Goal: Task Accomplishment & Management: Complete application form

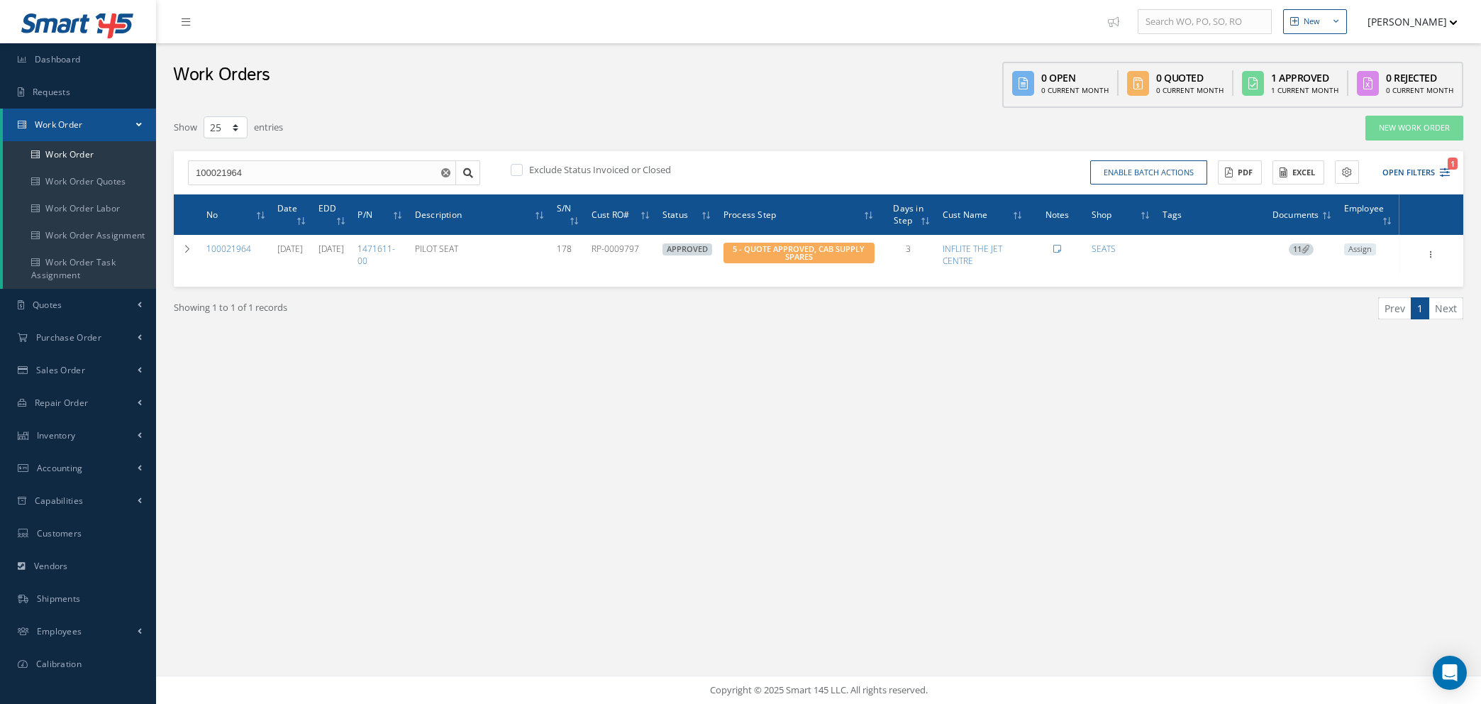
select select "25"
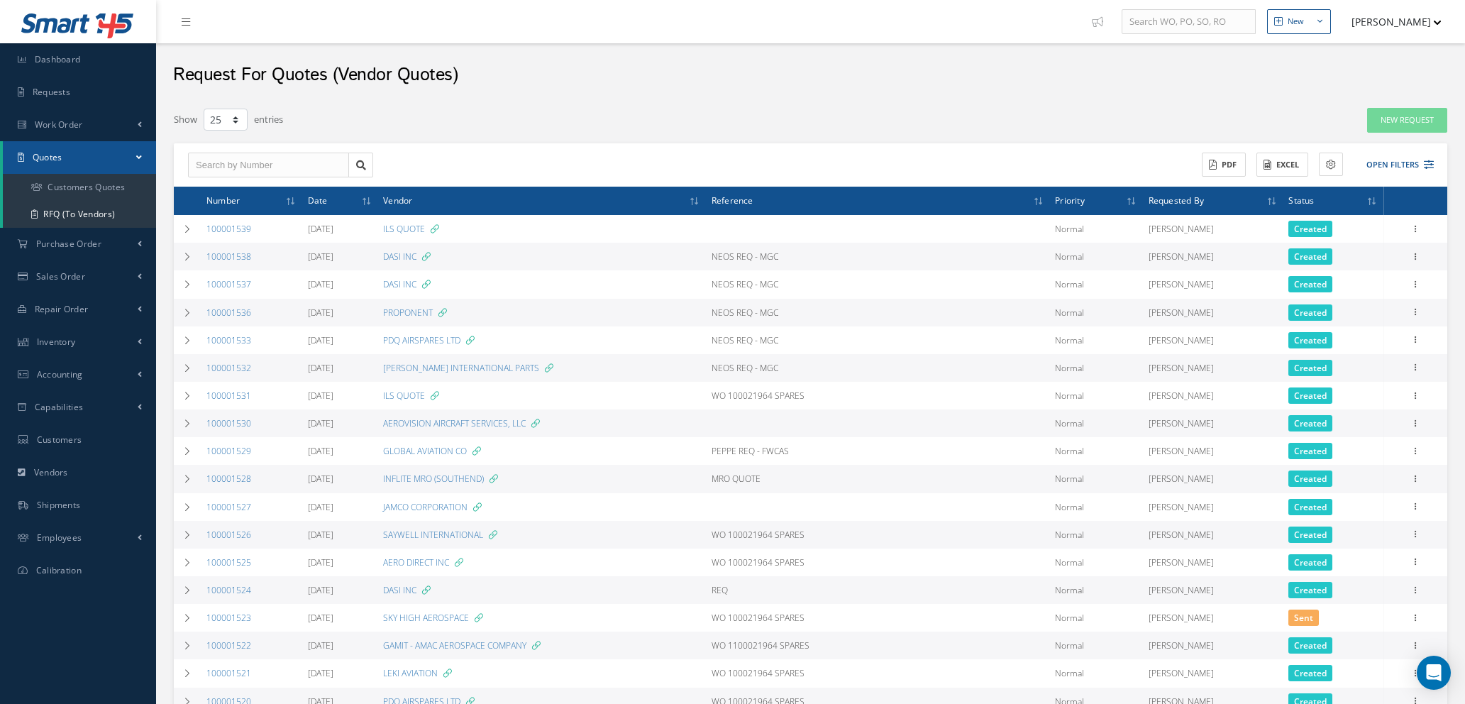
select select "25"
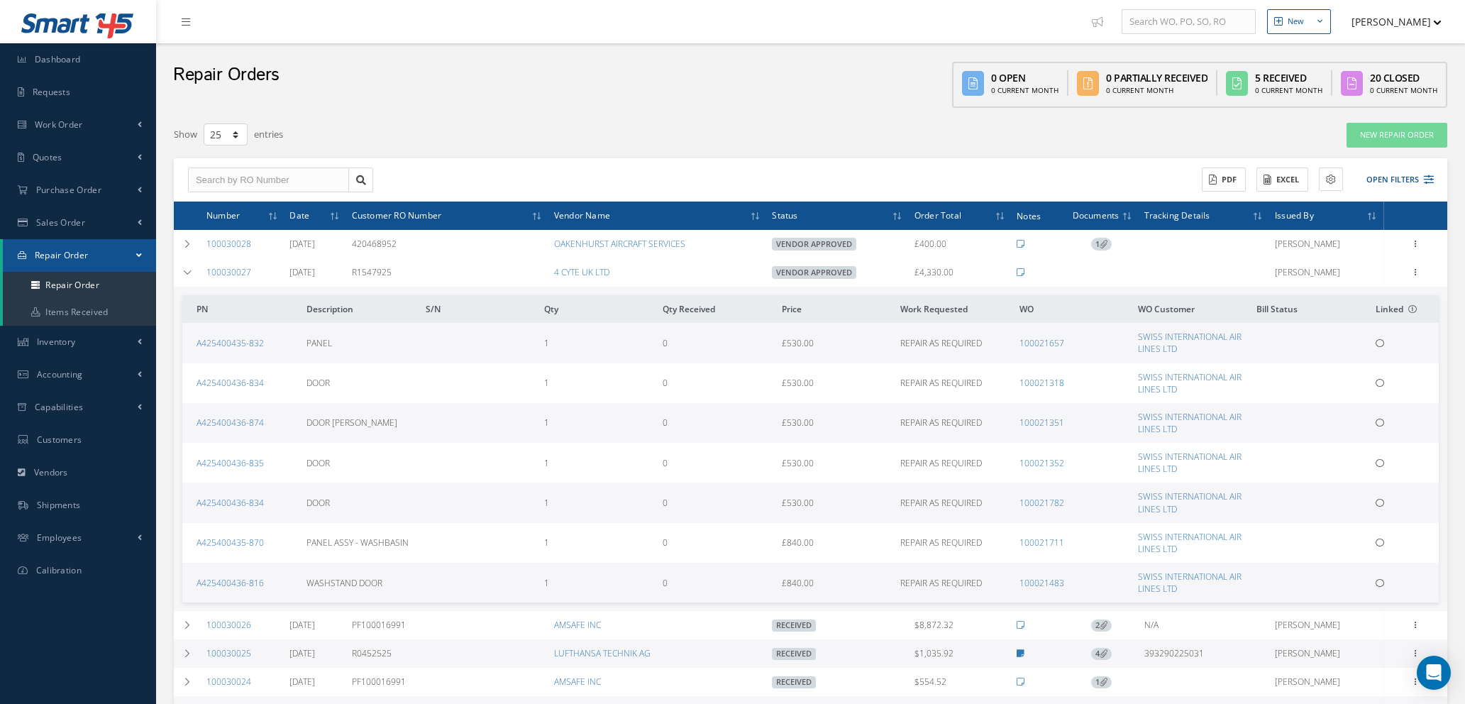
select select "25"
click at [65, 442] on span "Customers" at bounding box center [59, 439] width 45 height 12
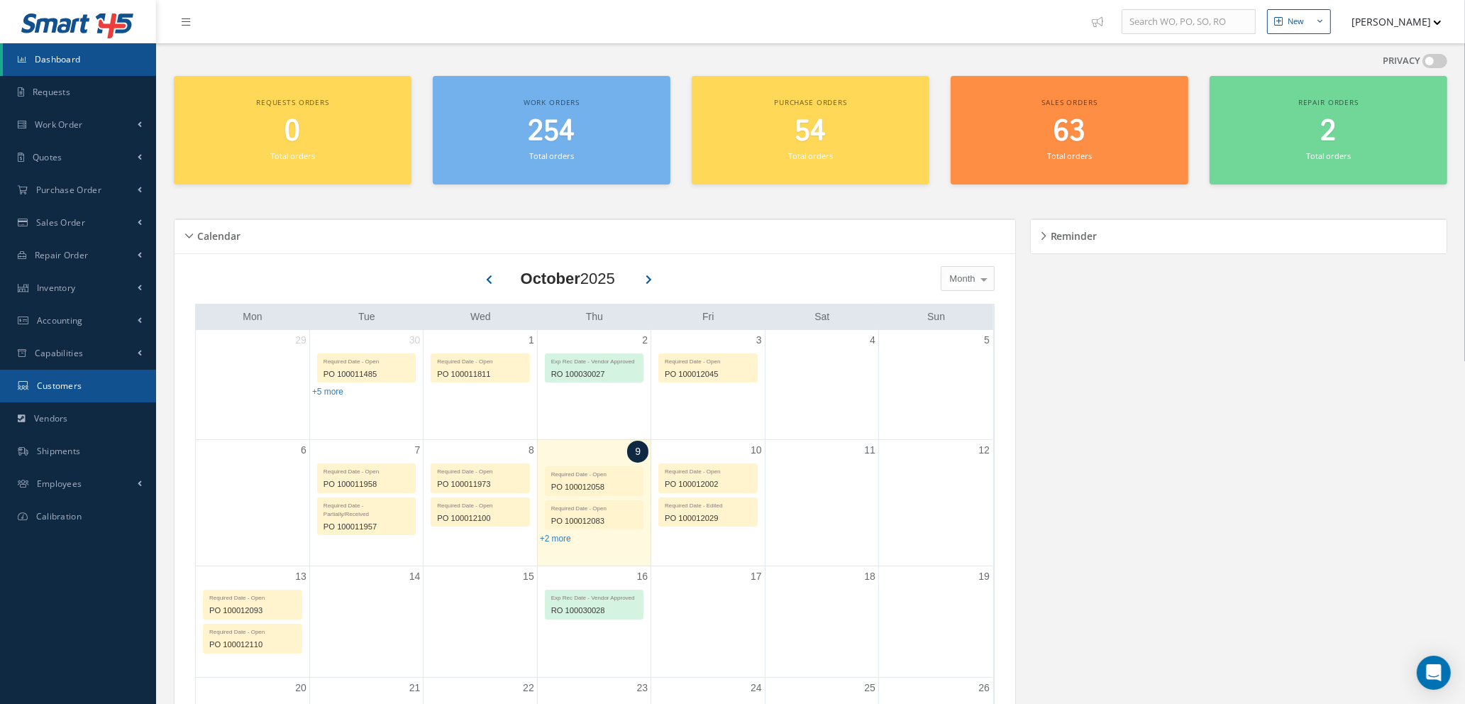
click at [47, 392] on link "Customers" at bounding box center [78, 386] width 156 height 33
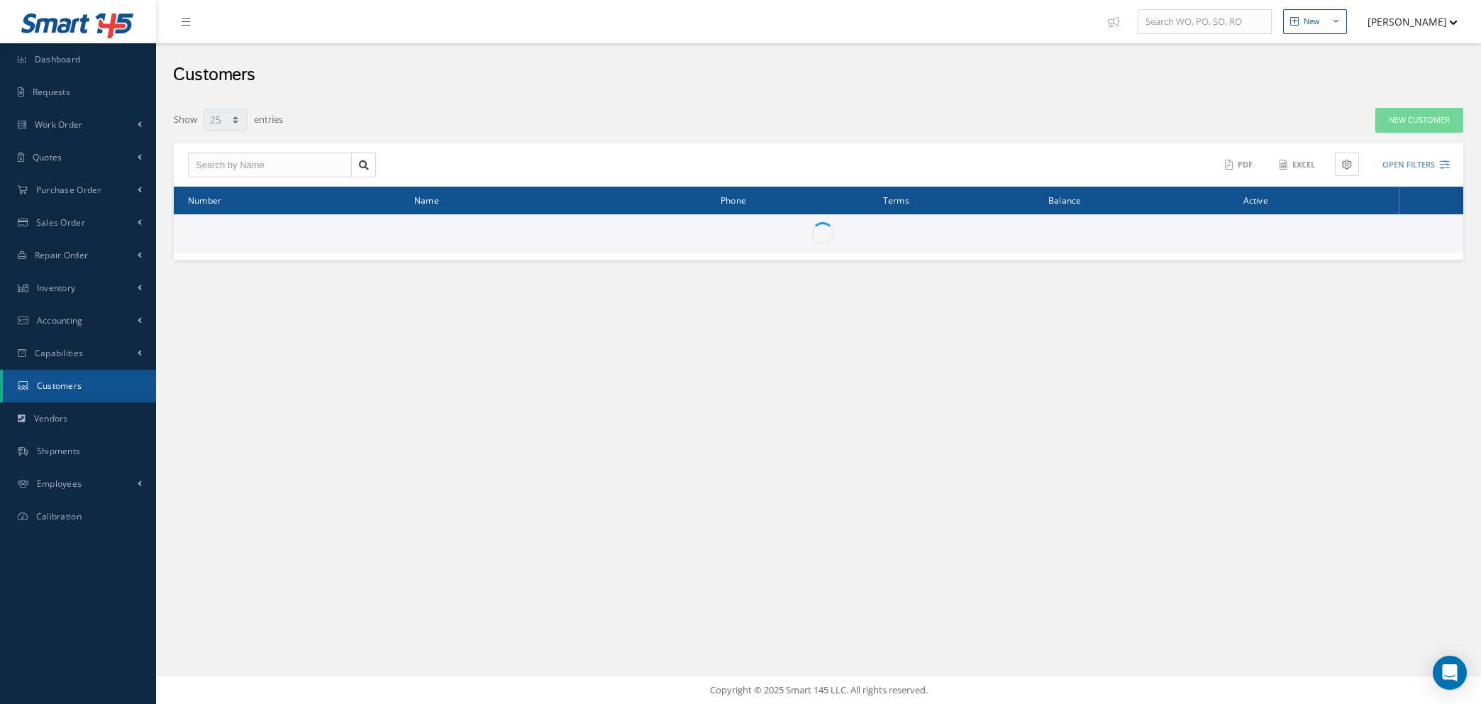
select select "25"
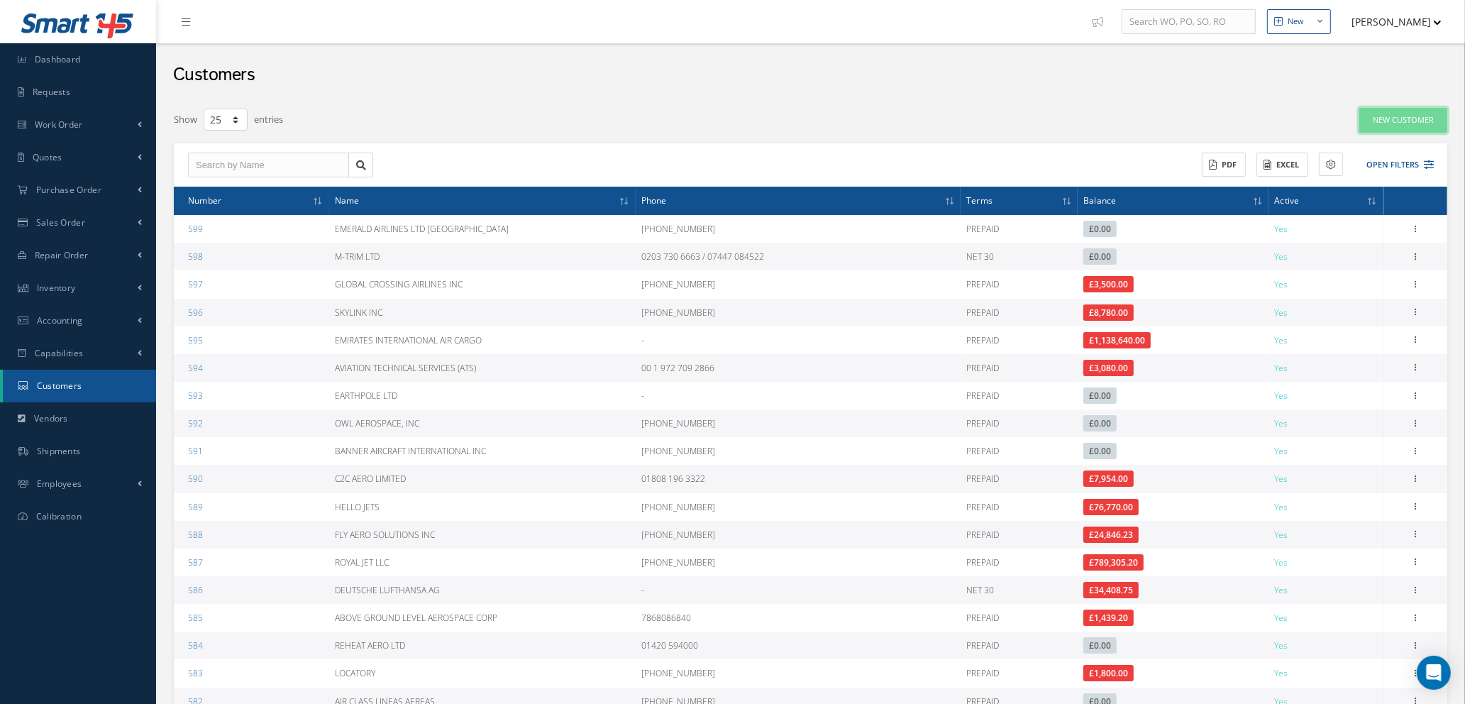
click at [1385, 121] on button "New Customer" at bounding box center [1403, 120] width 88 height 25
type input "0"
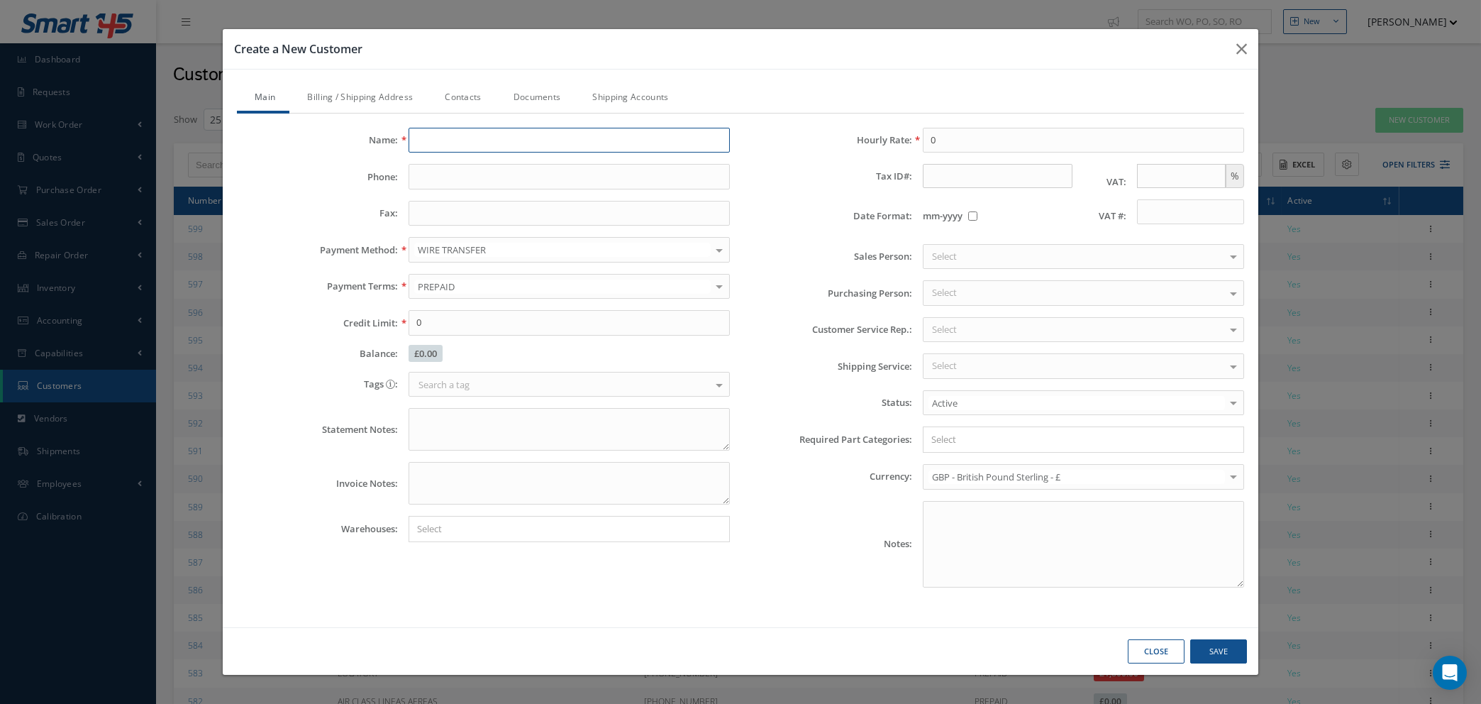
click at [428, 143] on input "text" at bounding box center [569, 141] width 321 height 26
click at [436, 136] on input "ELE" at bounding box center [569, 141] width 321 height 26
type input "ELEKTRA TRANS GLOBAL LTD"
click at [609, 173] on input "text" at bounding box center [569, 177] width 321 height 26
type input "[PHONE_NUMBER]"
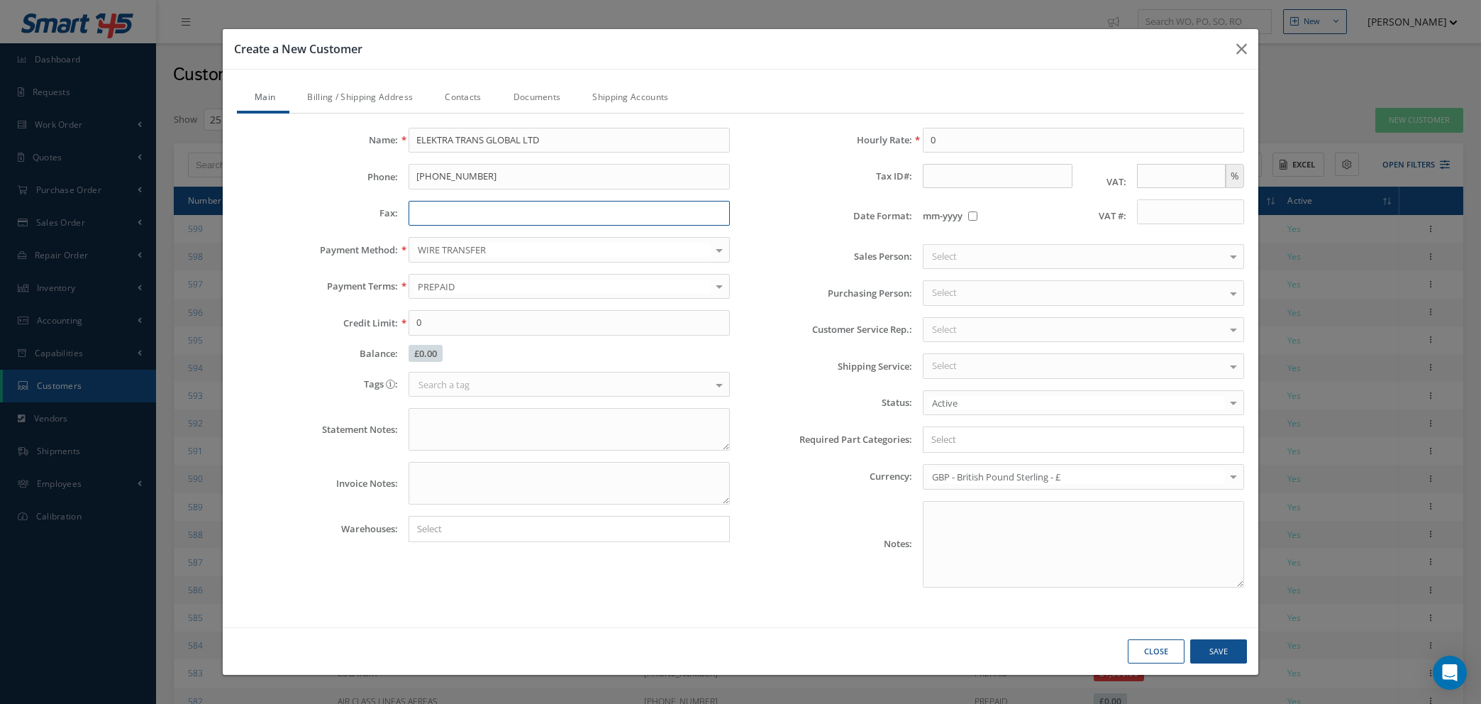
click at [538, 221] on input "text" at bounding box center [569, 214] width 321 height 26
type input "N/A"
click at [1202, 170] on input "text" at bounding box center [1181, 176] width 89 height 24
click at [323, 94] on link "Billing / Shipping Address" at bounding box center [358, 99] width 138 height 30
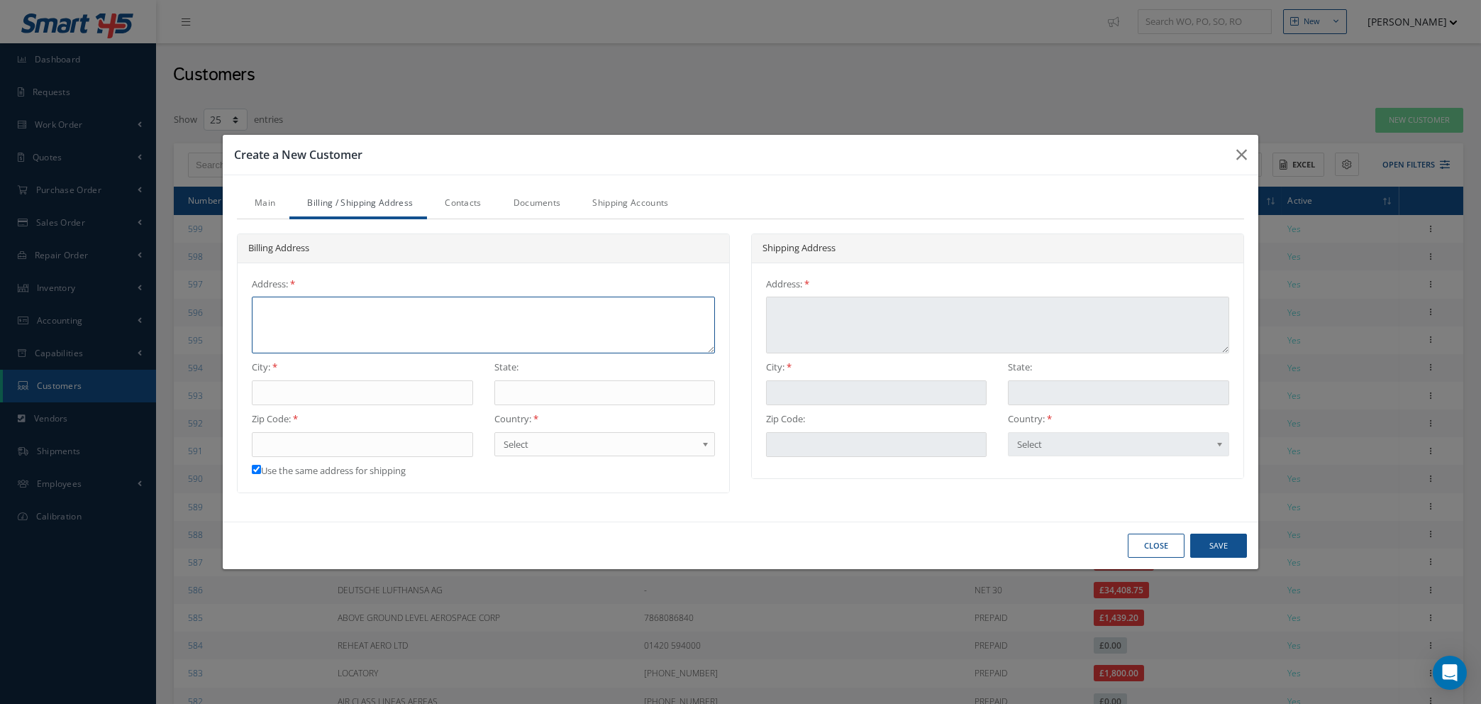
click at [367, 305] on textarea at bounding box center [483, 324] width 463 height 57
type textarea "D"
type textarea "DR"
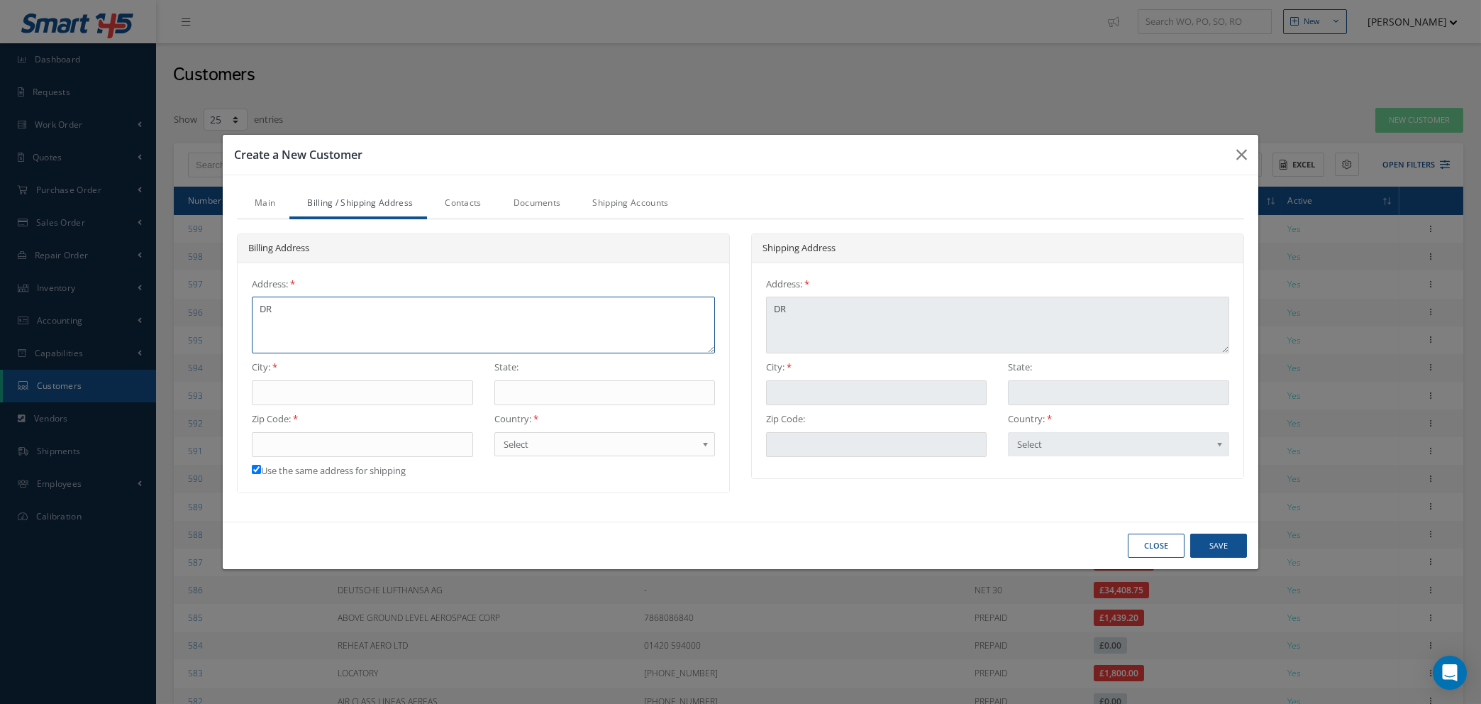
type textarea "DRU"
type textarea "DRUZ"
type textarea "DRUZH"
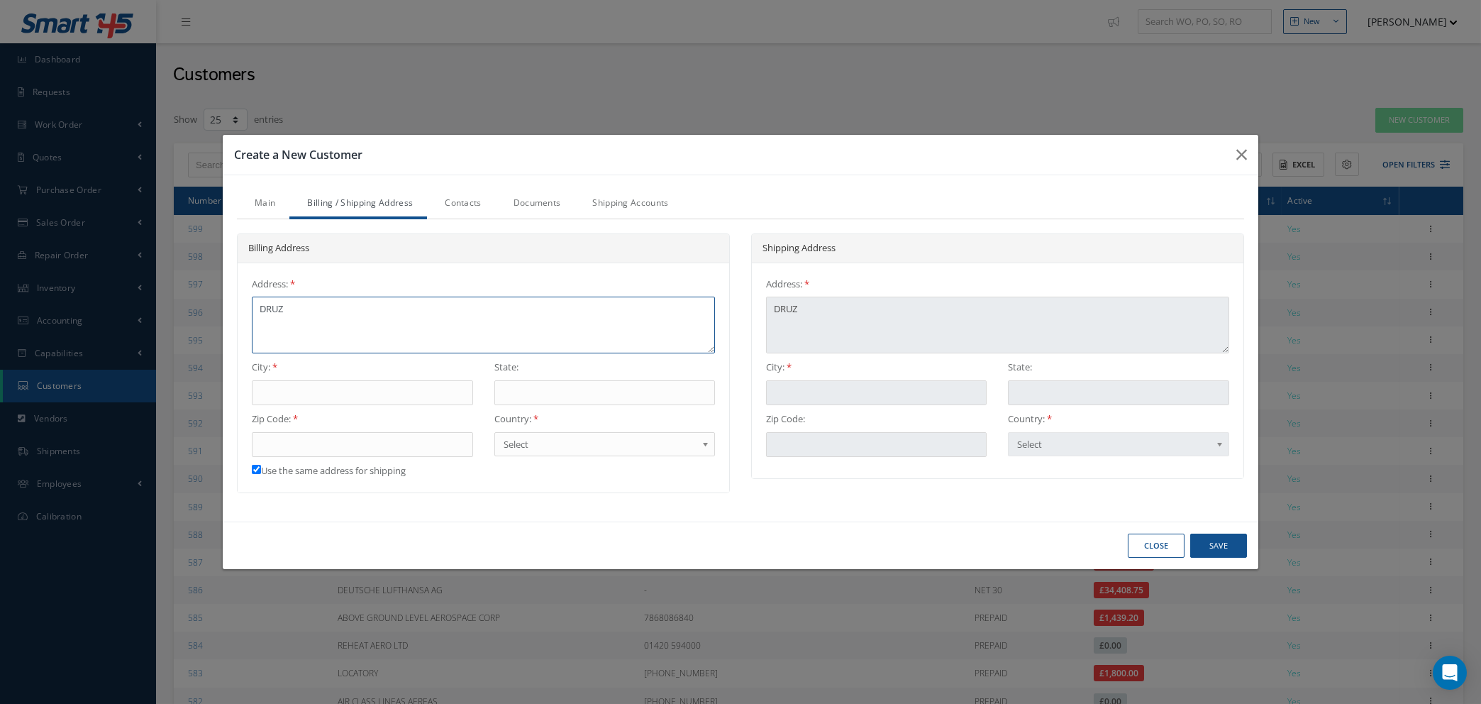
type textarea "DRUZH"
type textarea "DRUZHB"
type textarea "DRUZHBA"
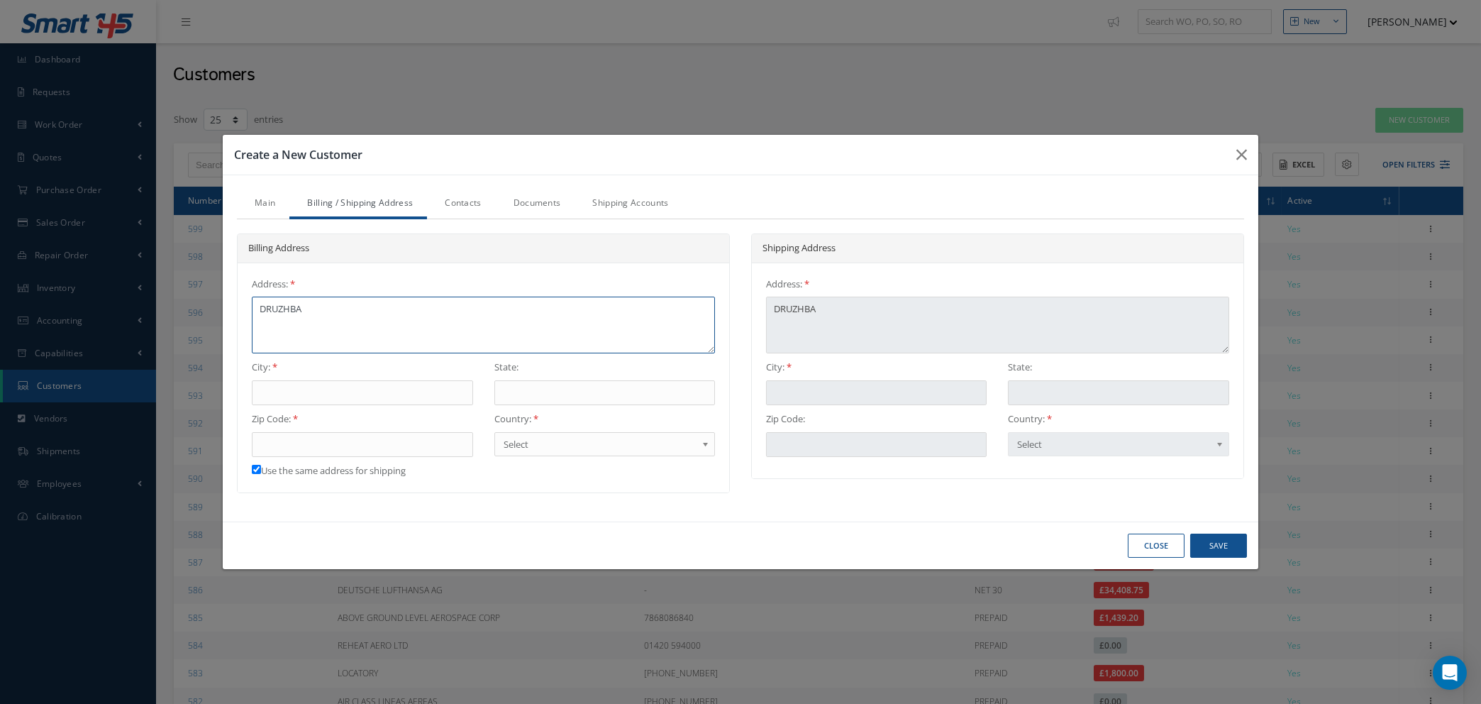
type textarea "DRUZHBA"
type textarea "DRUZHBA D"
type textarea "DRUZHBA DI"
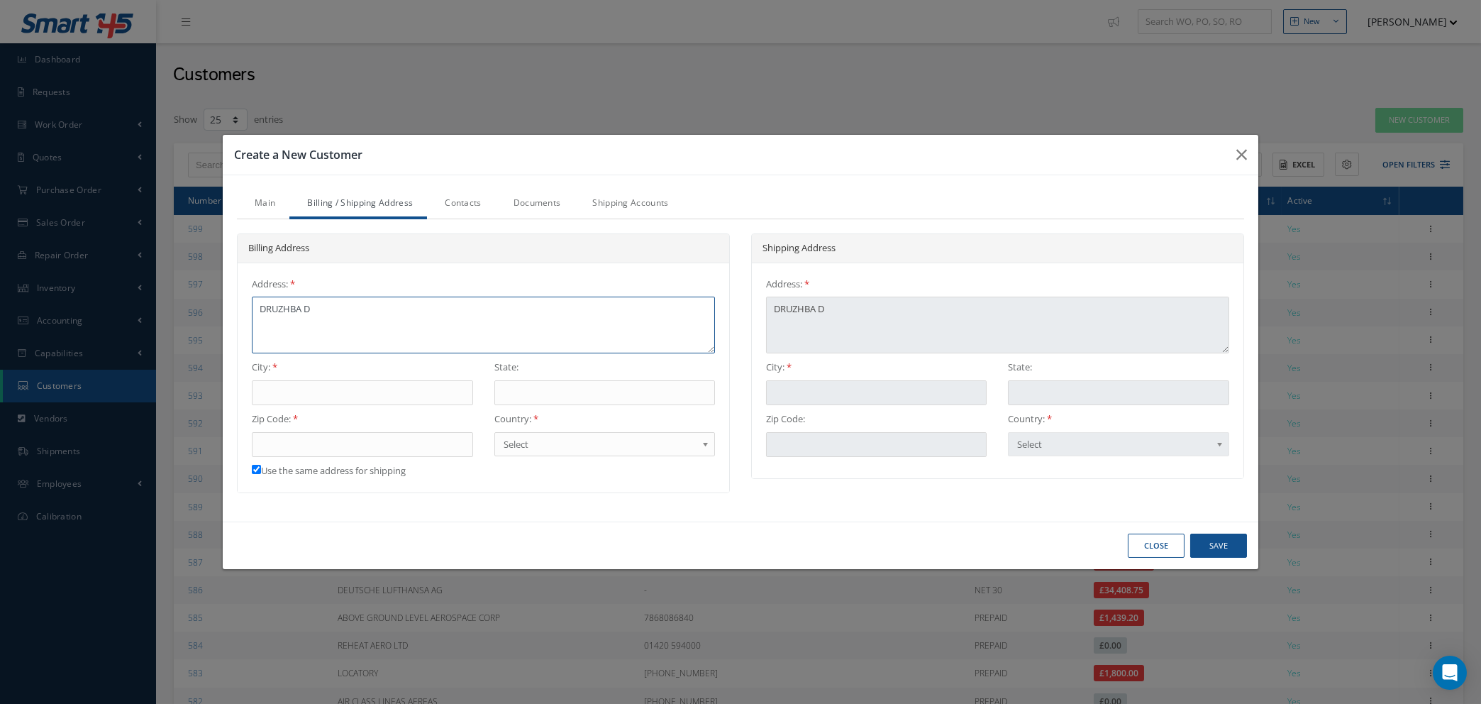
type textarea "DRUZHBA DI"
type textarea "DRUZHBA DIS"
type textarea "DRUZHBA DIST"
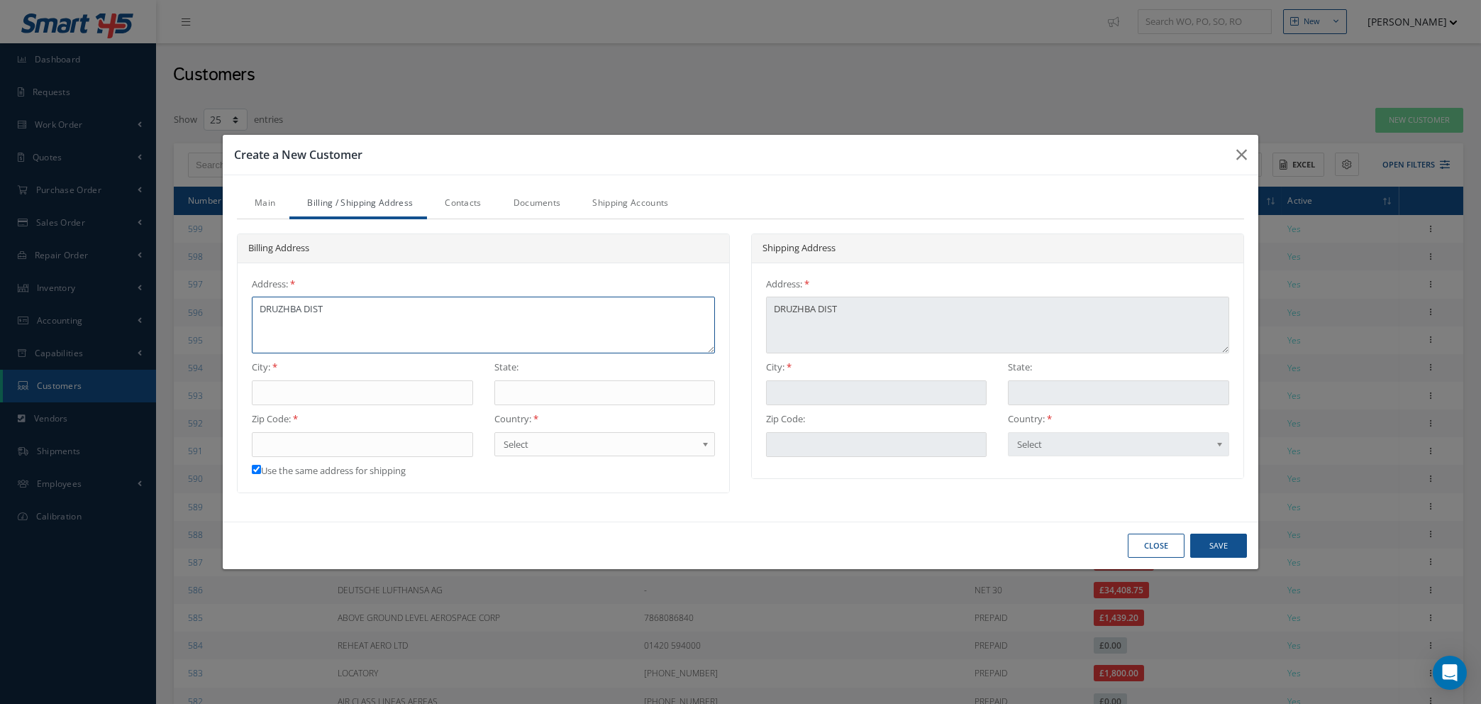
type textarea "DRUZHBA DISTR"
type textarea "DRUZHBA DISTR."
type textarea "DRUZHBA DISTR.B"
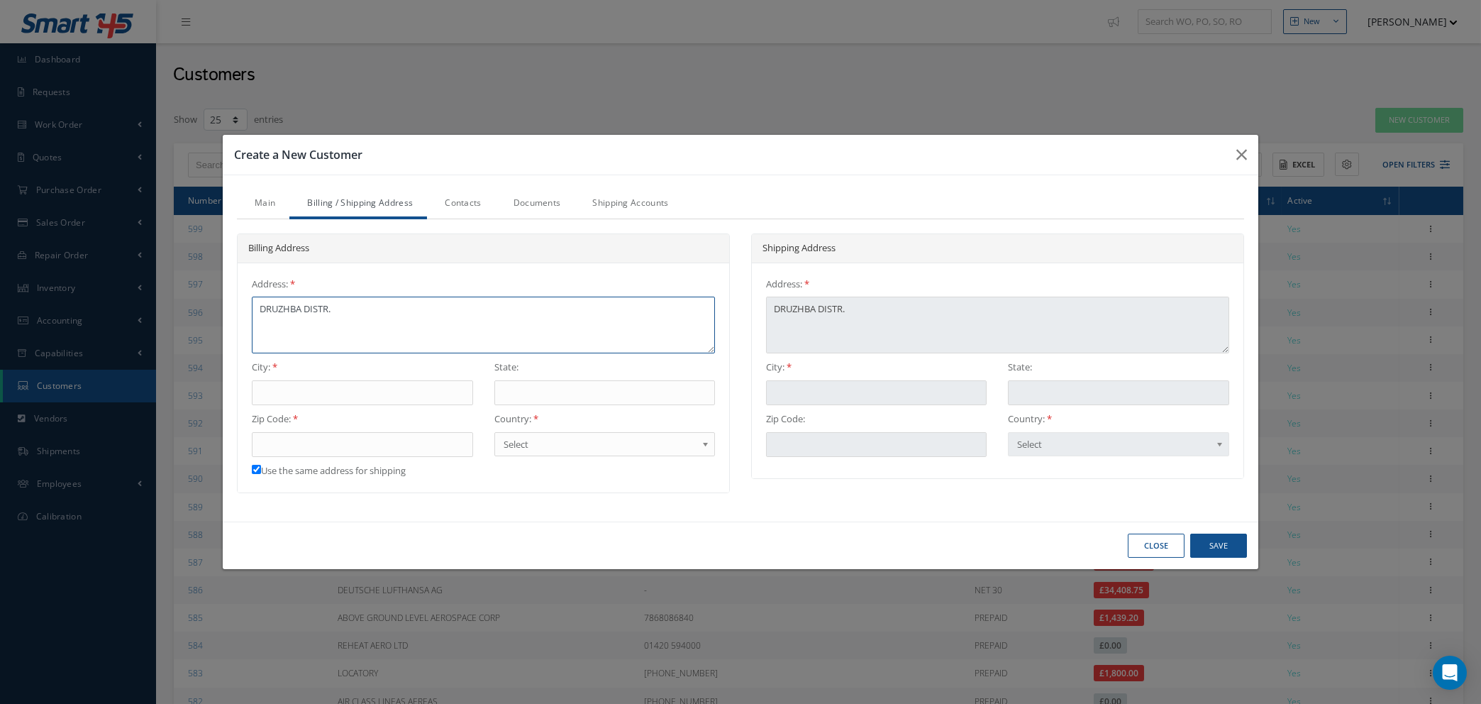
type textarea "DRUZHBA DISTR.B"
type textarea "DRUZHBA DISTR.BL"
type textarea "DRUZHBA DISTR.BL."
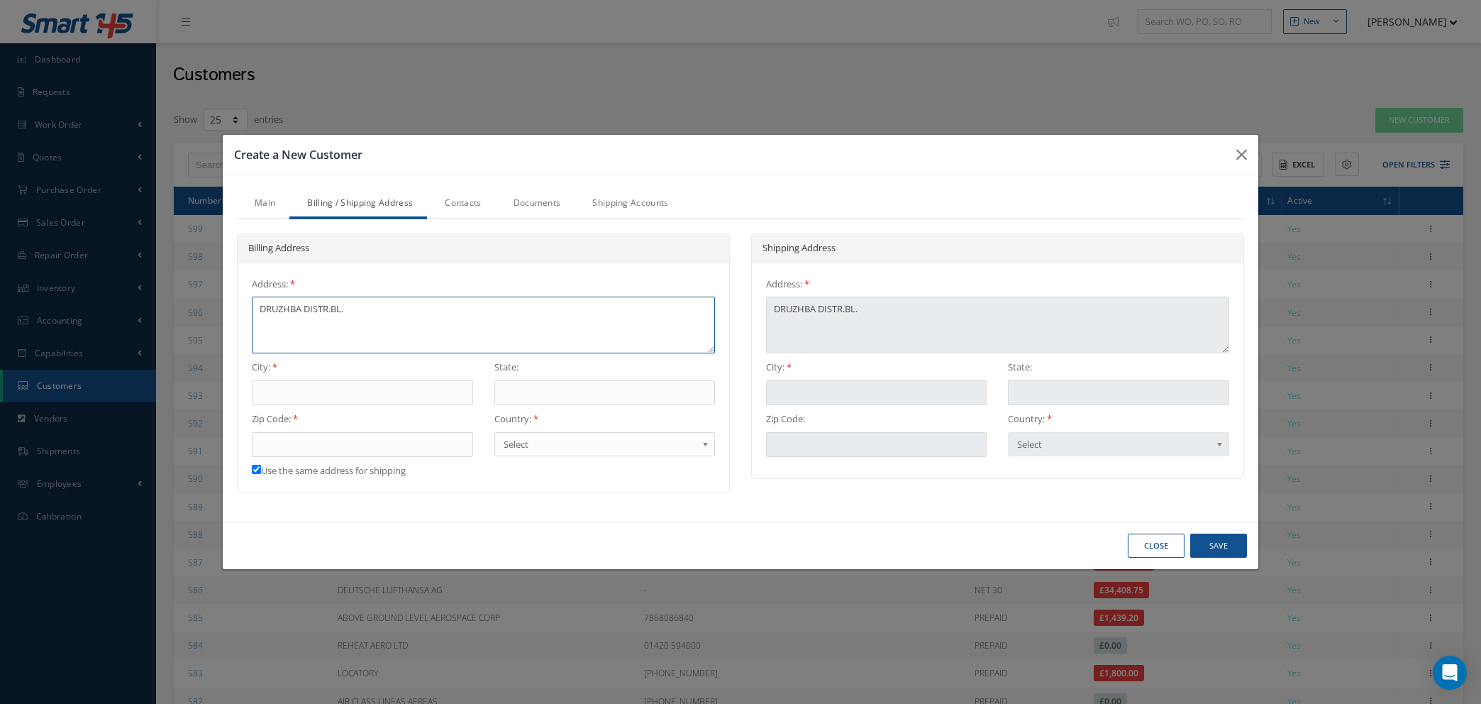
type textarea "DRUZHBA DISTR.BL.N"
type textarea "DRUZHBA [DOMAIN_NAME]"
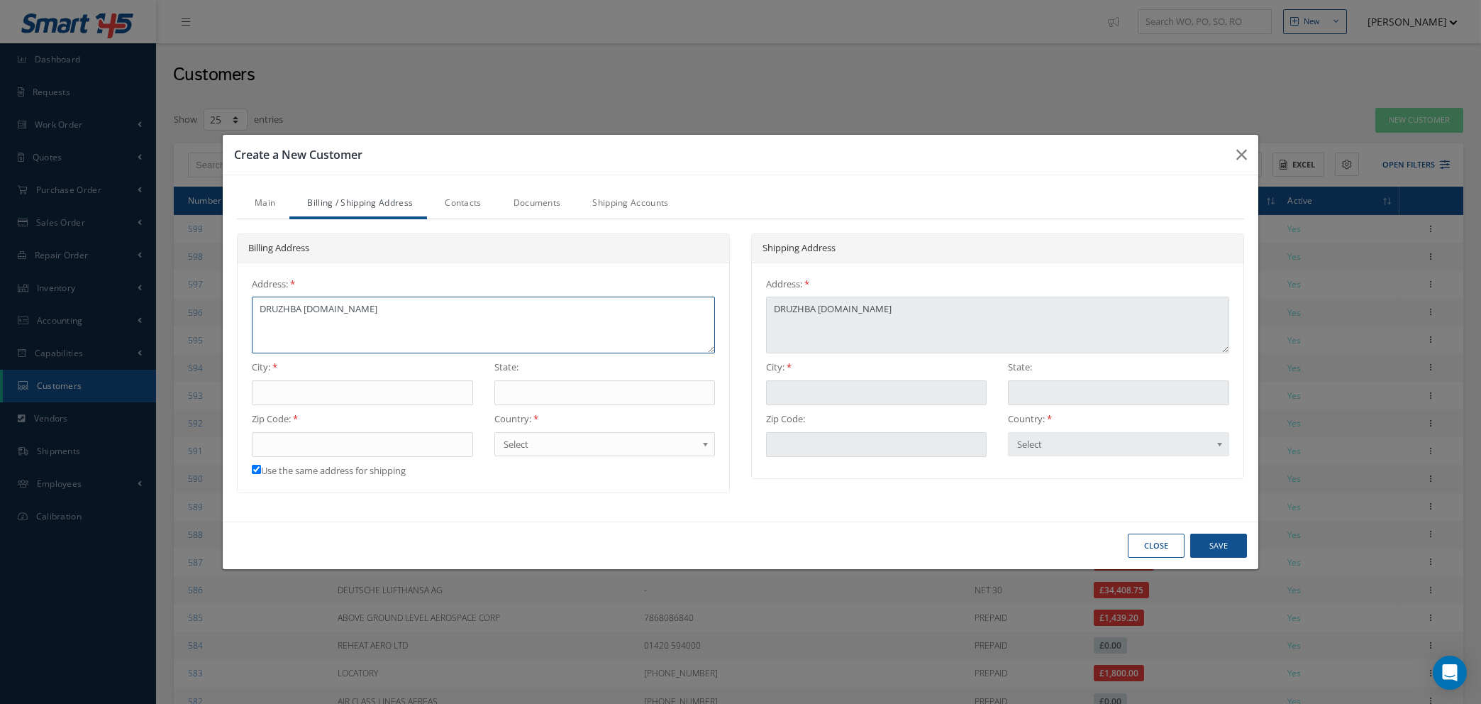
type textarea "DRUZHBA [DOMAIN_NAME]"
type textarea "DRUZHBA [DOMAIN_NAME] 1"
type textarea "DRUZHBA [DOMAIN_NAME] 10"
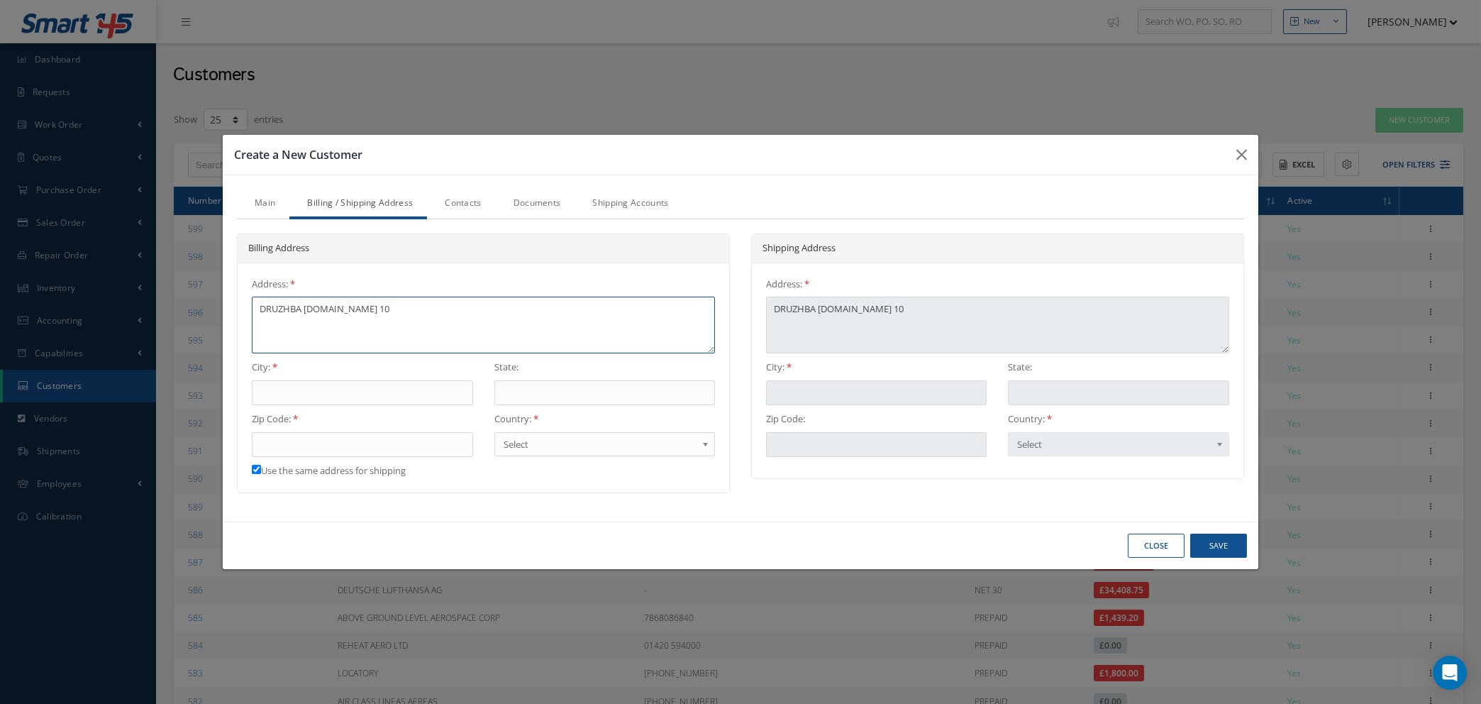
type textarea "[STREET_ADDRESS][DOMAIN_NAME],"
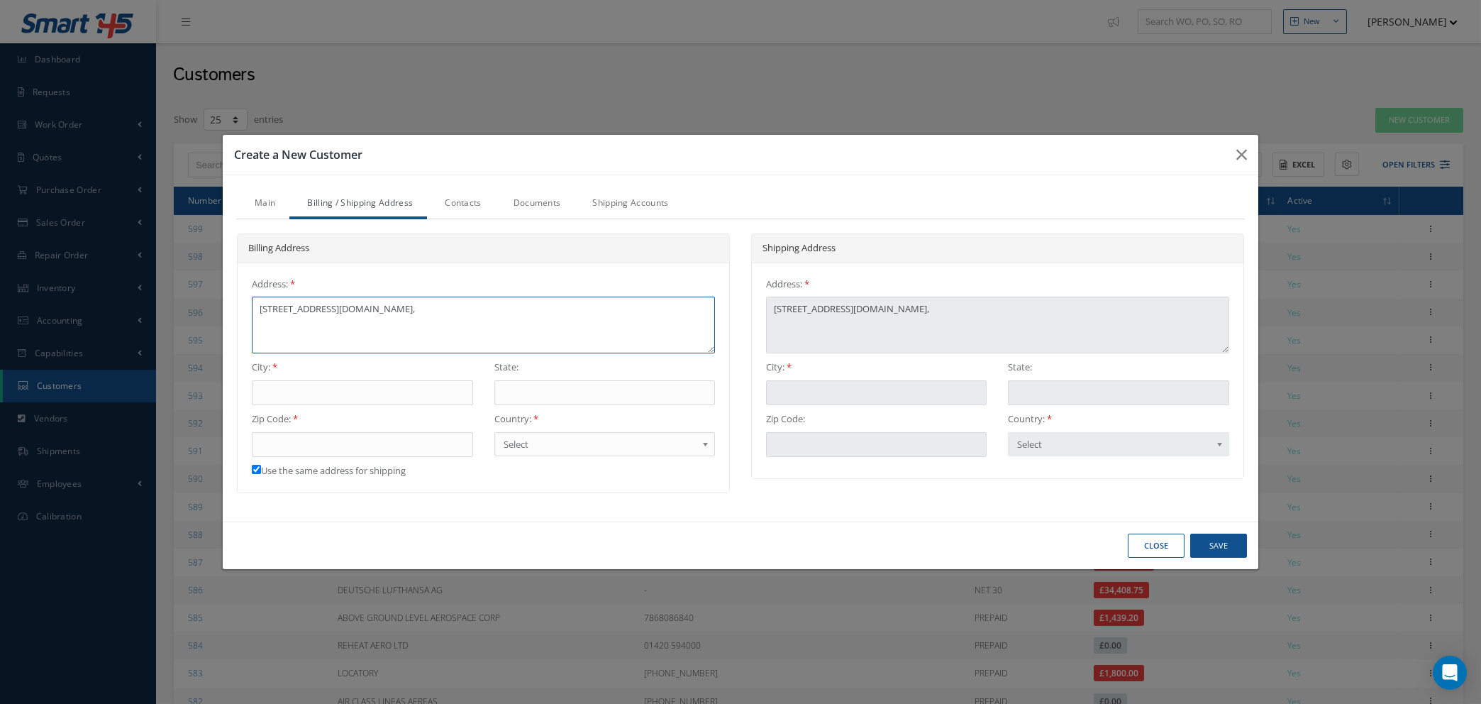
type textarea "[STREET_ADDRESS][DOMAIN_NAME],"
type textarea "DRUZHBA [DOMAIN_NAME] 10, E"
type textarea "DRUZHBA [DOMAIN_NAME] 10, EN"
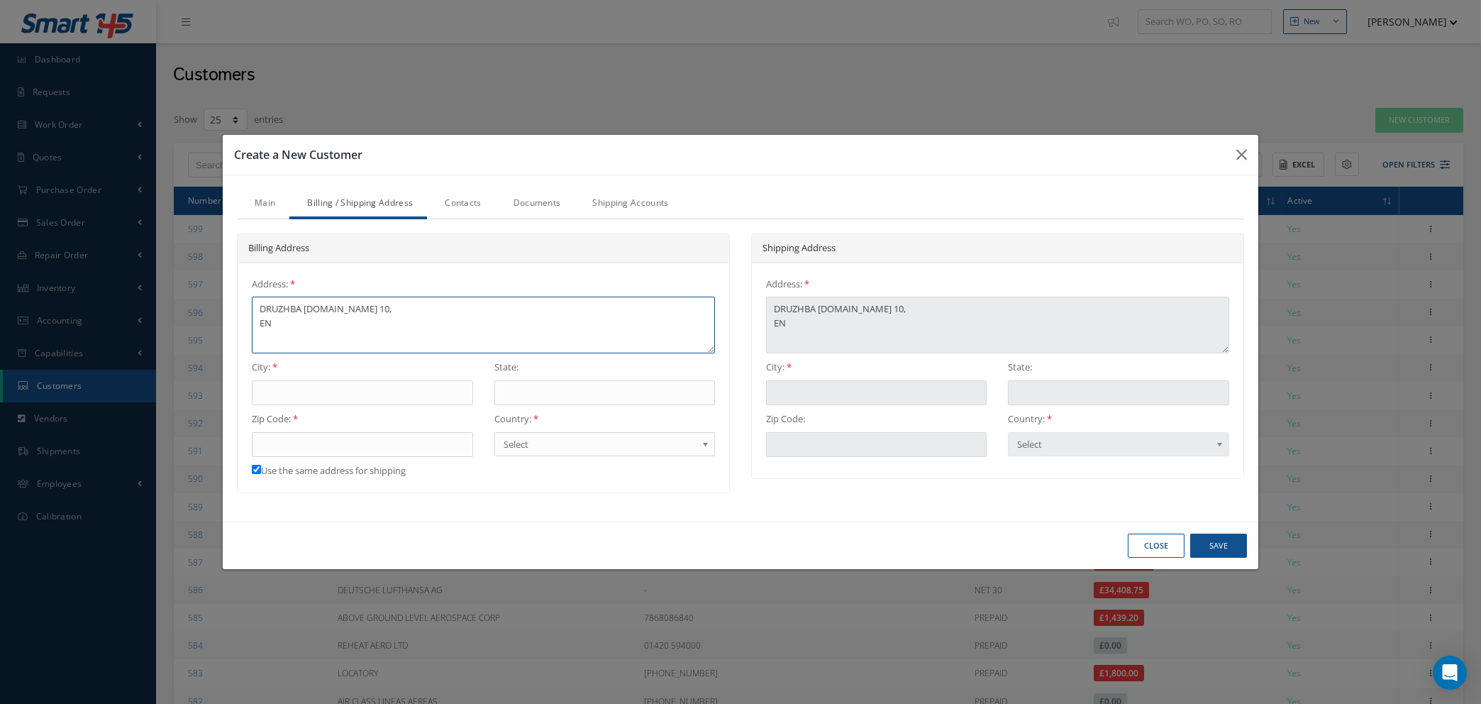
type textarea "DRUZHBA [DOMAIN_NAME] 10, ENT"
type textarea "DRUZHBA [DOMAIN_NAME] 10, ENTR"
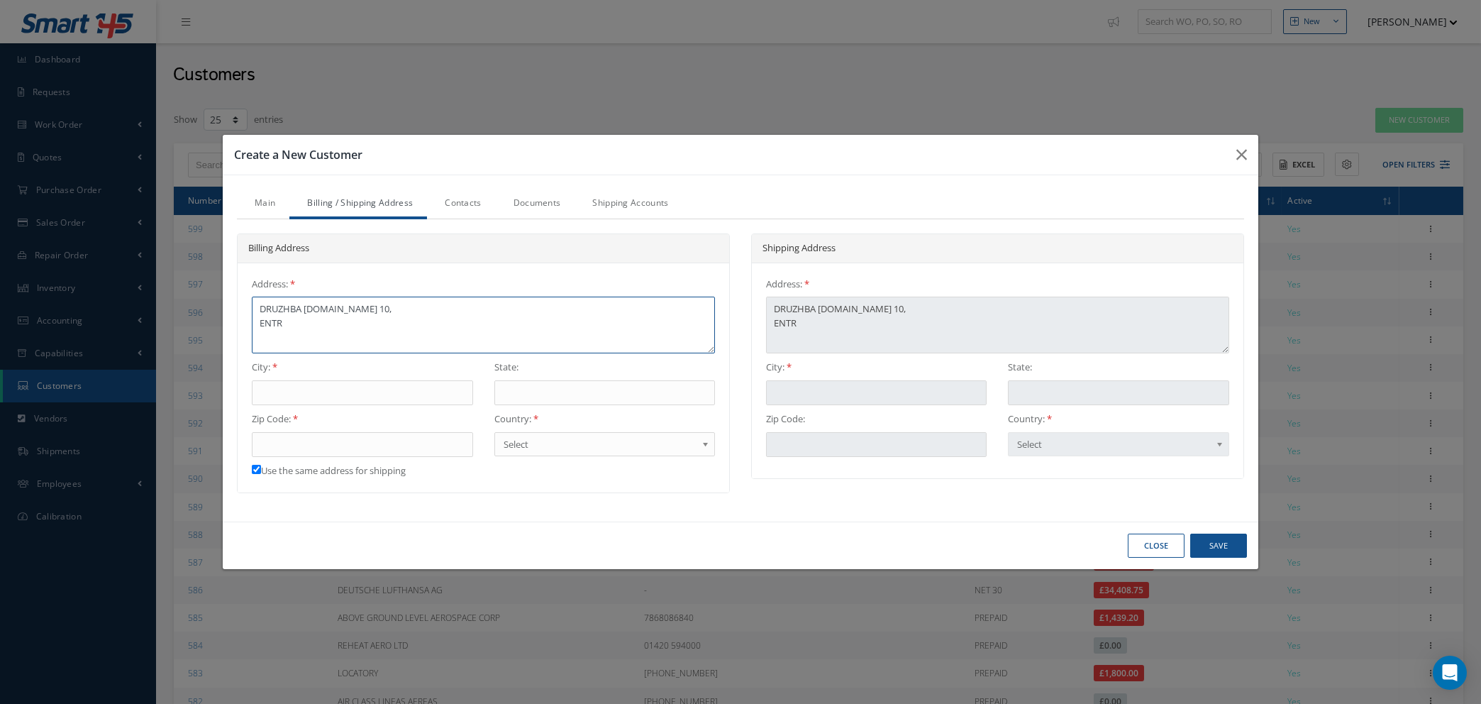
type textarea "DRUZHBA [DOMAIN_NAME] 10, ENTR"
type textarea "DRUZHBA [DOMAIN_NAME] 10, ENTR."
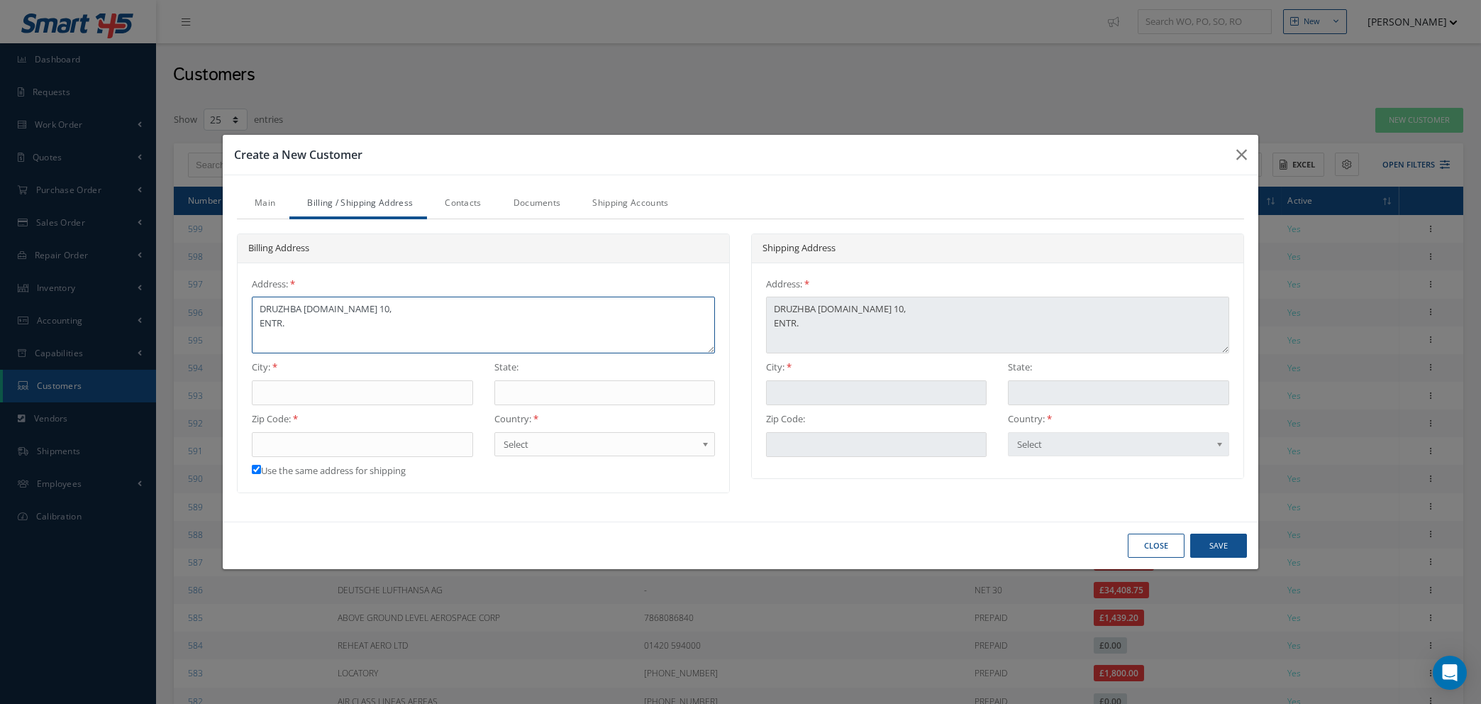
type textarea "DRUZHBA [DOMAIN_NAME] 10, ENTR."
type textarea "DRUZHBA [DOMAIN_NAME] 10, ENTR. B"
type textarea "DRUZHBA [DOMAIN_NAME] 10, ENTR. B,"
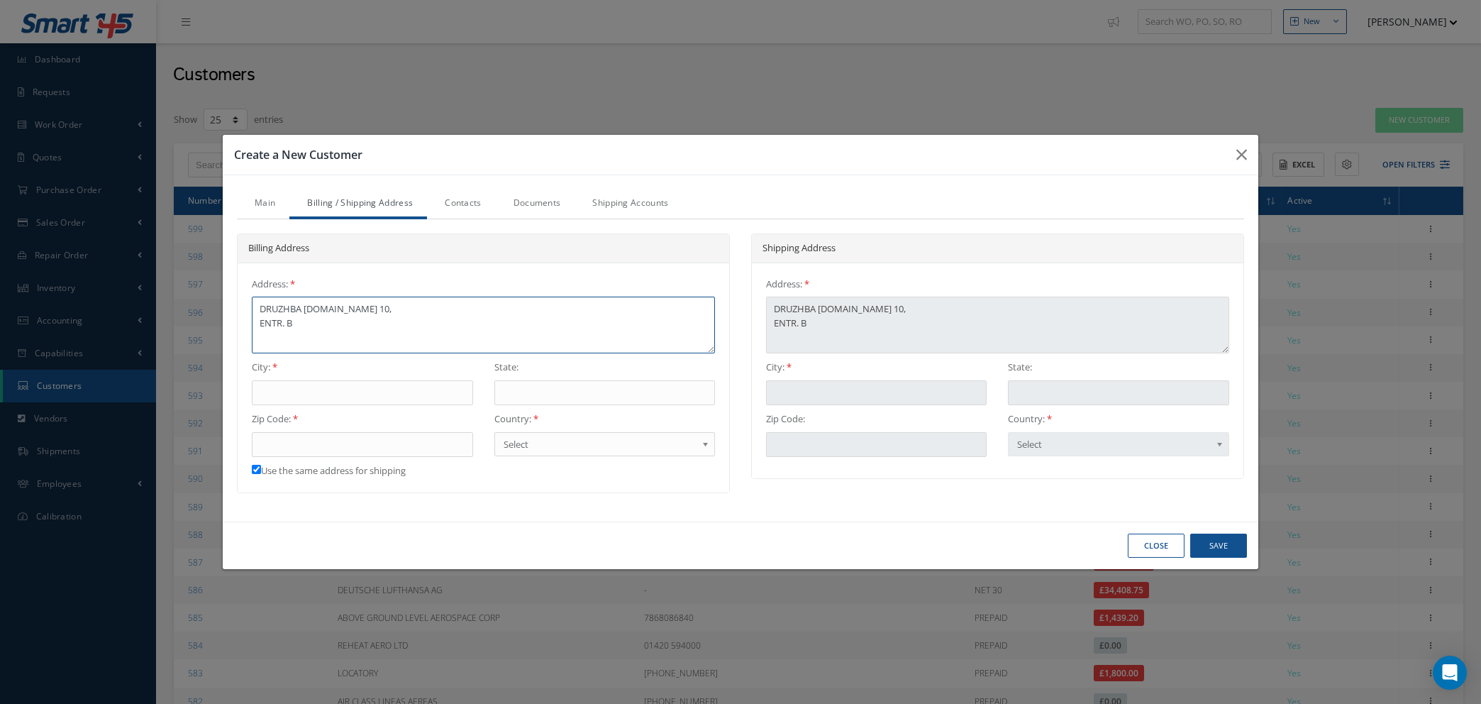
type textarea "DRUZHBA [DOMAIN_NAME] 10, ENTR. B,"
type textarea "DRUZHBA [DOMAIN_NAME] 10, ENTR. B, F"
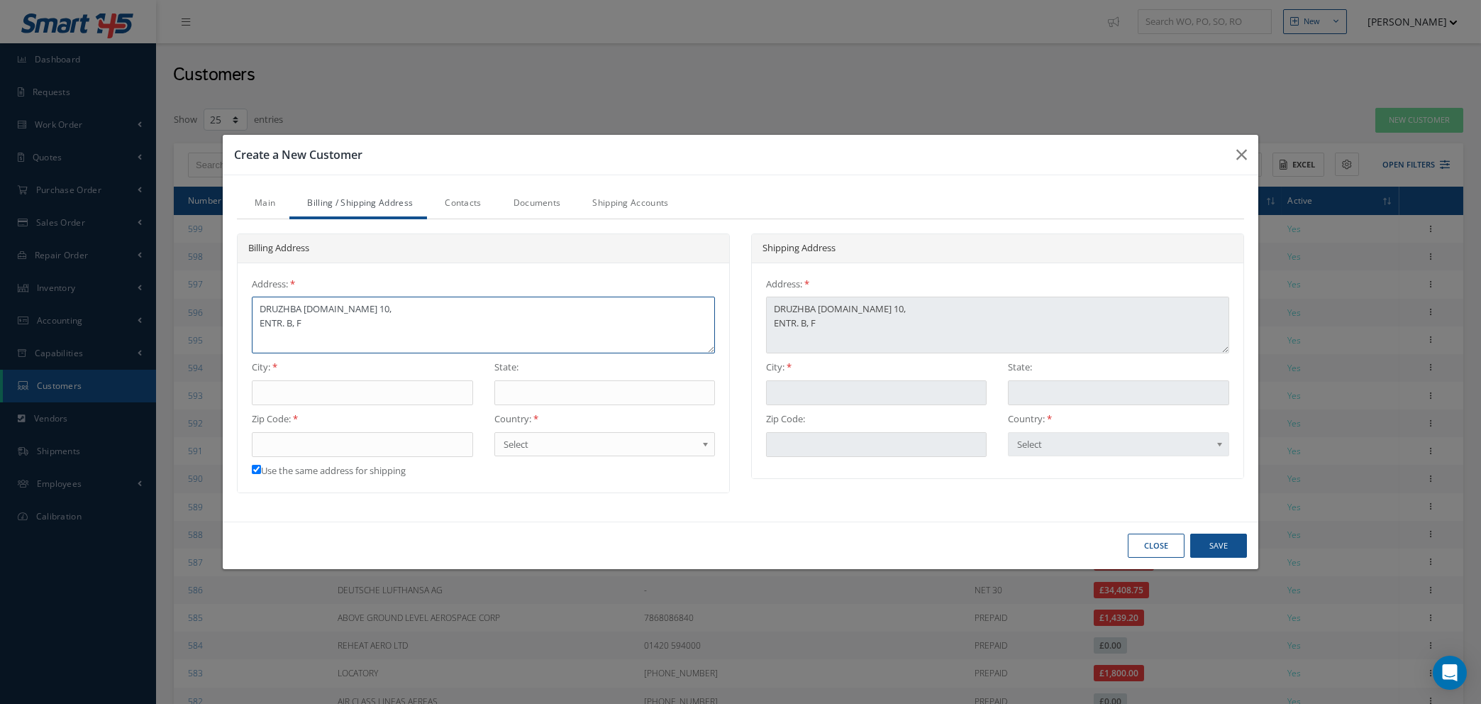
type textarea "DRUZHBA [DOMAIN_NAME] 10, ENTR. B, [GEOGRAPHIC_DATA]"
type textarea "DRUZHBA [DOMAIN_NAME] 10, ENTR. B, [GEOGRAPHIC_DATA]."
type textarea "DRUZHBA [DOMAIN_NAME] 10, ENTR. B, [GEOGRAPHIC_DATA]2"
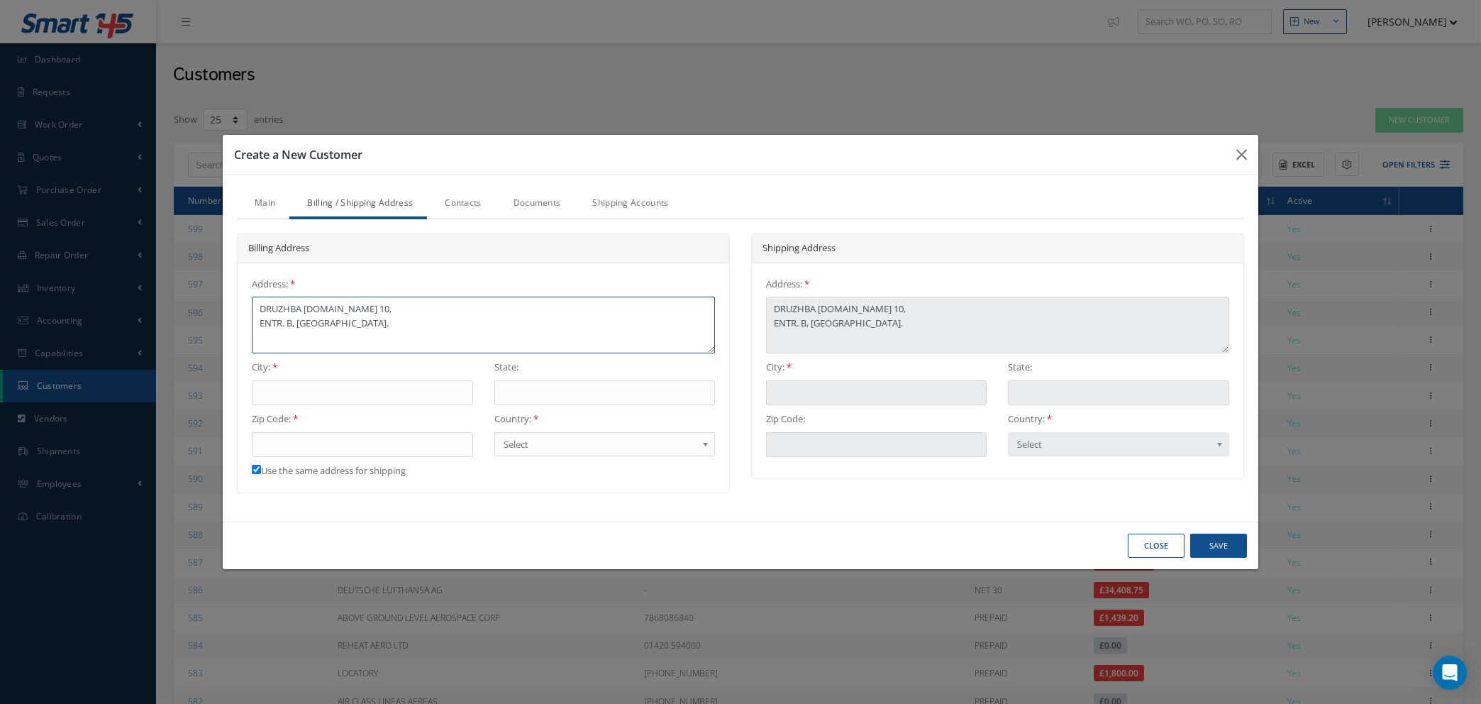
type textarea "DRUZHBA [DOMAIN_NAME] 10, ENTR. B, [GEOGRAPHIC_DATA]2"
type textarea "DRUZHBA [DOMAIN_NAME] 10, ENTR. B, FL.2,"
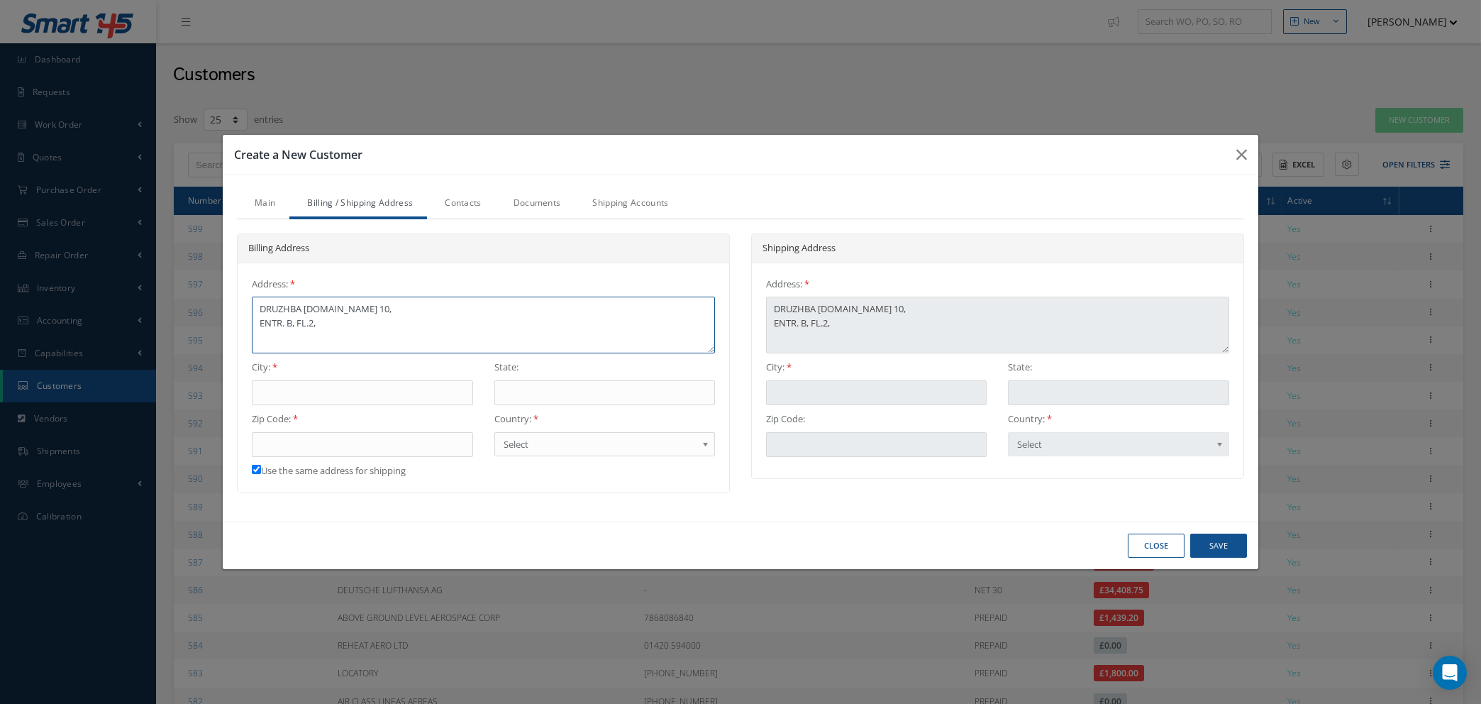
type textarea "DRUZHBA [DOMAIN_NAME] 10, ENTR. B, FL.2, A"
type textarea "DRUZHBA [DOMAIN_NAME] 10, ENTR. B, FL.2, AP"
type textarea "DRUZHBA [DOMAIN_NAME] 10, ENTR. B, FL.2, APT"
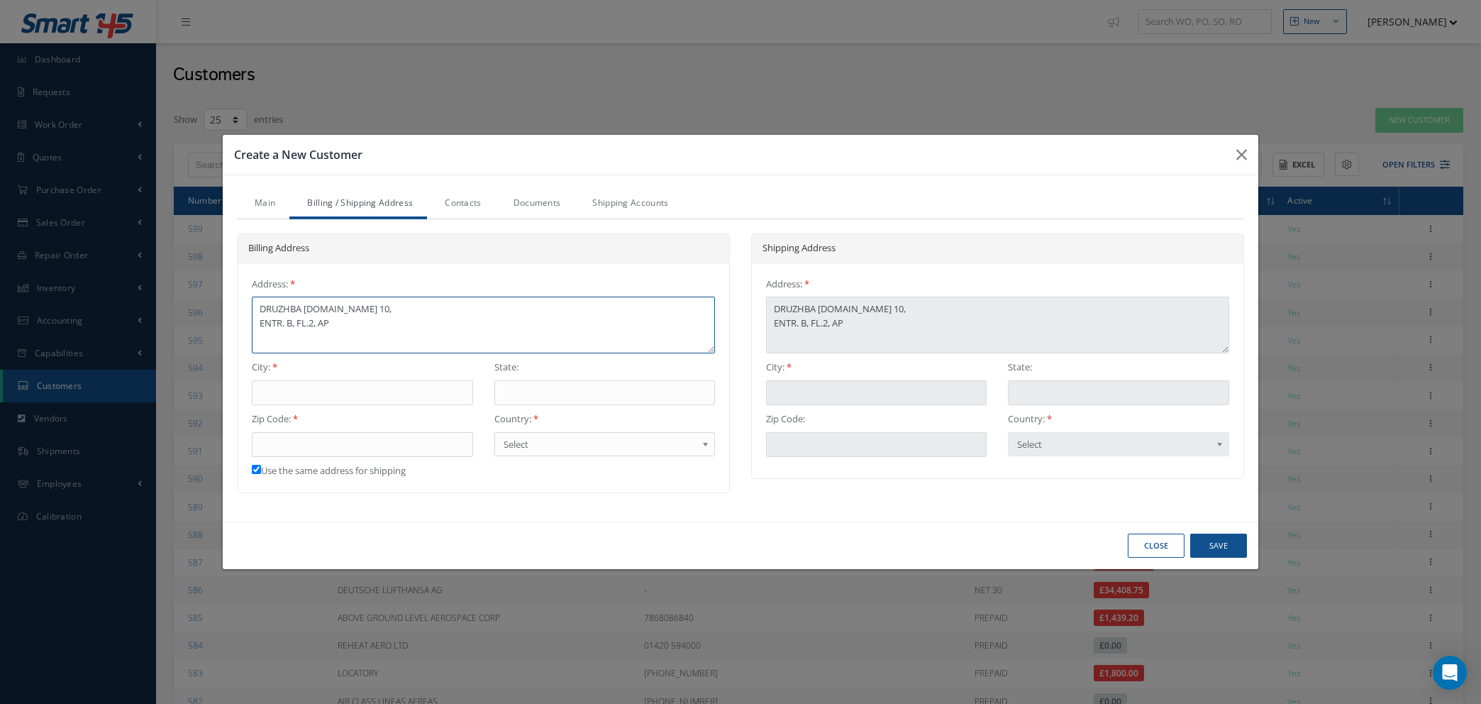
type textarea "DRUZHBA [DOMAIN_NAME] 10, ENTR. B, FL.2, APT"
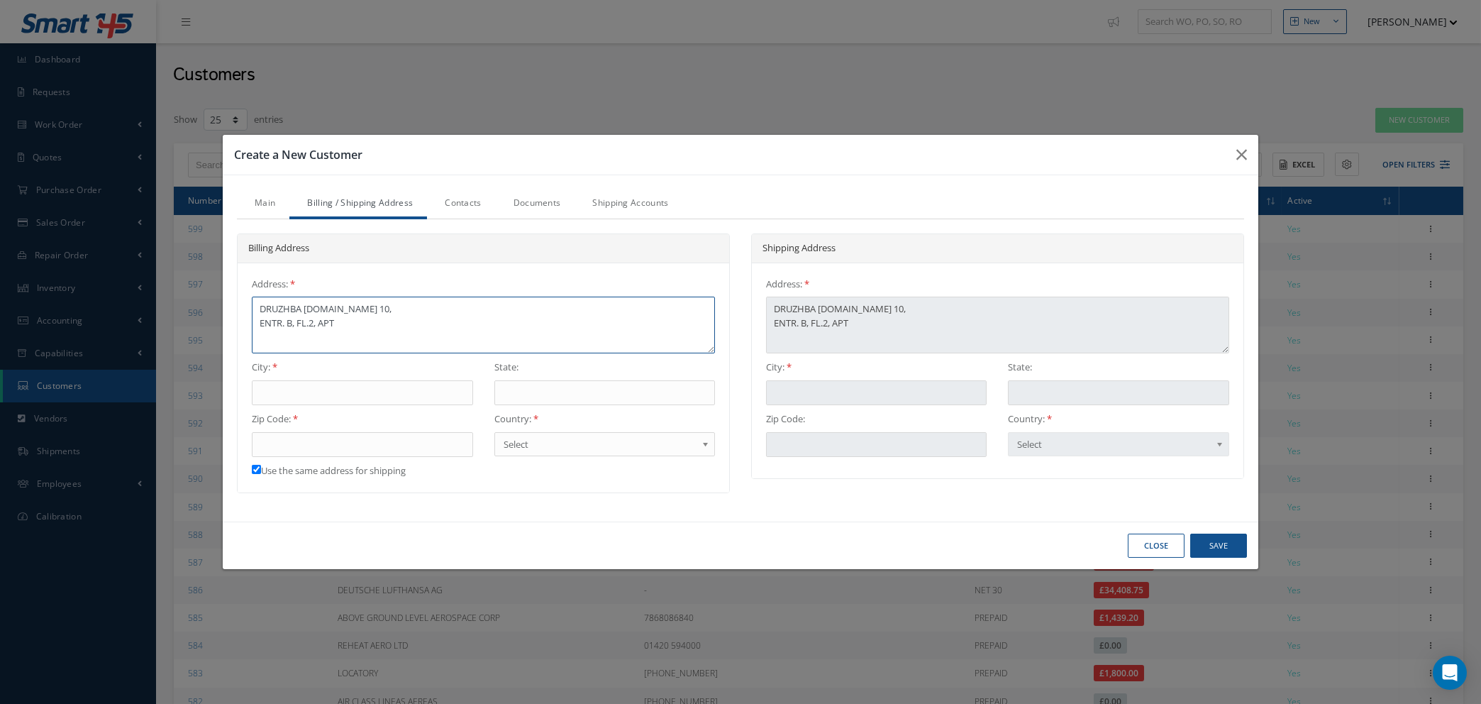
type textarea "DRUZHBA [DOMAIN_NAME] 10, ENTR. B, FL.2, APT."
type textarea "DRUZHBA [DOMAIN_NAME] 10, ENTR. B, FL.2, APT.4"
type textarea "DRUZHBA [DOMAIN_NAME] 10, ENTR. B, FL.2, APT.40"
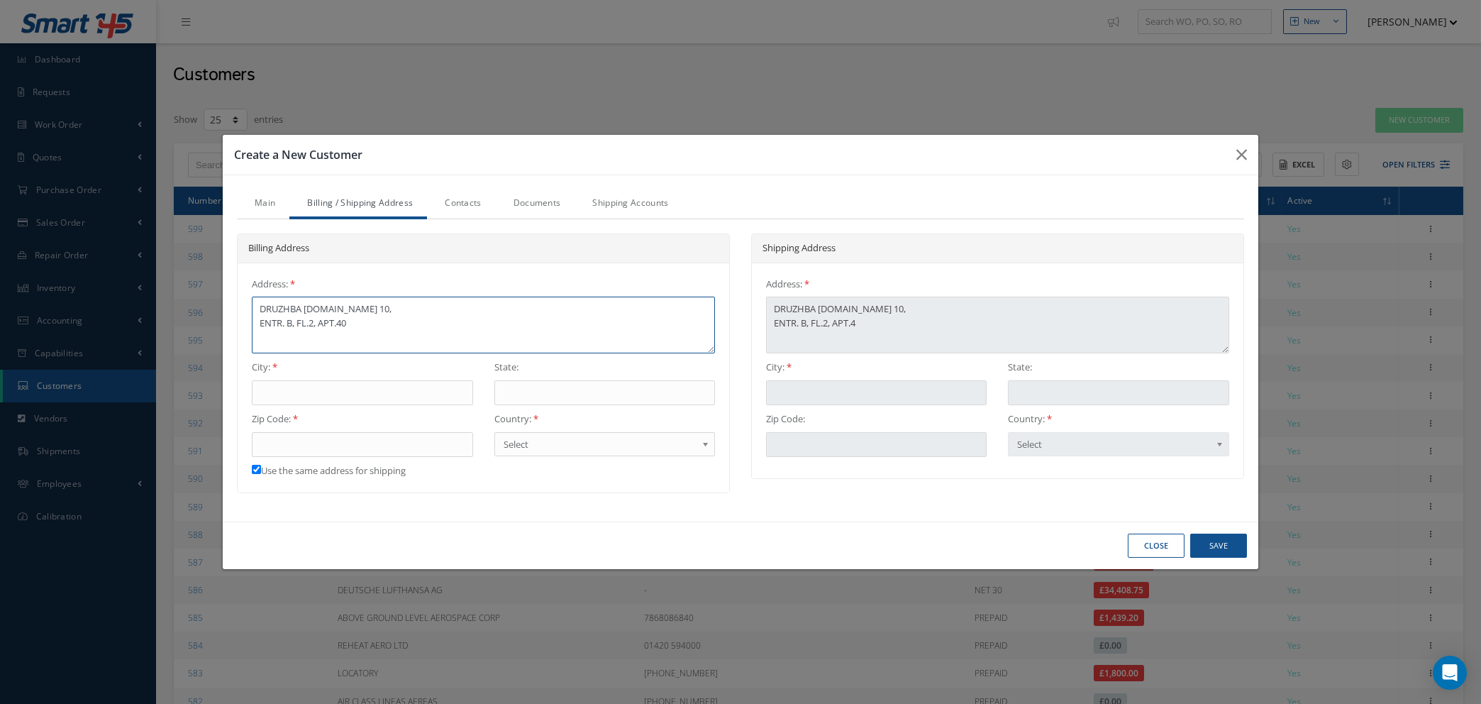
type textarea "DRUZHBA [DOMAIN_NAME] 10, ENTR. B, FL.2, APT.40"
click at [373, 392] on input "text" at bounding box center [362, 393] width 221 height 26
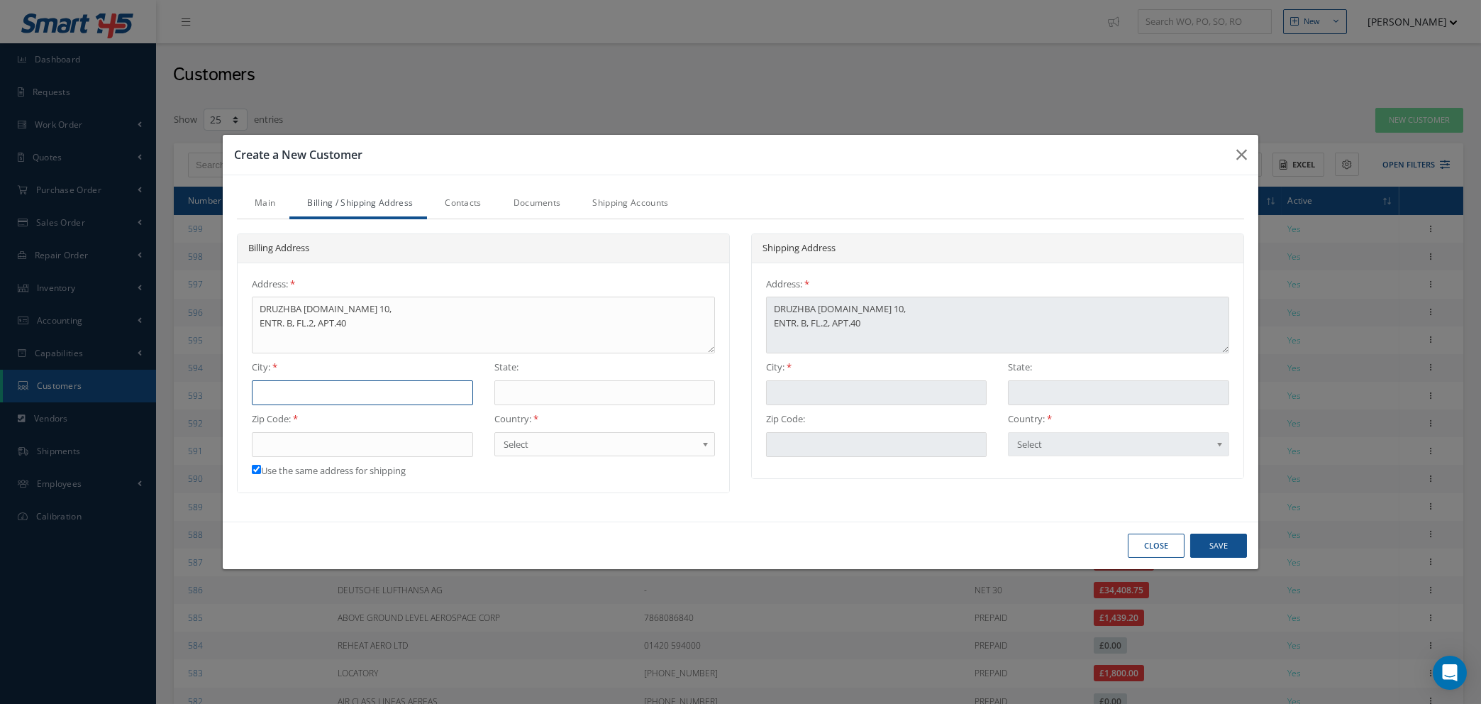
type input "S"
type input "SO"
type input "SOF"
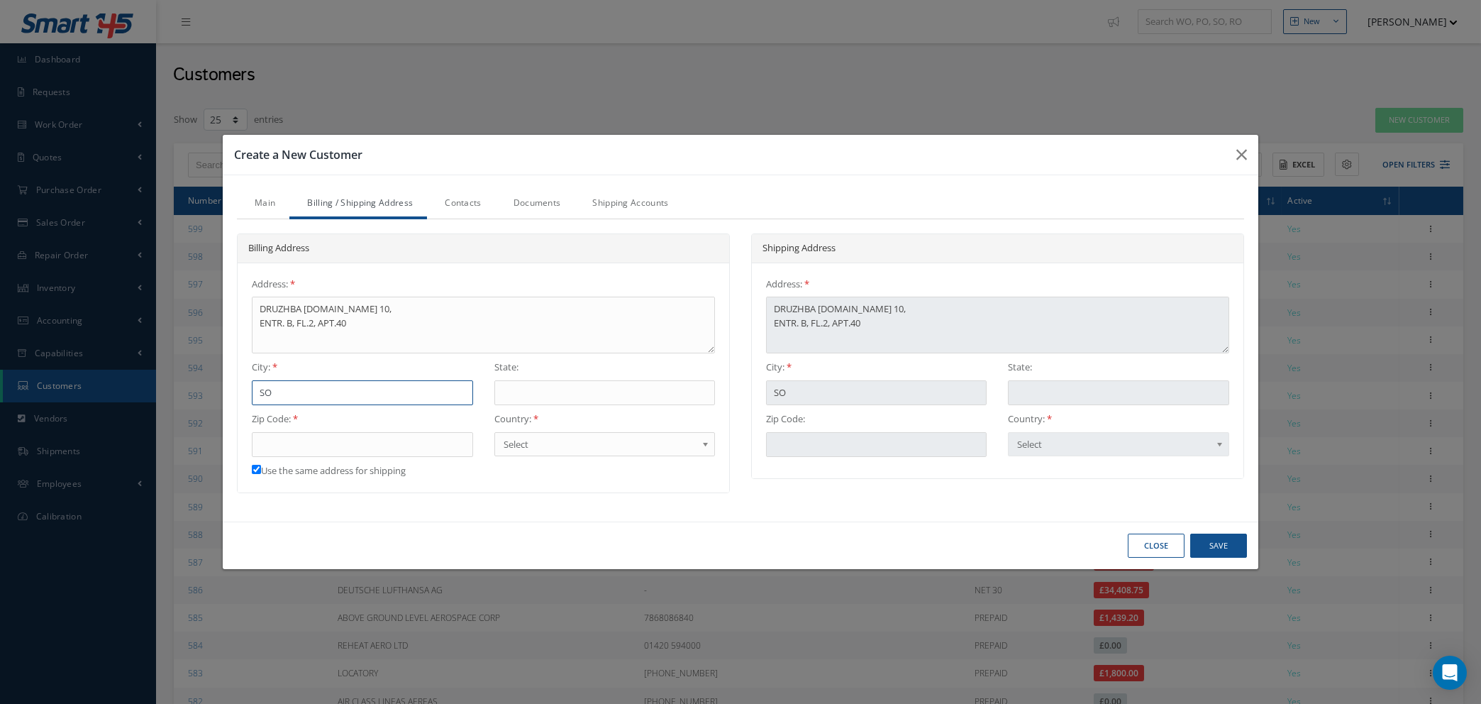
type input "SOF"
type input "SOFI"
type input "[GEOGRAPHIC_DATA]"
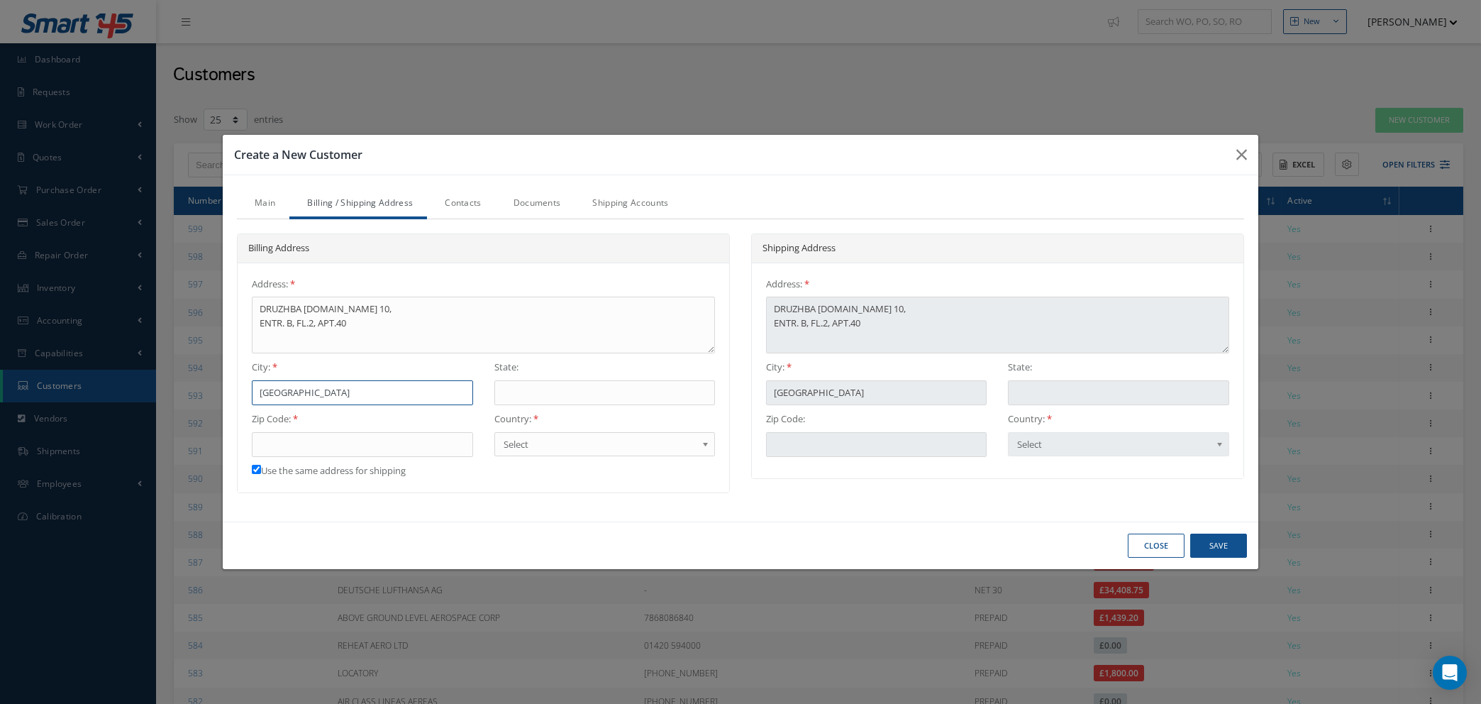
type input "[GEOGRAPHIC_DATA]"
click at [556, 446] on span "Select" at bounding box center [600, 443] width 193 height 17
type input "BULG"
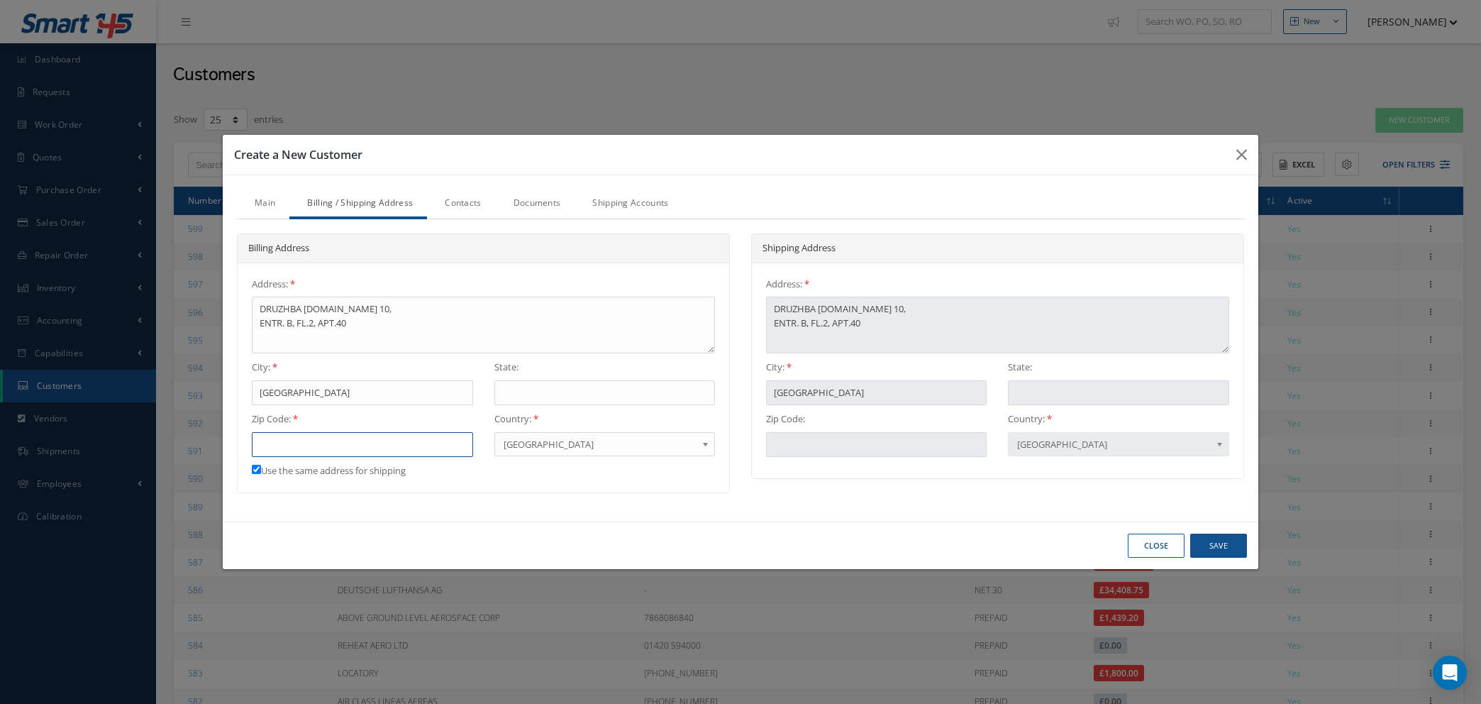
click at [325, 440] on input "text" at bounding box center [362, 445] width 221 height 26
type input "1"
type input "15"
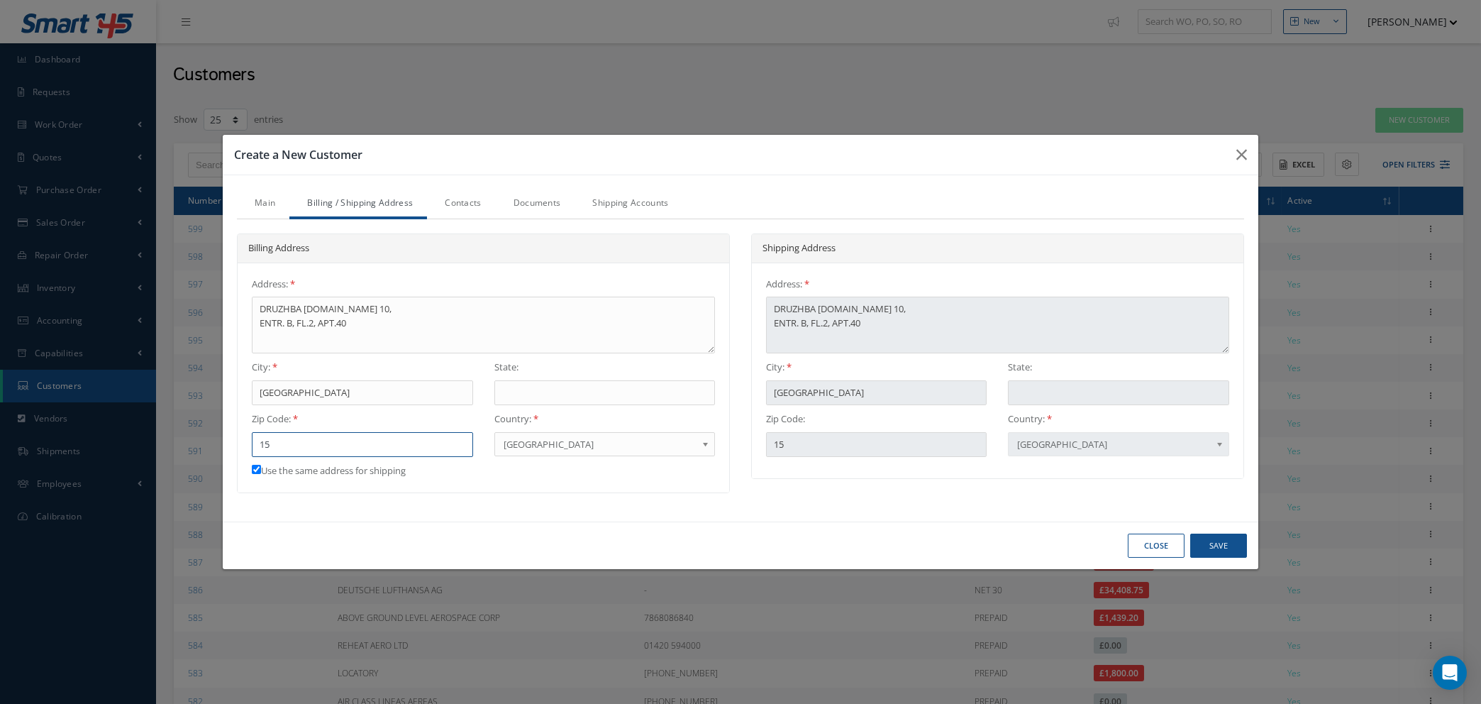
type input "159"
type input "1592"
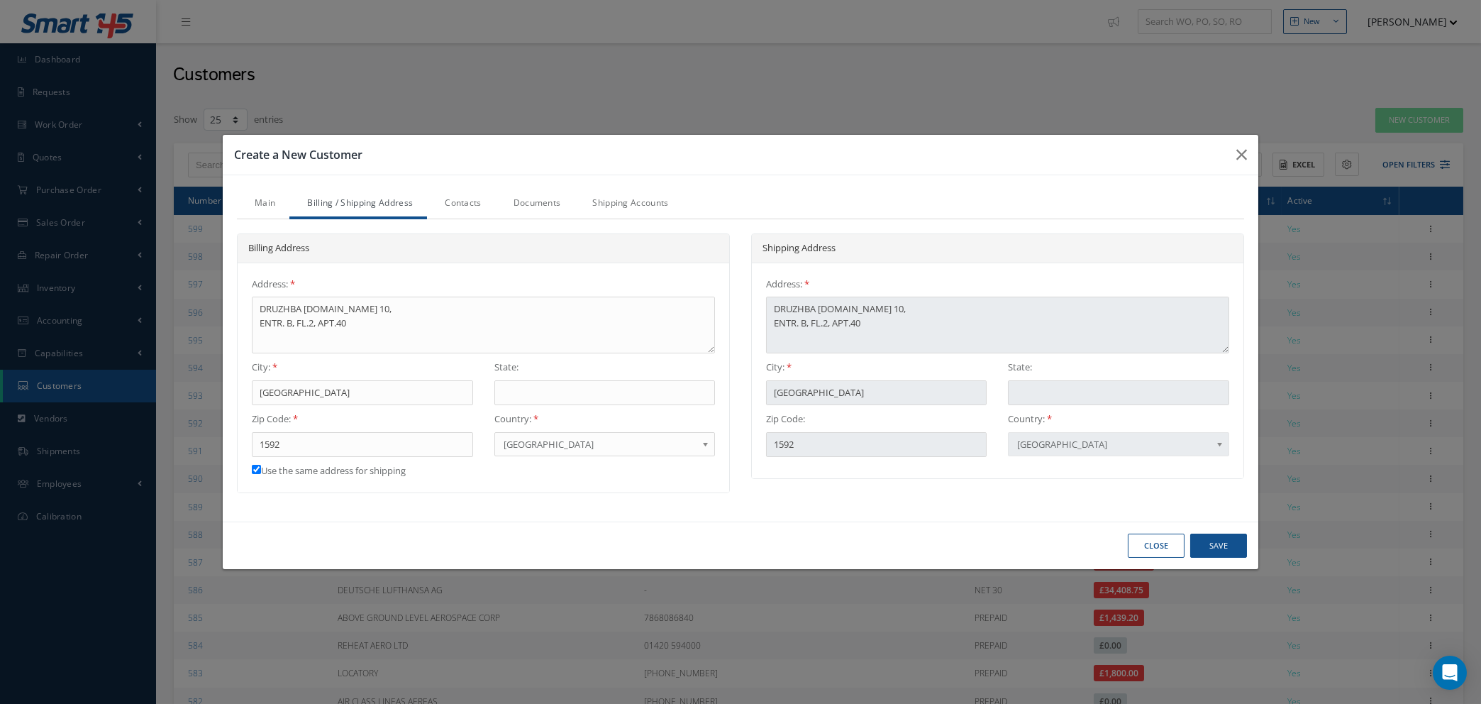
click at [456, 206] on link "Contacts" at bounding box center [461, 204] width 68 height 30
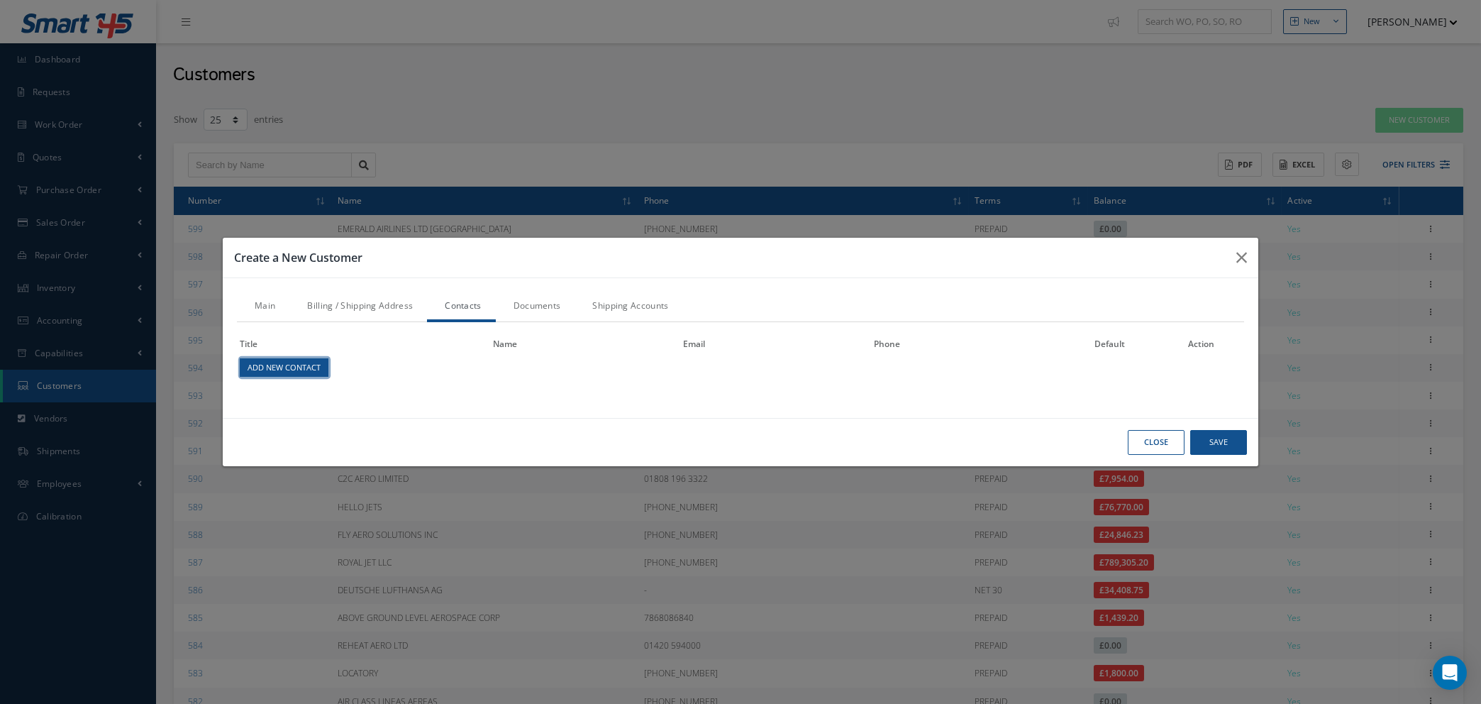
click at [279, 368] on link "Add New Contact" at bounding box center [284, 367] width 88 height 18
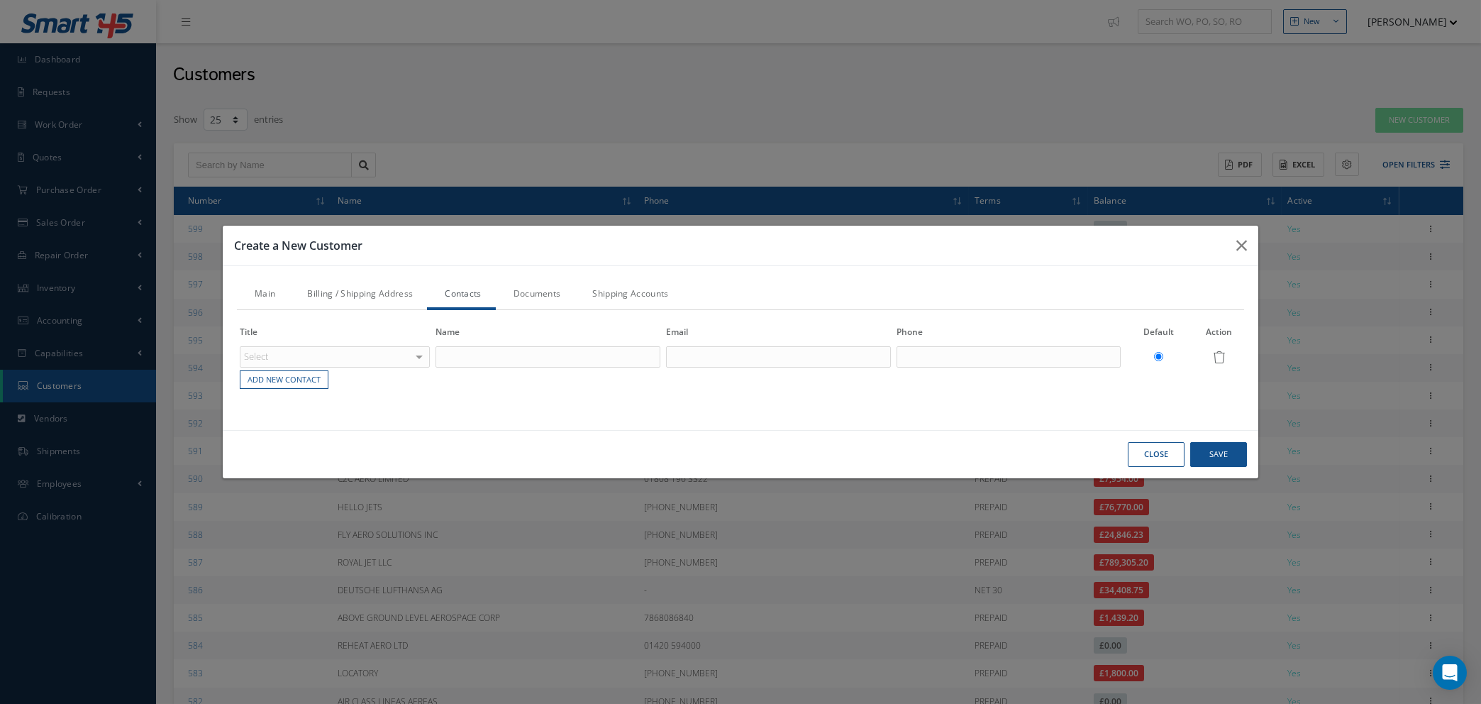
click at [338, 353] on div "Select" at bounding box center [335, 356] width 190 height 21
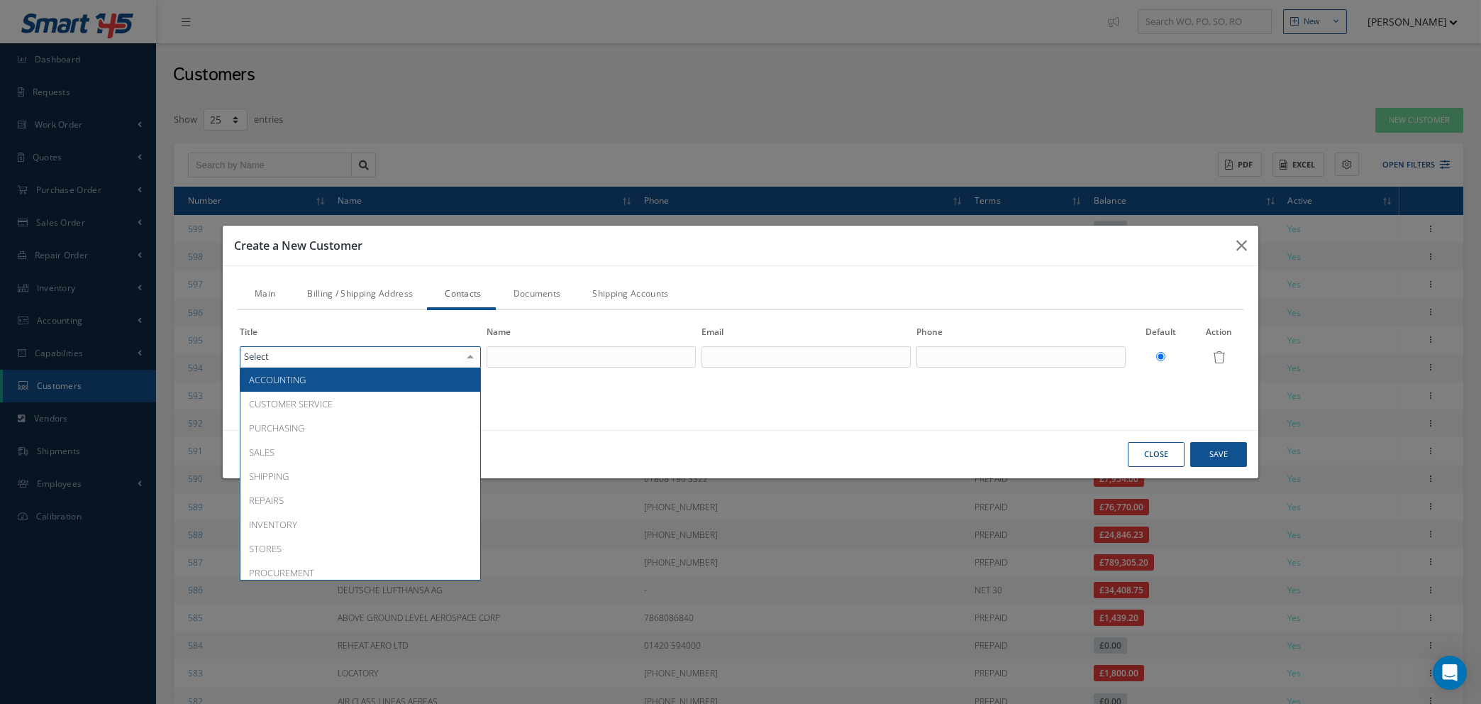
type input "P"
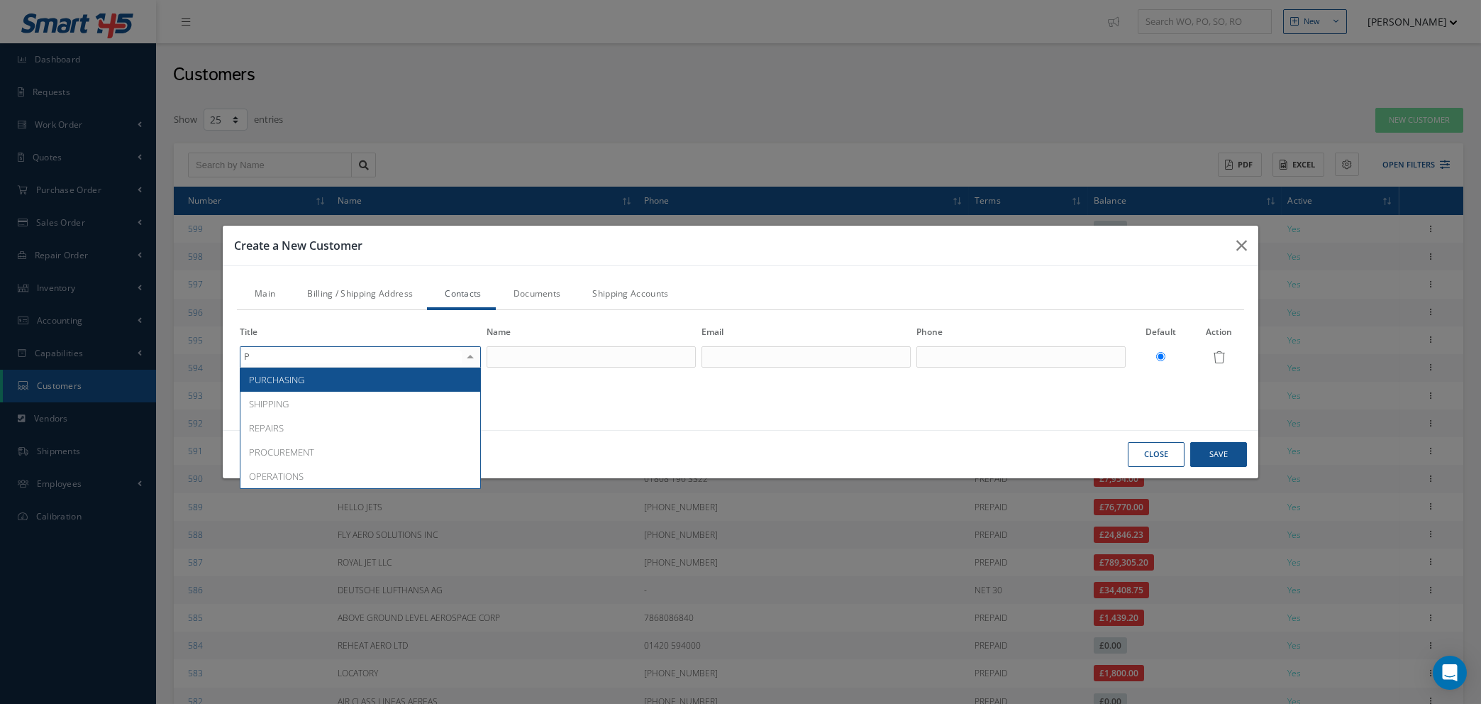
click at [288, 377] on span "PURCHASING" at bounding box center [276, 379] width 55 height 13
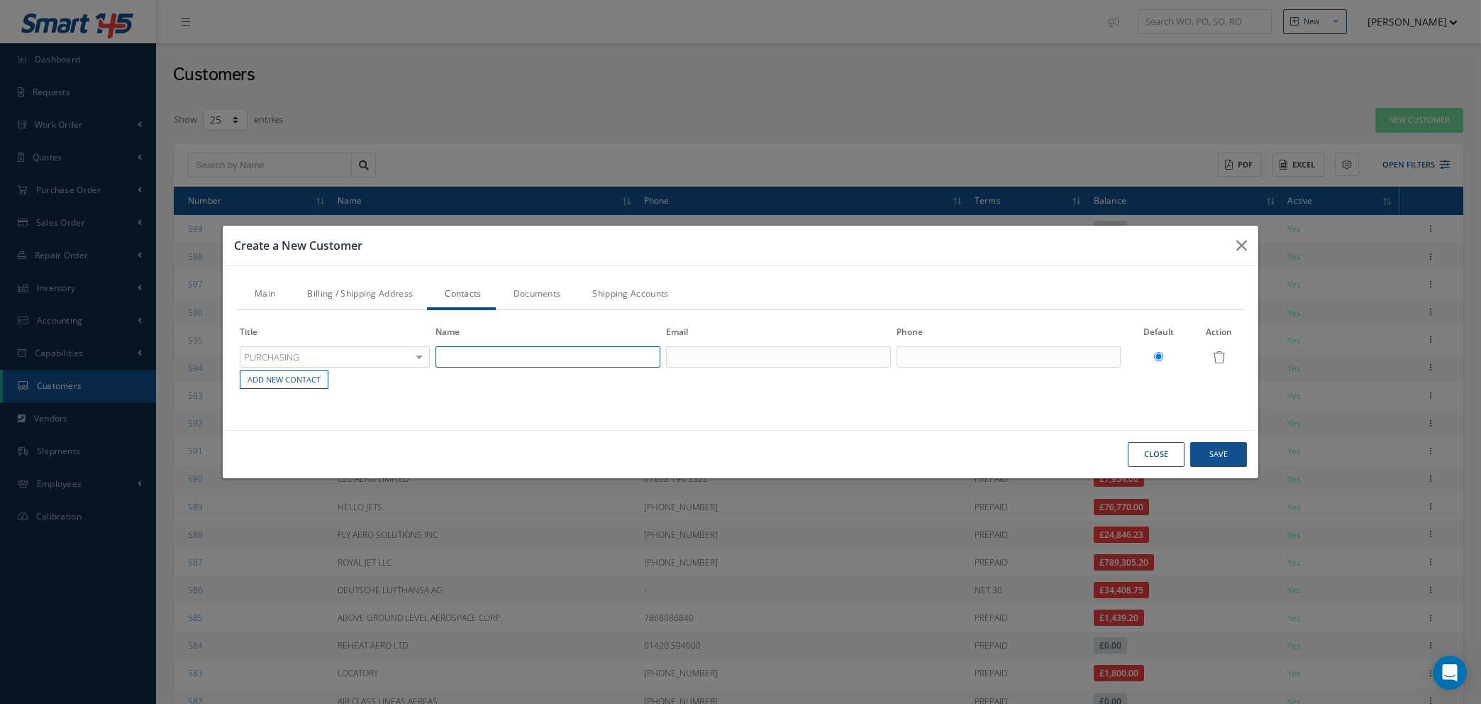
click at [501, 357] on input "text" at bounding box center [547, 356] width 225 height 21
type input "[PERSON_NAME]"
click at [692, 357] on input "text" at bounding box center [778, 356] width 225 height 21
paste input "[PERSON_NAME][EMAIL_ADDRESS][DOMAIN_NAME]"
type input "[PERSON_NAME][EMAIL_ADDRESS][DOMAIN_NAME]"
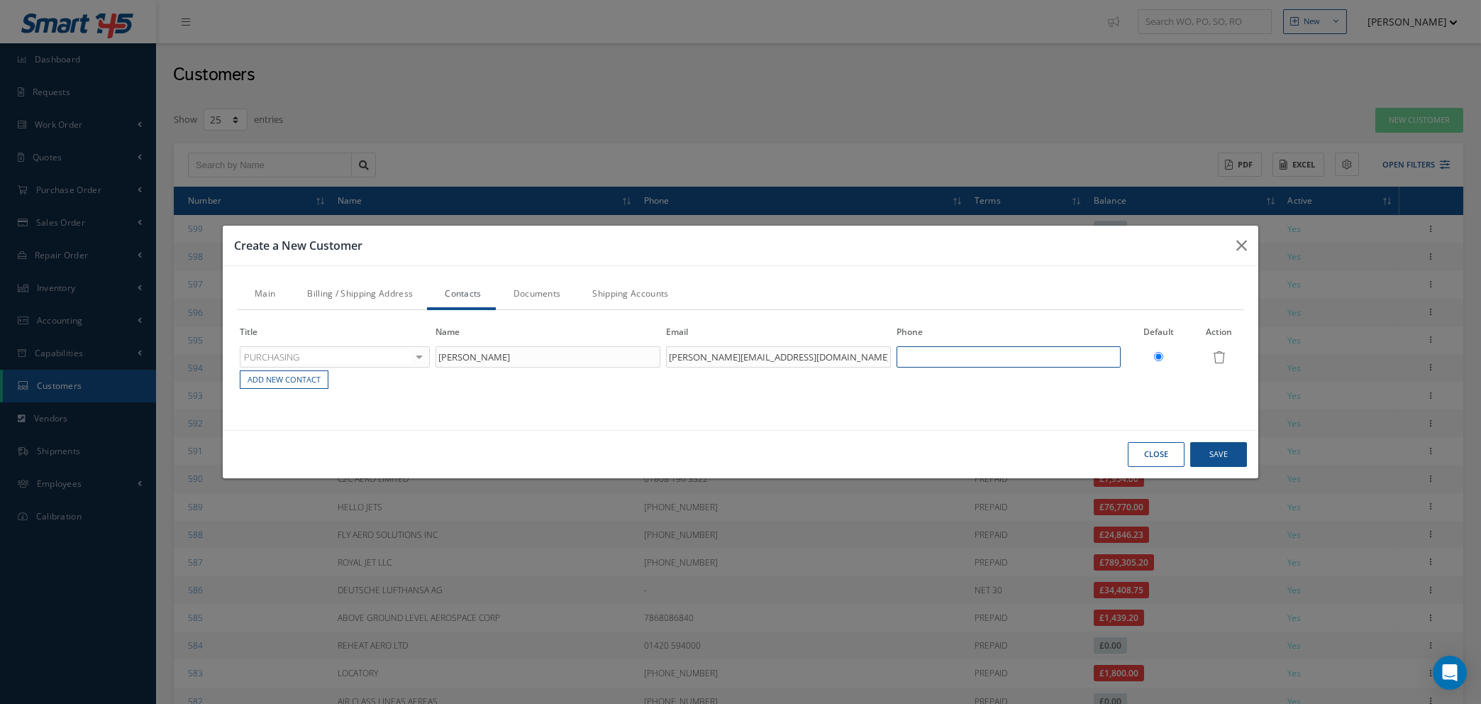
click at [923, 359] on input "text" at bounding box center [1009, 356] width 225 height 21
type input "[PHONE_NUMBER]"
click at [282, 377] on link "Add New Contact" at bounding box center [284, 379] width 88 height 18
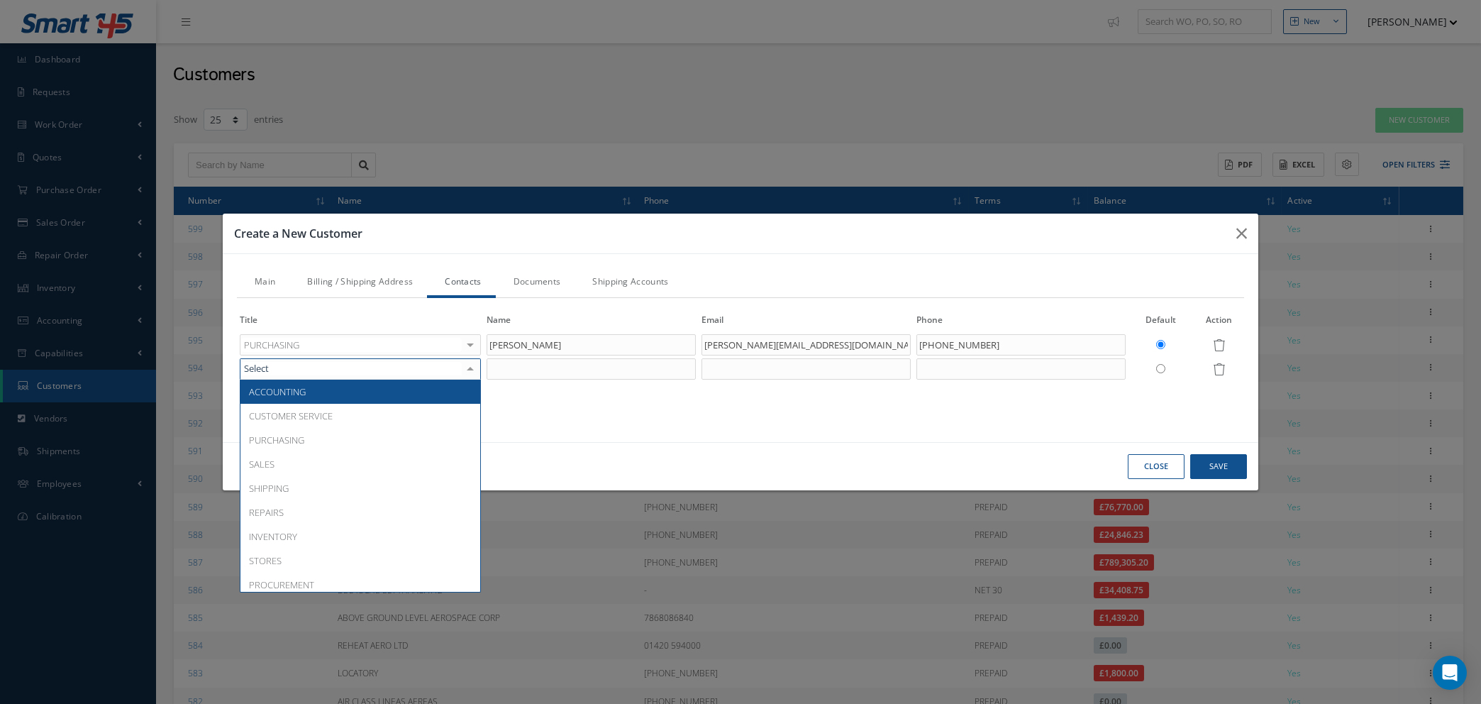
click at [282, 370] on div at bounding box center [360, 368] width 241 height 21
click at [297, 399] on span "ACCOUNTING" at bounding box center [360, 391] width 240 height 24
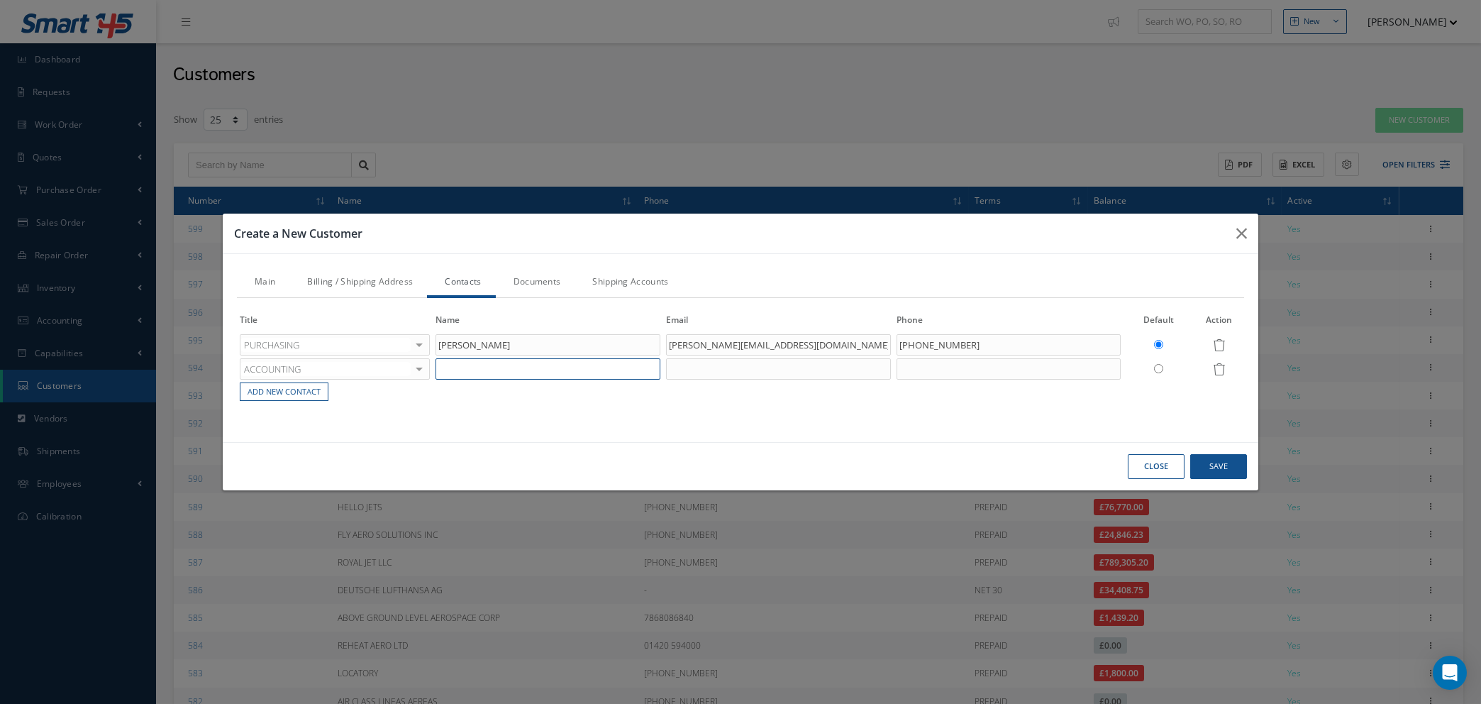
click at [503, 367] on input "text" at bounding box center [547, 368] width 225 height 21
type input "[PERSON_NAME]"
click at [712, 365] on input "text" at bounding box center [778, 368] width 225 height 21
paste input "[PERSON_NAME][EMAIL_ADDRESS][PERSON_NAME][DOMAIN_NAME]"
type input "[PERSON_NAME][EMAIL_ADDRESS][PERSON_NAME][DOMAIN_NAME]"
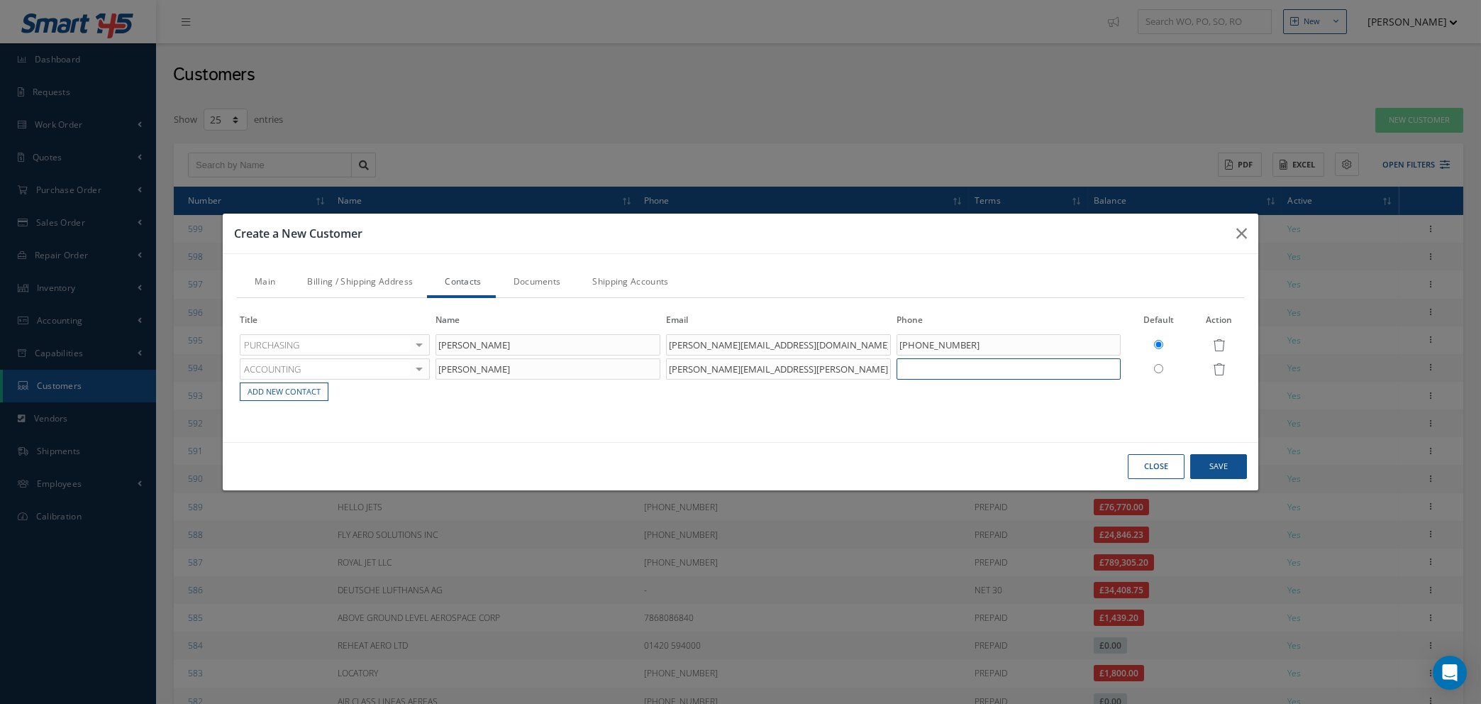
click at [933, 362] on input "text" at bounding box center [1009, 368] width 225 height 21
type input "[PHONE_NUMBER]"
click at [955, 343] on input "[PHONE_NUMBER]" at bounding box center [1009, 344] width 225 height 21
type input "[PHONE_NUMBER]"
click at [262, 389] on link "Add New Contact" at bounding box center [284, 391] width 88 height 18
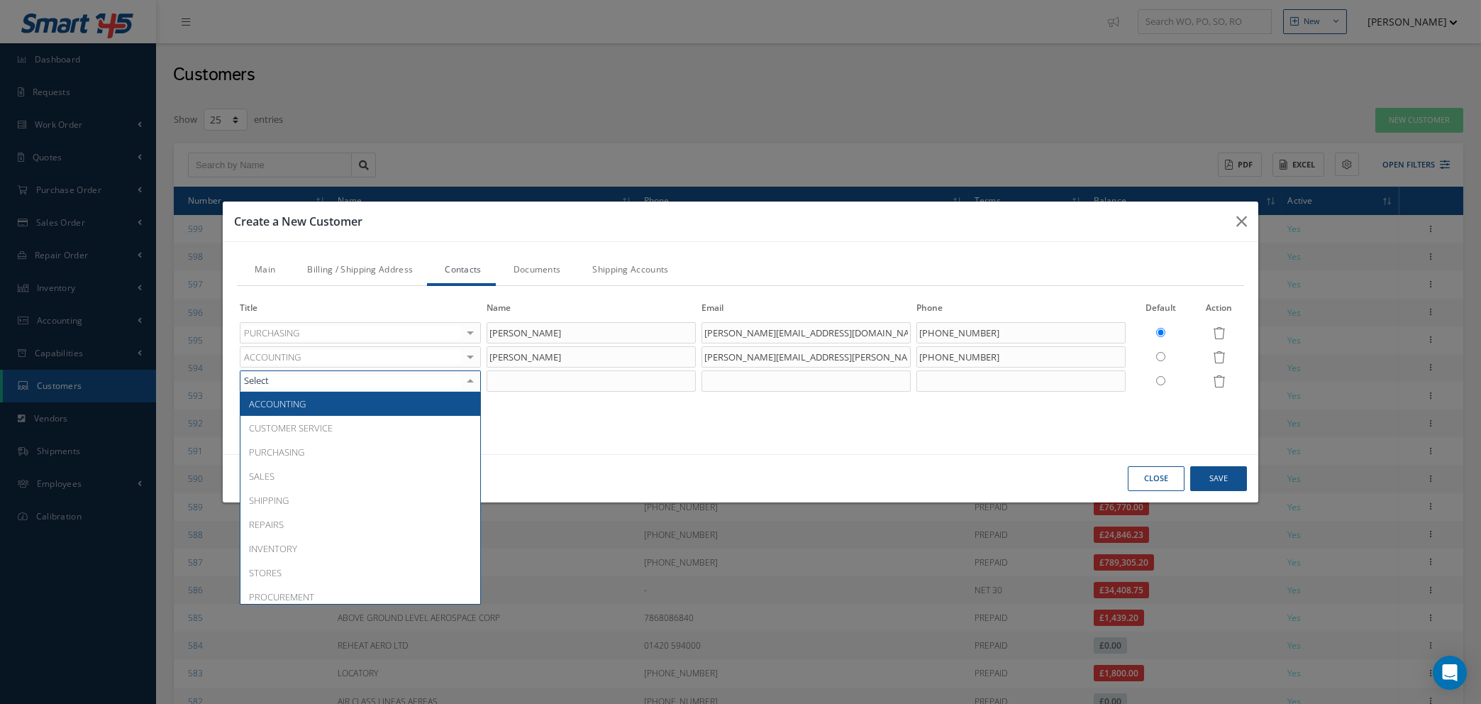
click at [298, 384] on div at bounding box center [360, 380] width 241 height 21
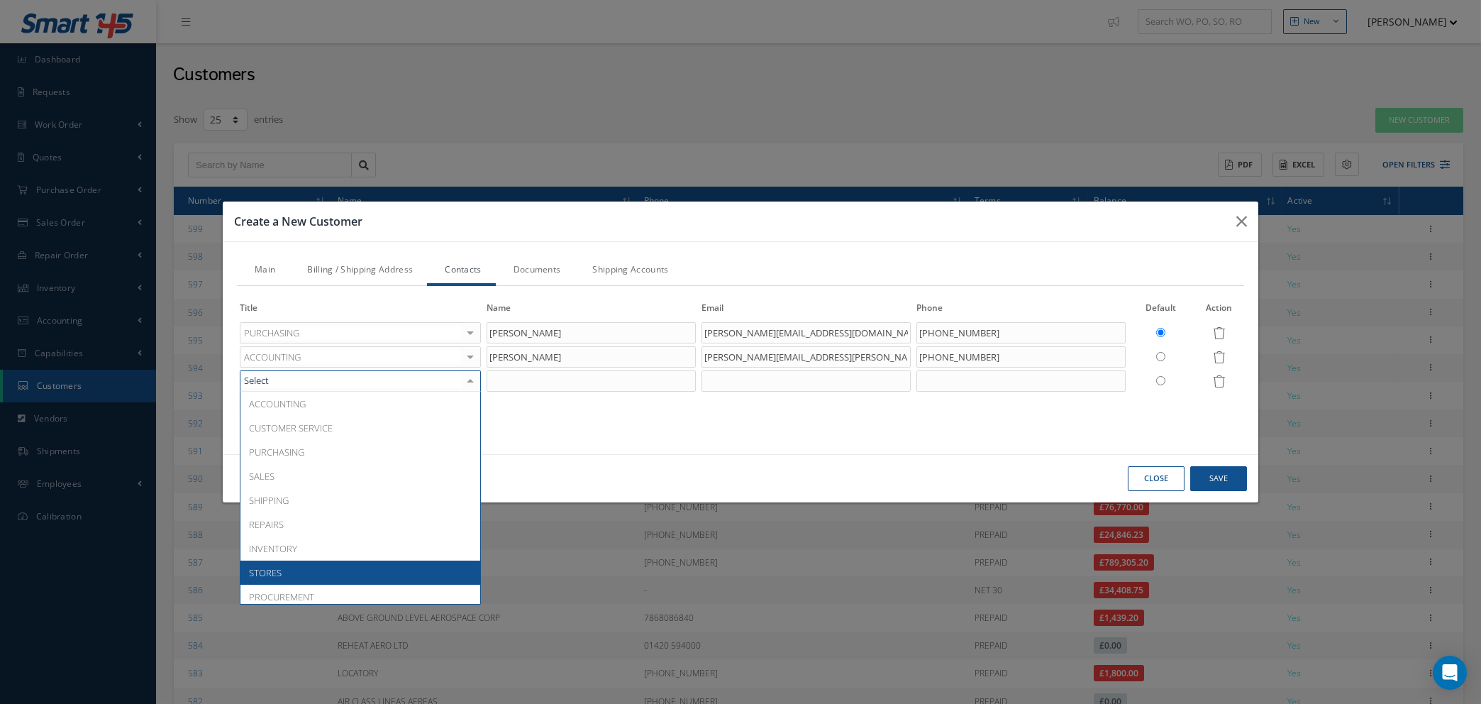
click at [297, 565] on span "STORES" at bounding box center [360, 572] width 240 height 24
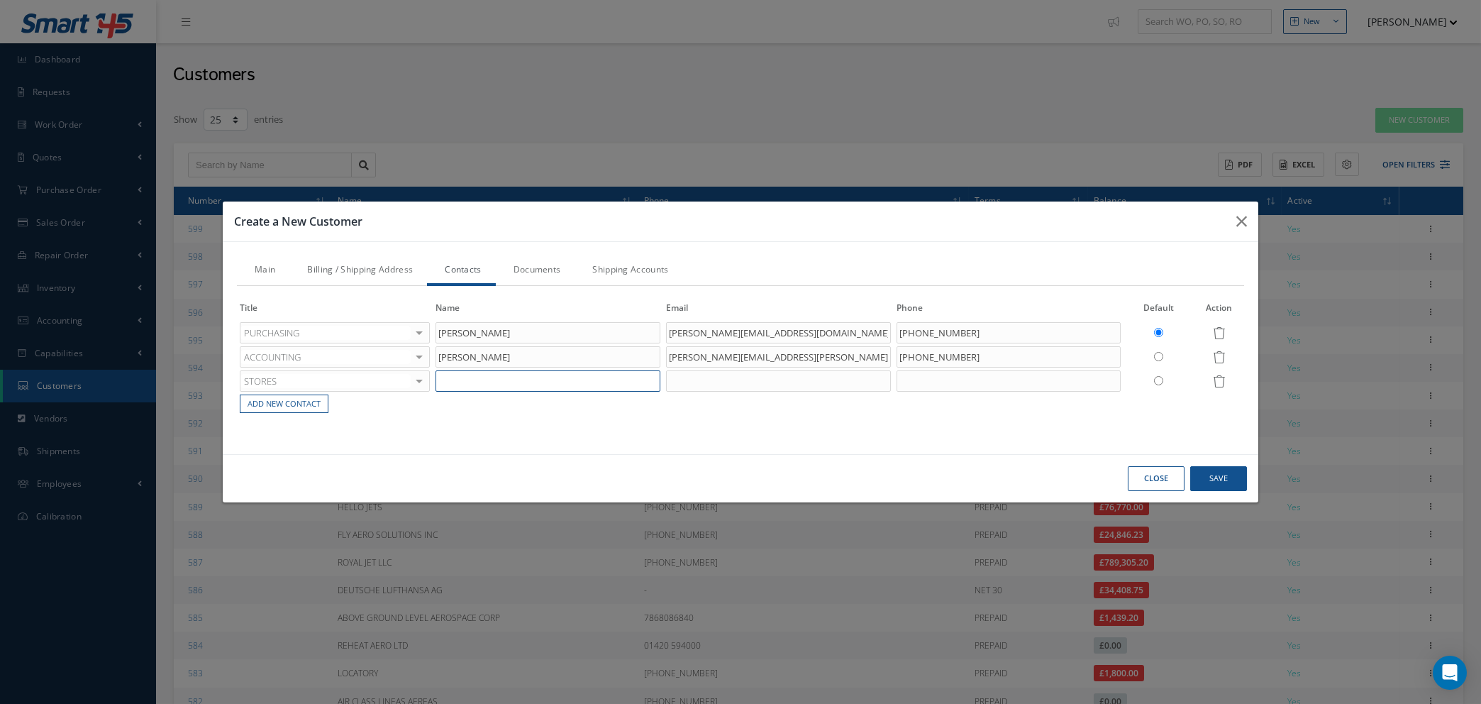
click at [504, 380] on input "text" at bounding box center [547, 380] width 225 height 21
type input "[PERSON_NAME]"
drag, startPoint x: 851, startPoint y: 330, endPoint x: 660, endPoint y: 340, distance: 191.1
click at [660, 340] on tr "PURCHASING ACCOUNTING CUSTOMER SERVICE PURCHASING SALES SHIPPING REPAIRS INVENT…" at bounding box center [740, 333] width 1007 height 24
click at [702, 381] on input "text" at bounding box center [778, 380] width 225 height 21
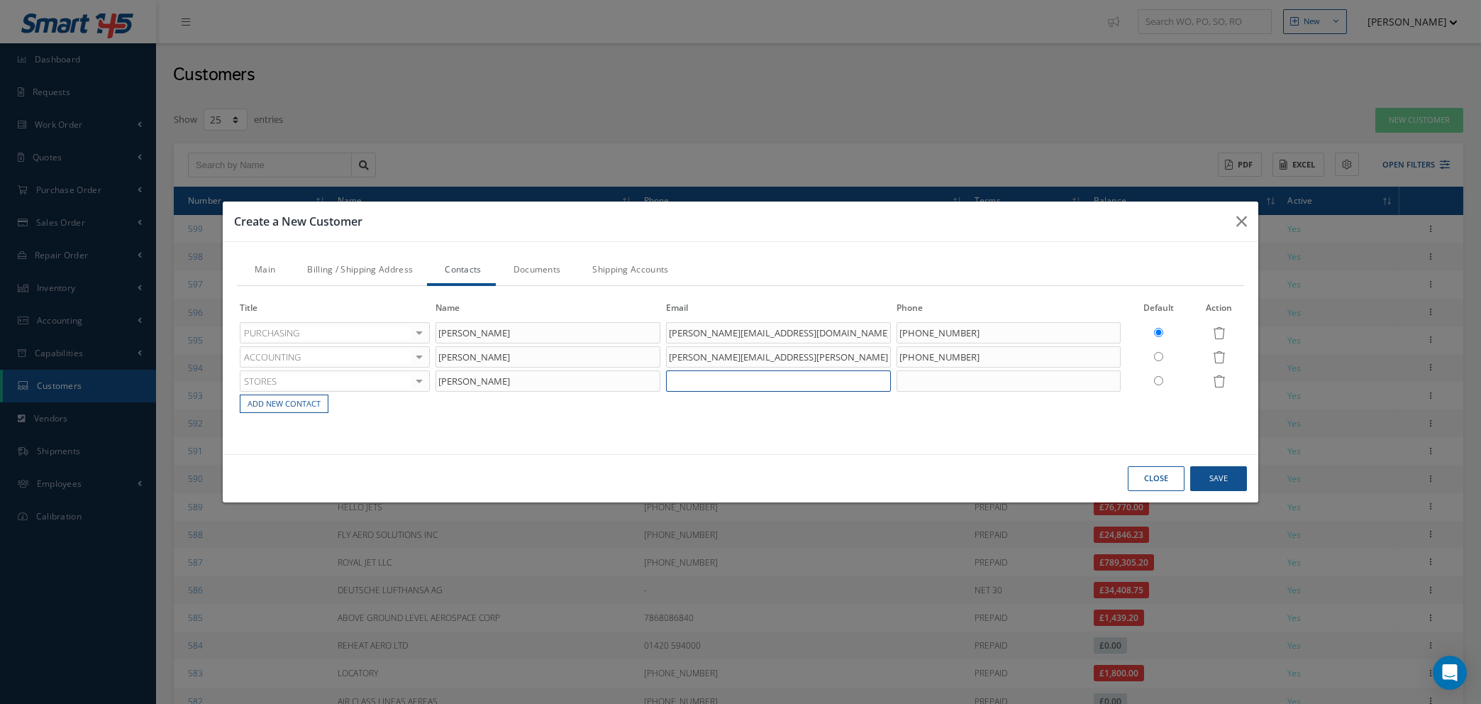
paste input "[PERSON_NAME][EMAIL_ADDRESS][DOMAIN_NAME]"
type input "[PERSON_NAME][EMAIL_ADDRESS][DOMAIN_NAME]"
click at [950, 384] on input "text" at bounding box center [1009, 380] width 225 height 21
click at [958, 376] on input "[PHONE_NUMBER]" at bounding box center [1009, 380] width 225 height 21
type input "[PHONE_NUMBER]"
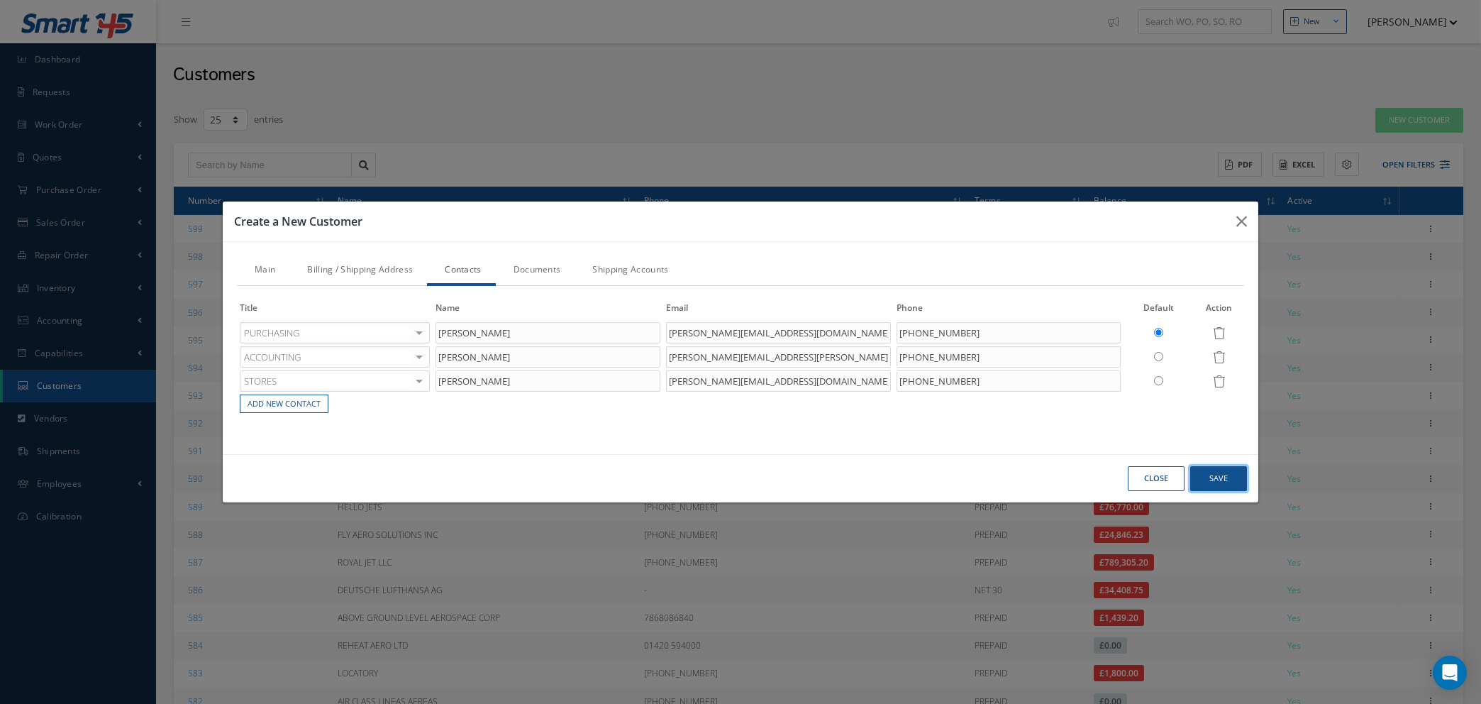
click at [1221, 479] on button "Save" at bounding box center [1218, 478] width 57 height 25
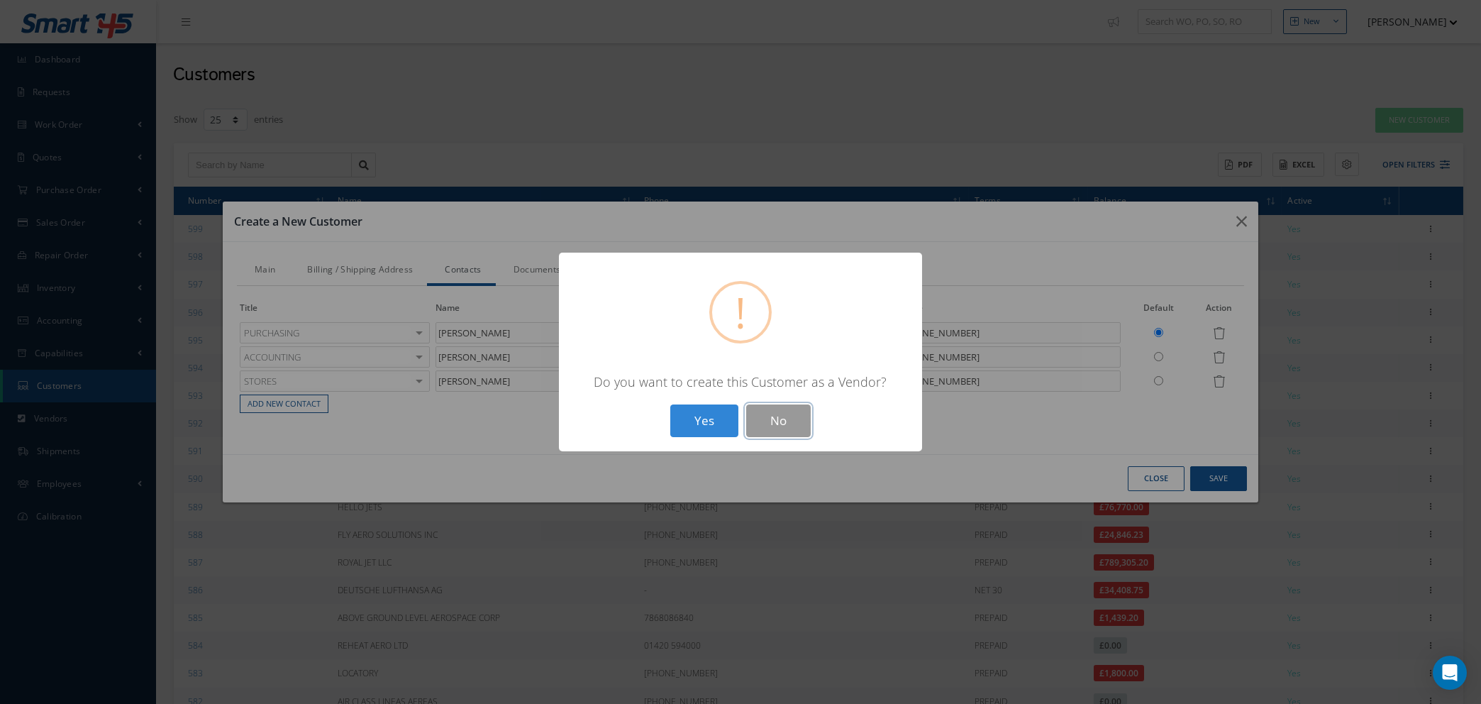
click at [773, 426] on button "No" at bounding box center [778, 420] width 65 height 33
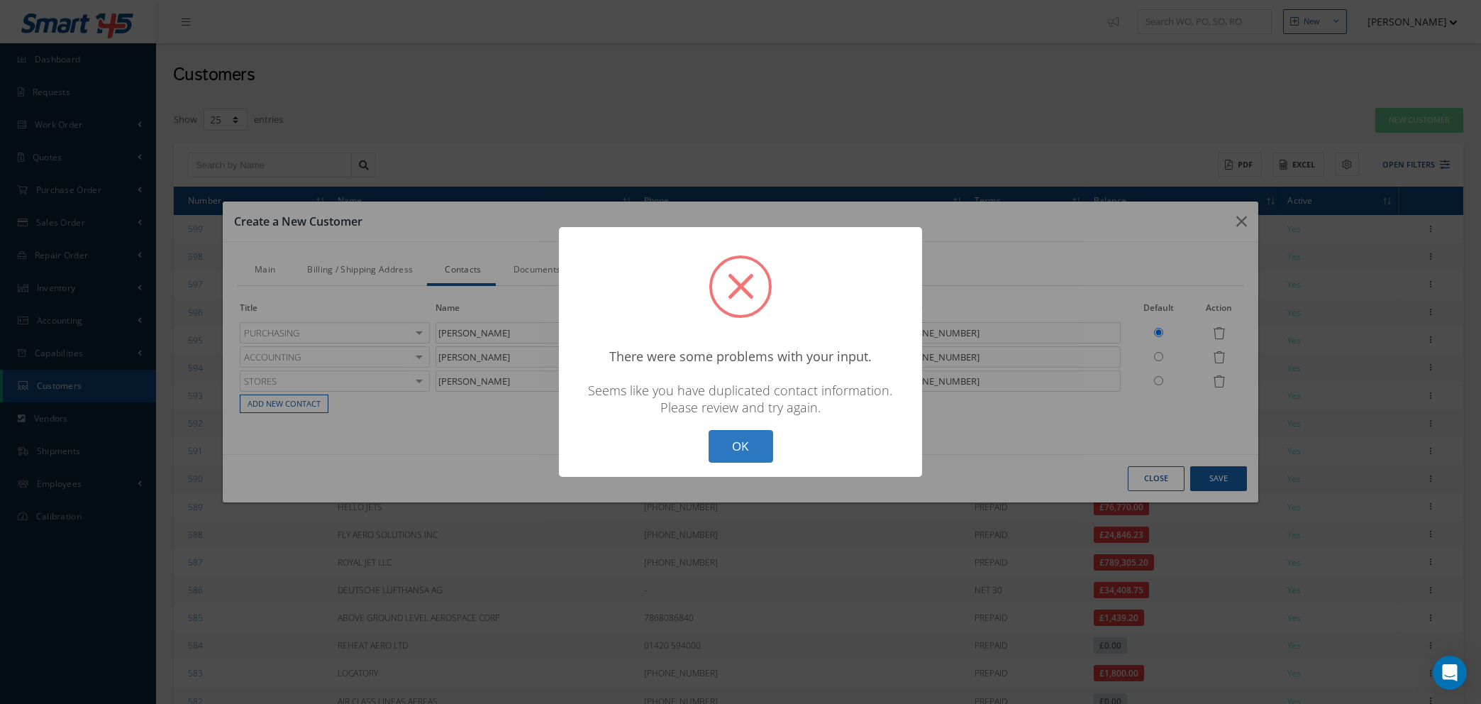
click at [736, 445] on button "OK" at bounding box center [741, 446] width 65 height 33
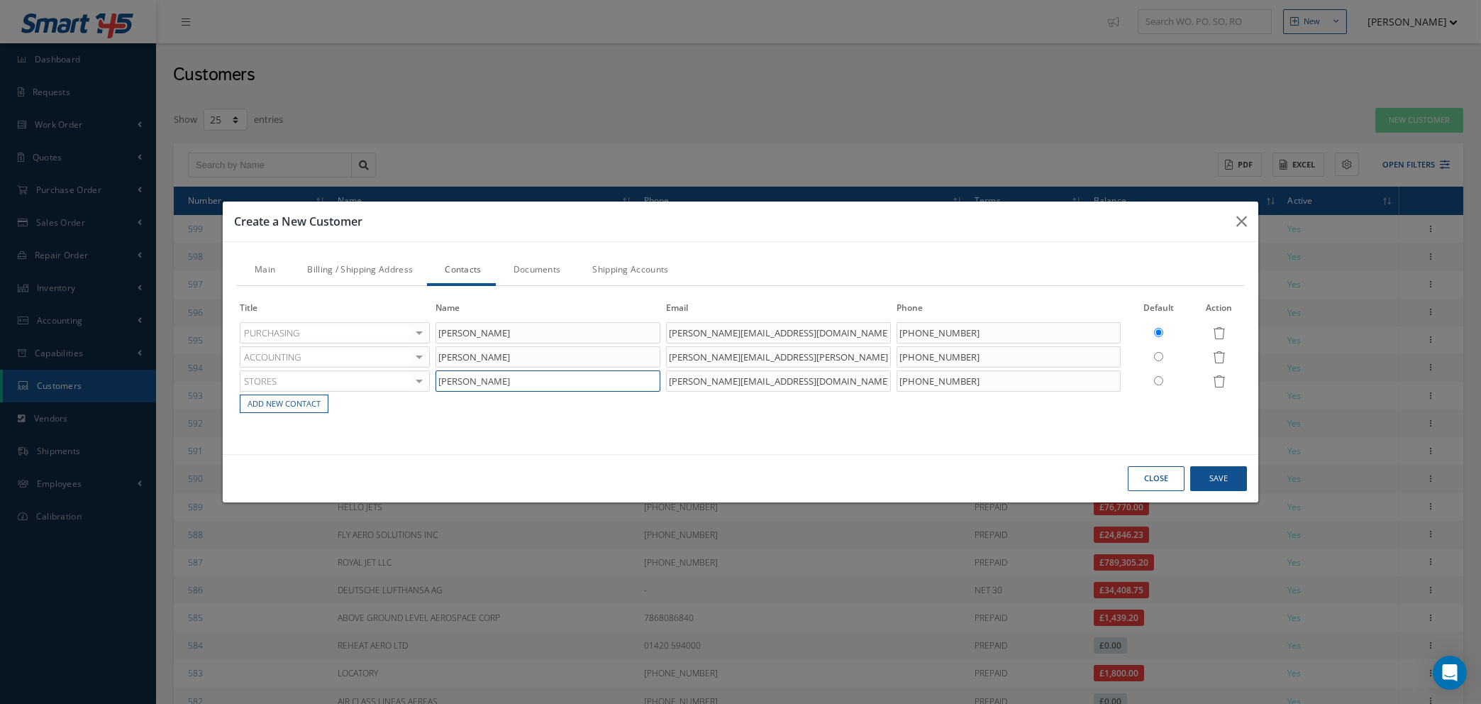
click at [535, 376] on input "[PERSON_NAME]" at bounding box center [547, 380] width 225 height 21
type input "[PERSON_NAME]."
click at [1233, 484] on button "Save" at bounding box center [1218, 478] width 57 height 25
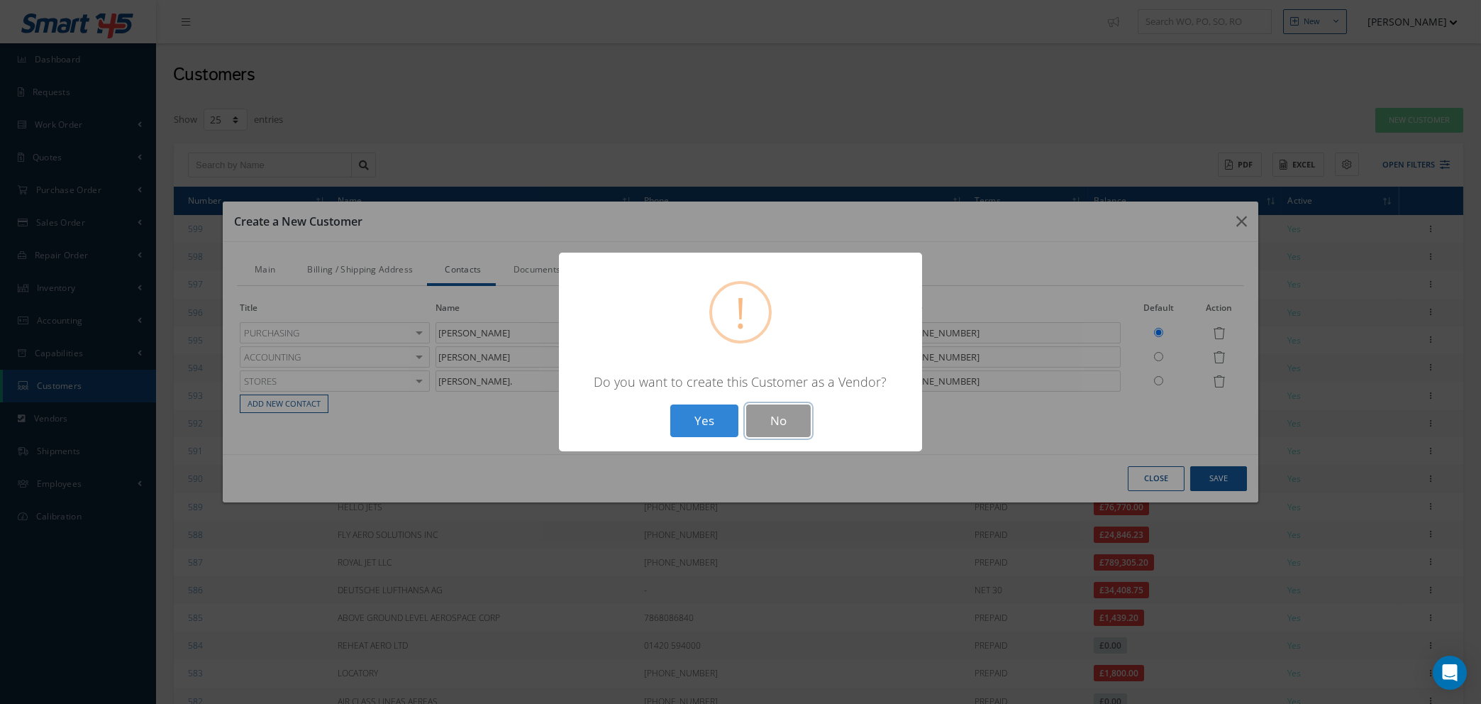
click at [770, 419] on button "No" at bounding box center [778, 420] width 65 height 33
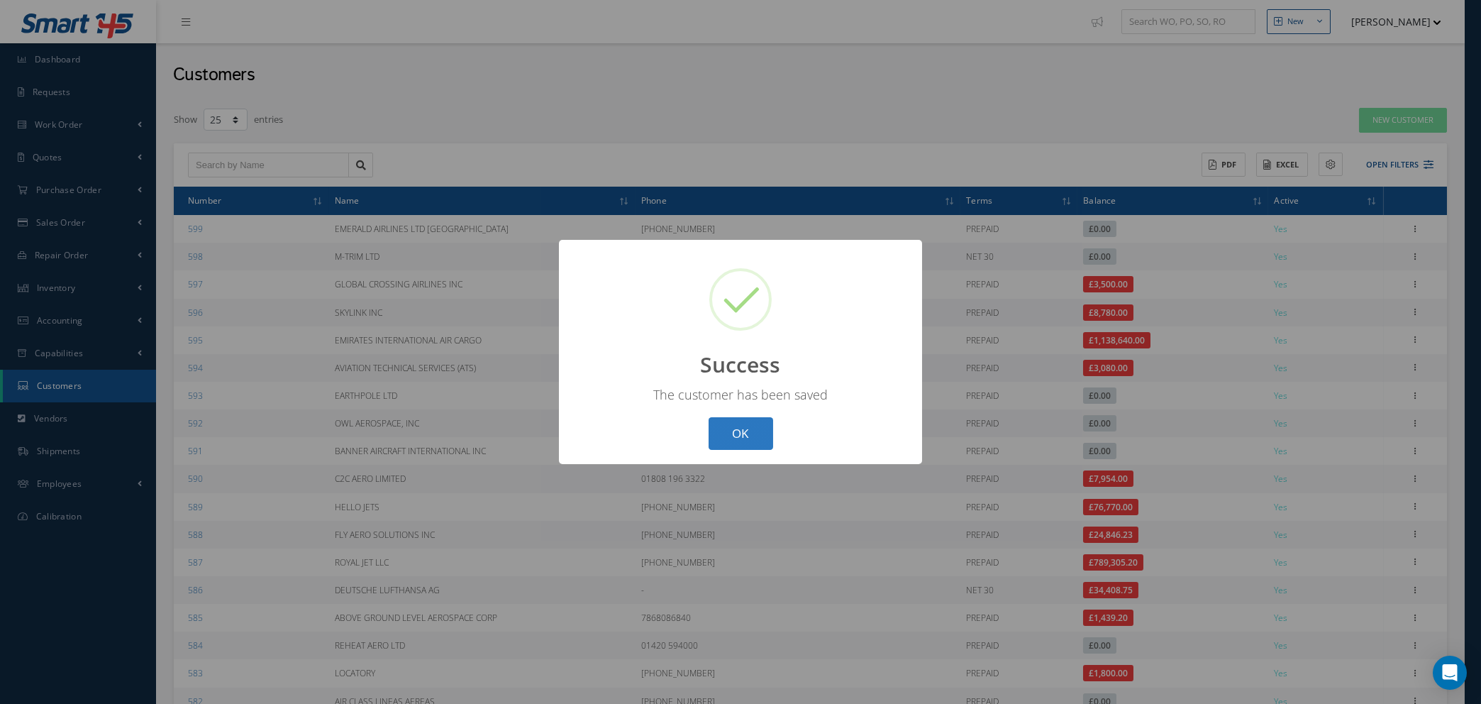
click at [731, 435] on button "OK" at bounding box center [741, 433] width 65 height 33
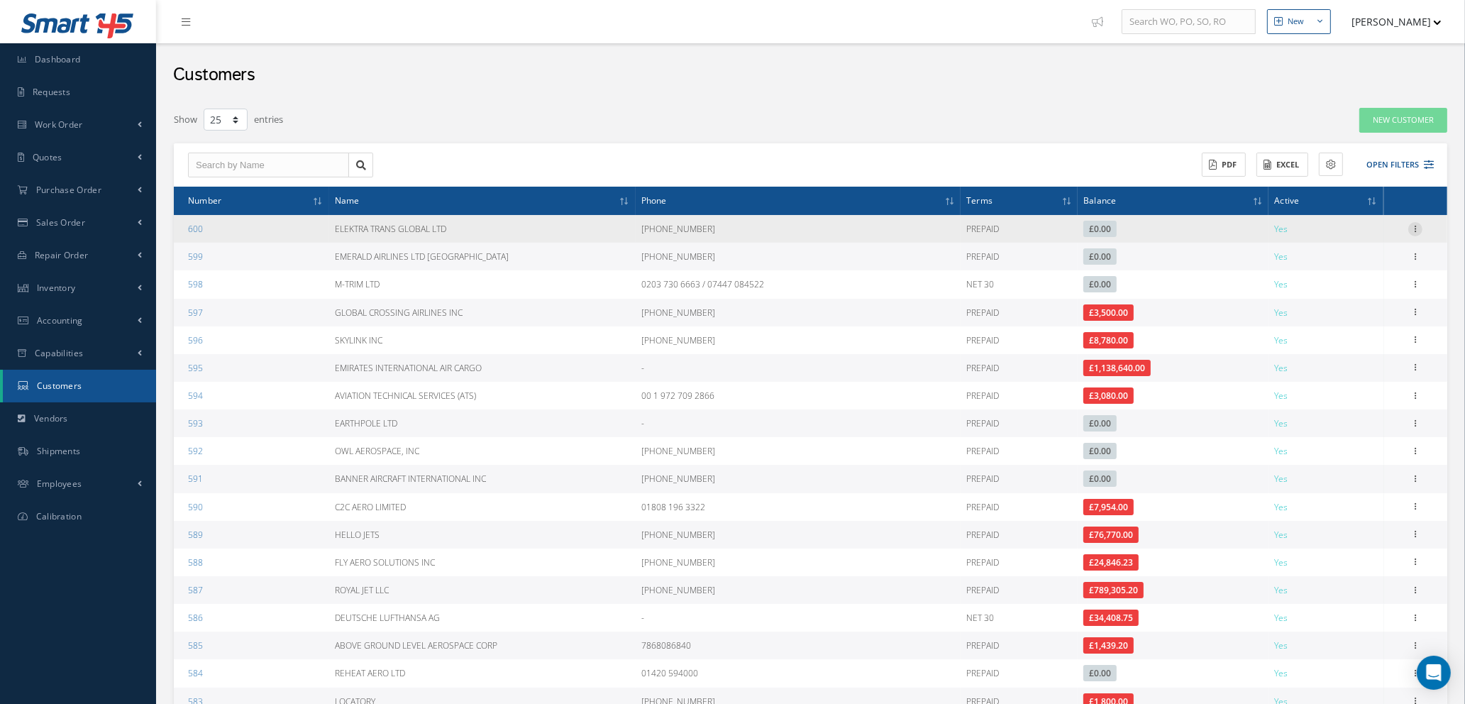
click at [1412, 224] on icon at bounding box center [1415, 227] width 14 height 11
click at [1341, 259] on link "Edit" at bounding box center [1350, 256] width 112 height 18
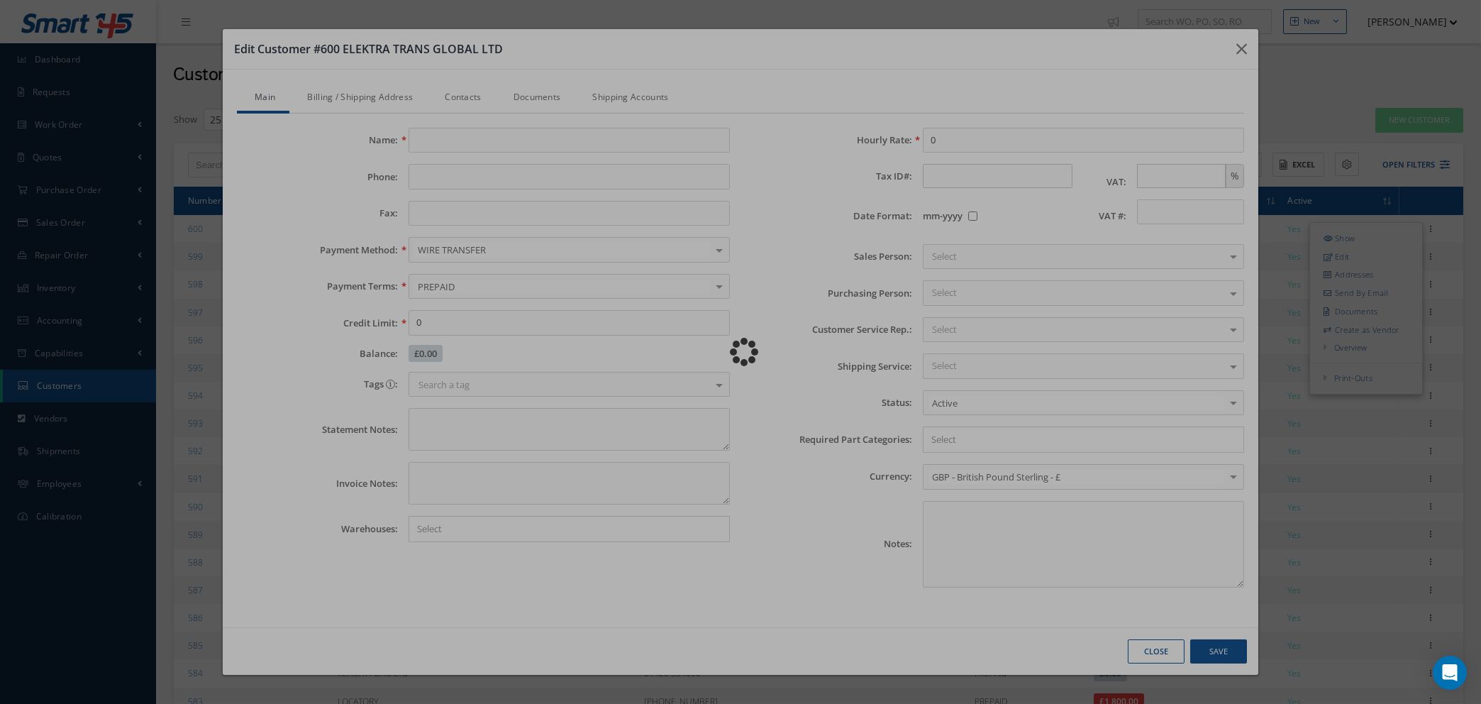
type input "ELEKTRA TRANS GLOBAL LTD"
type input "[PHONE_NUMBER]"
type input "N/A"
type input "0.00"
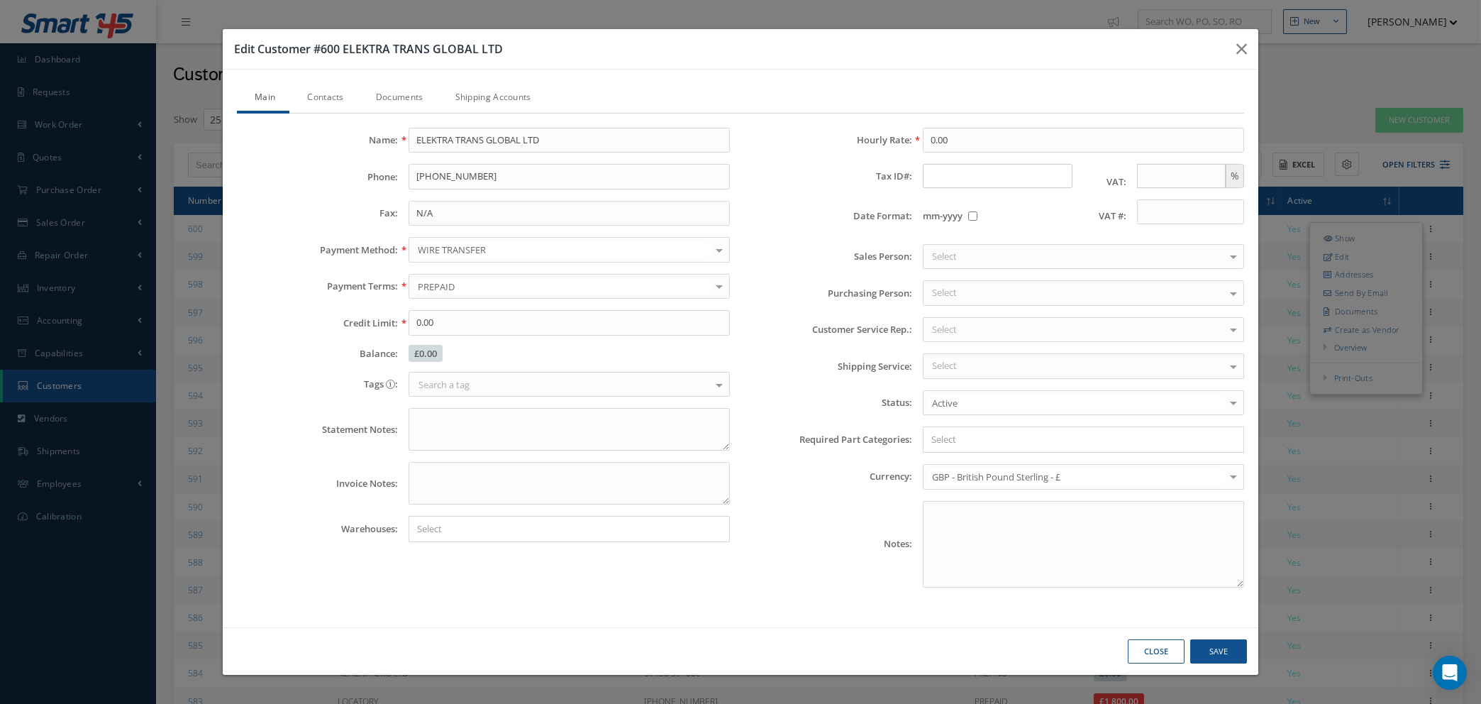
click at [971, 178] on input "text" at bounding box center [998, 176] width 150 height 24
type input "b"
type input "BG200531378"
drag, startPoint x: 1006, startPoint y: 172, endPoint x: 891, endPoint y: 172, distance: 114.9
click at [891, 172] on div "Tax ID#: BG200531378 VAT: %" at bounding box center [997, 176] width 514 height 24
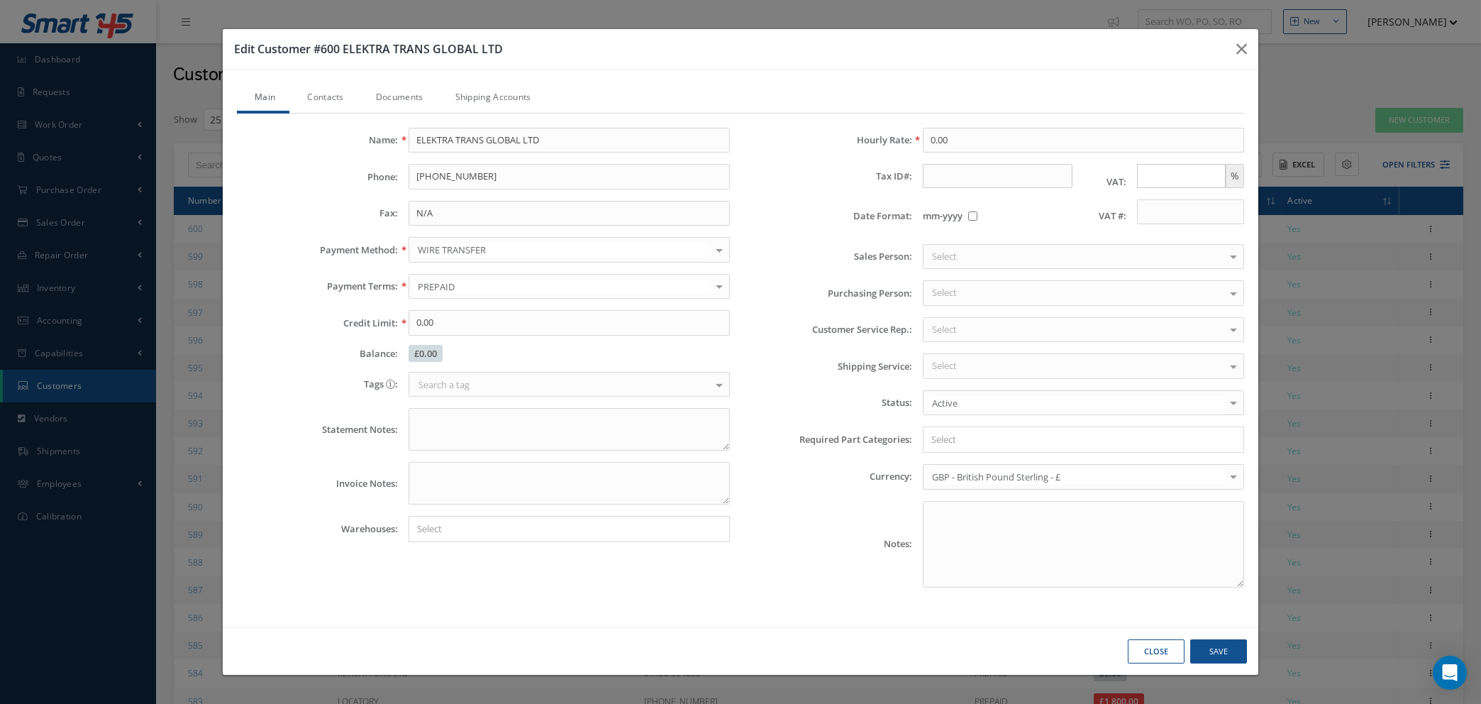
click at [1144, 172] on input "text" at bounding box center [1181, 176] width 89 height 24
click at [1145, 209] on input "text" at bounding box center [1190, 212] width 107 height 26
paste input "BG200531378"
type input "BG200531378"
click at [943, 512] on textarea "Notes:" at bounding box center [1083, 544] width 321 height 87
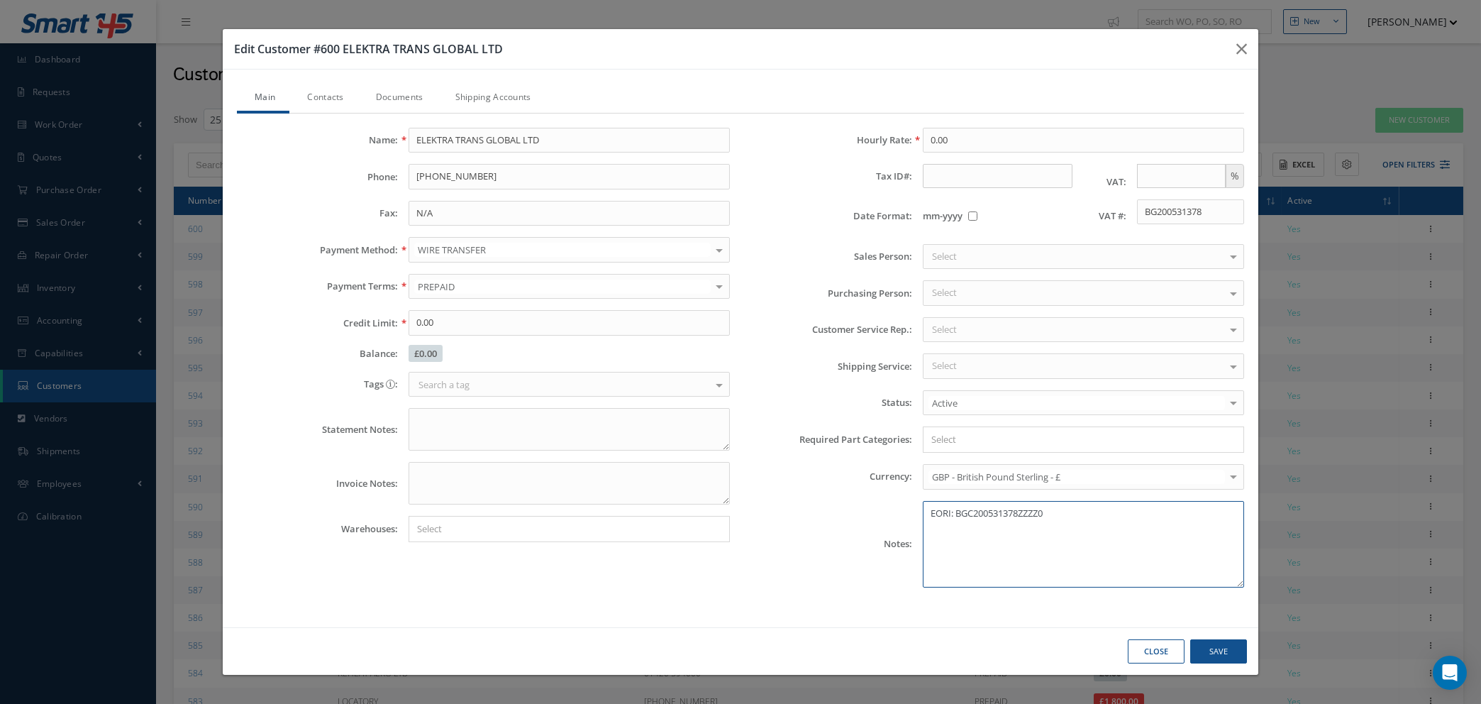
click at [1053, 514] on textarea "EORI: BGC200531378ZZZZ0" at bounding box center [1083, 544] width 321 height 87
paste textarea "[URL][DOMAIN_NAME]"
type textarea "EORI: BGC200531378ZZZZ0 [URL][DOMAIN_NAME]"
click at [475, 94] on link "Shipping Accounts" at bounding box center [492, 99] width 108 height 30
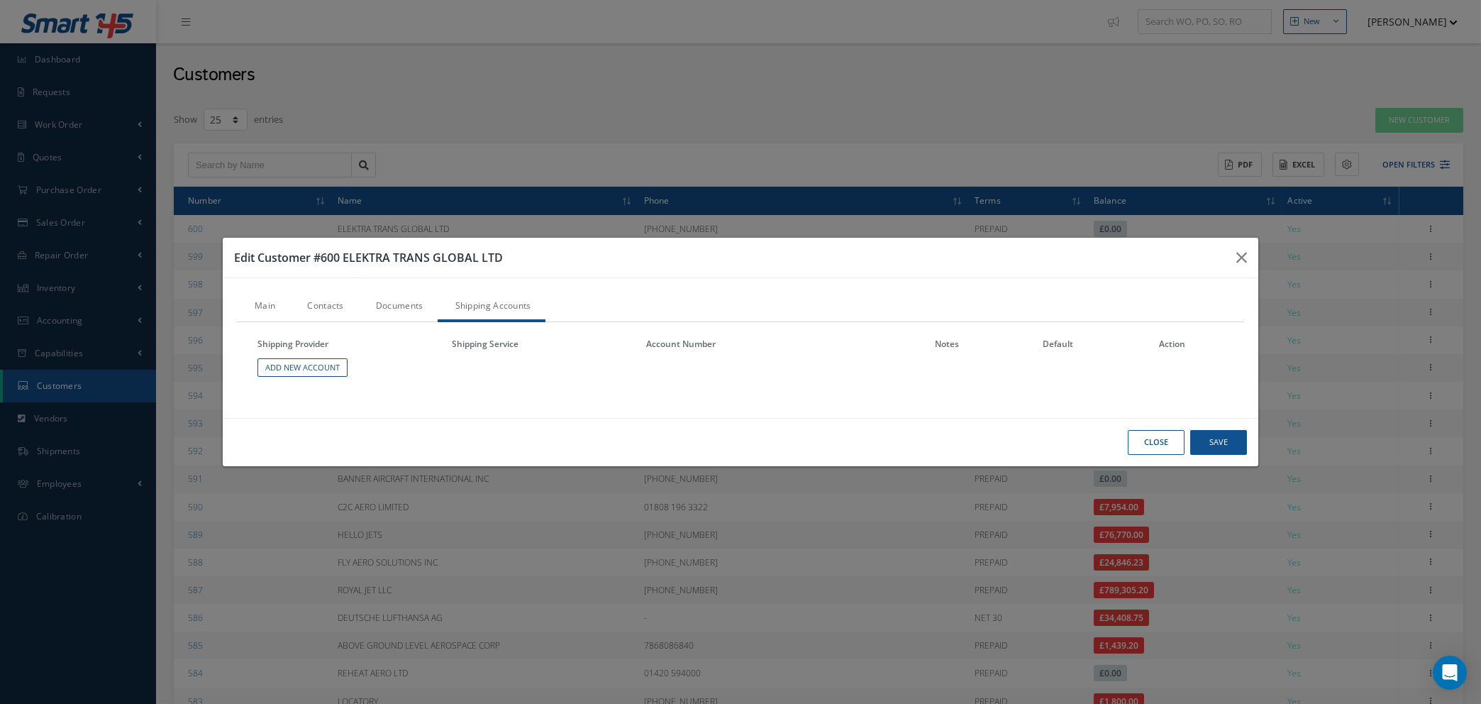
click at [468, 308] on link "Shipping Accounts" at bounding box center [492, 307] width 108 height 30
click at [306, 370] on link "Add New Account" at bounding box center [302, 367] width 90 height 19
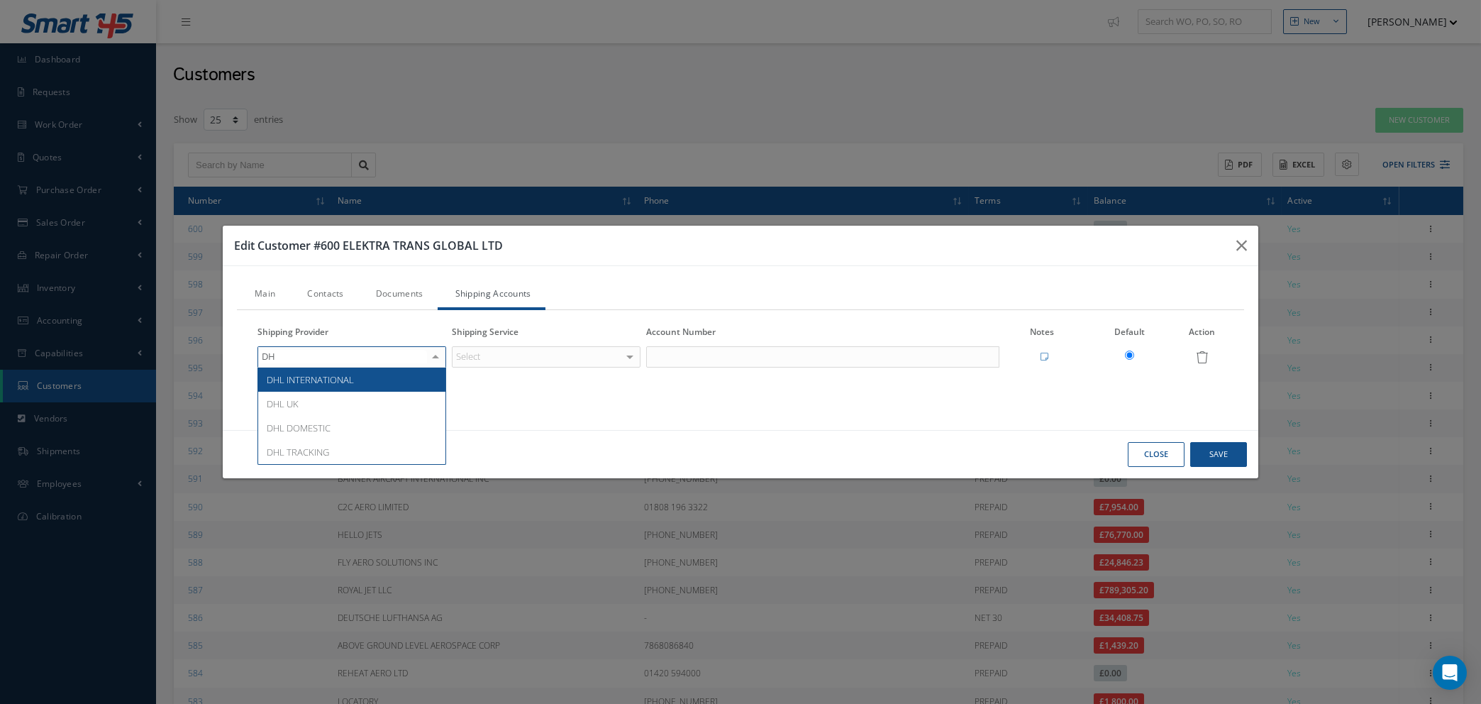
type input "DHL"
click at [379, 378] on span "DHL INTERNATIONAL" at bounding box center [351, 379] width 187 height 24
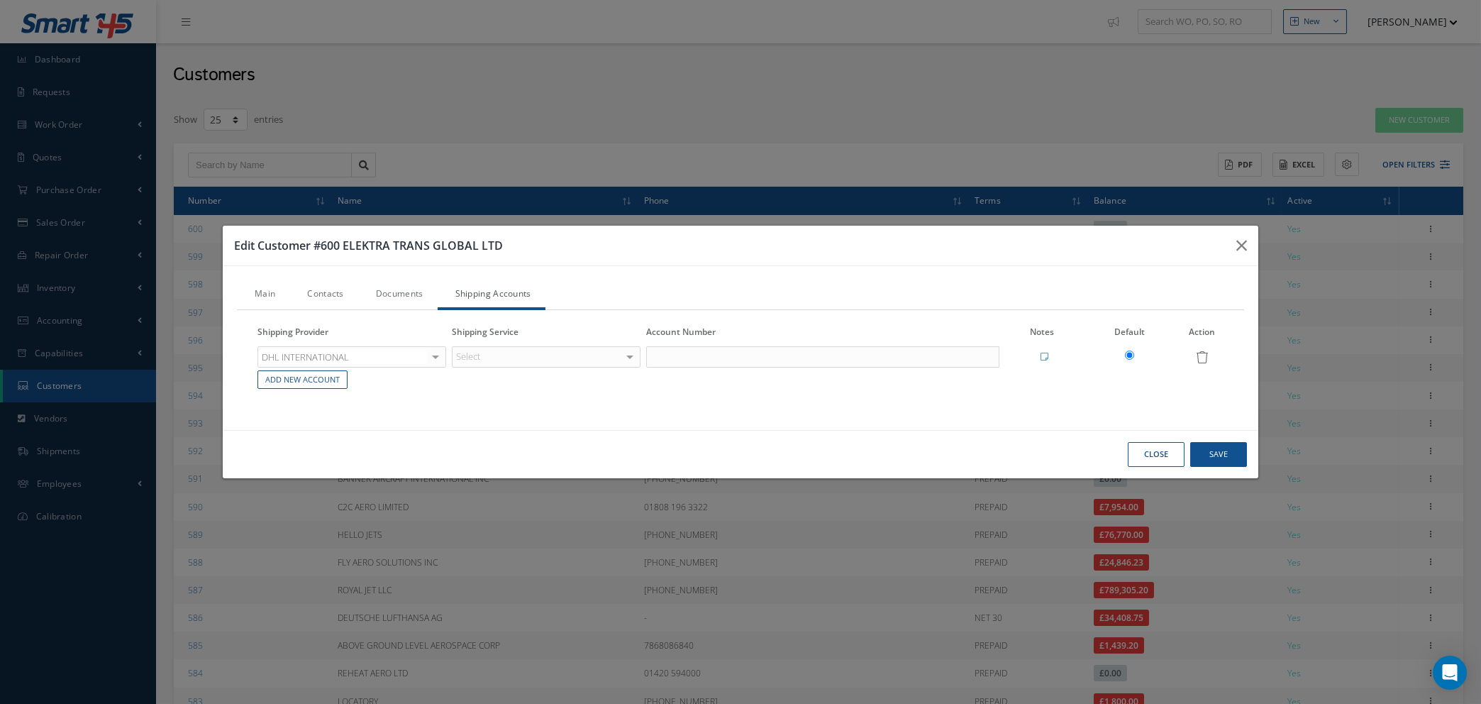
click at [545, 358] on div "Select" at bounding box center [546, 356] width 189 height 21
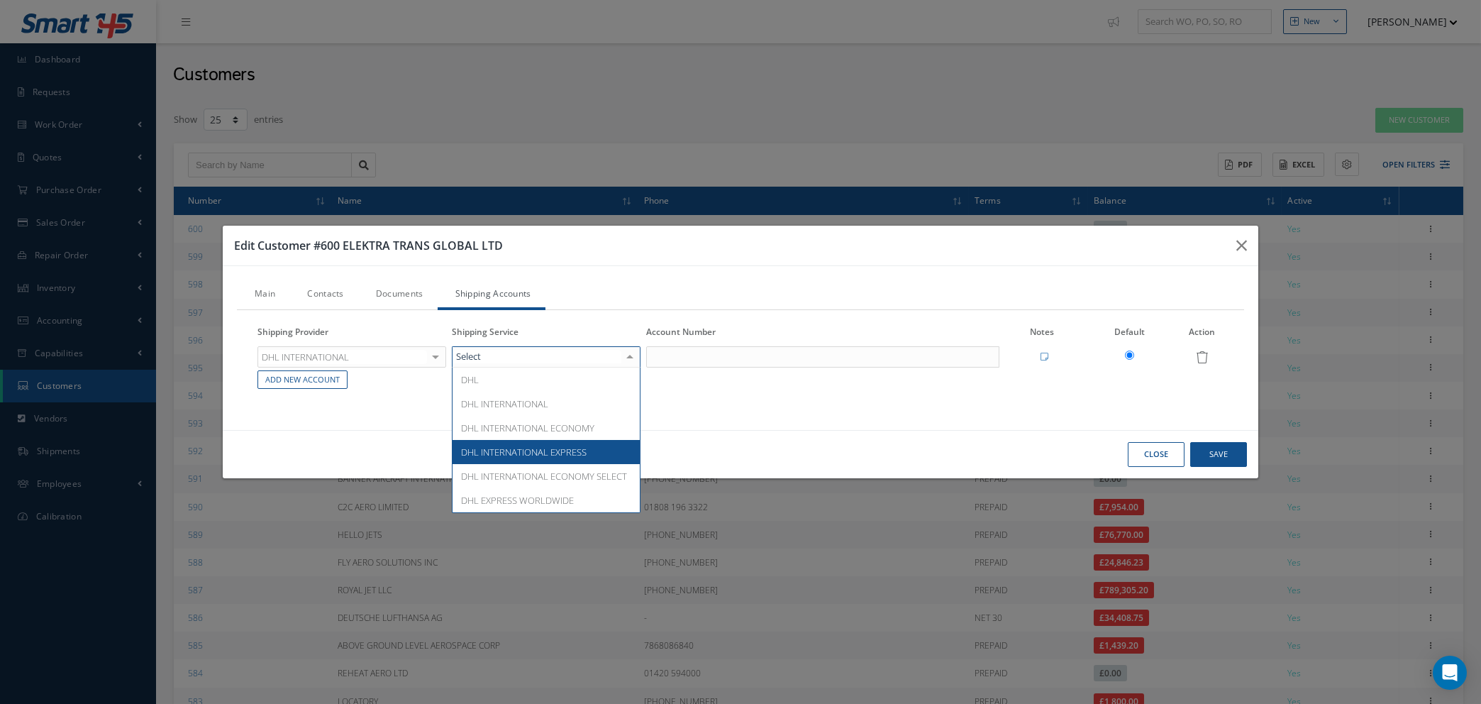
click at [554, 449] on span "DHL INTERNATIONAL EXPRESS" at bounding box center [524, 451] width 126 height 13
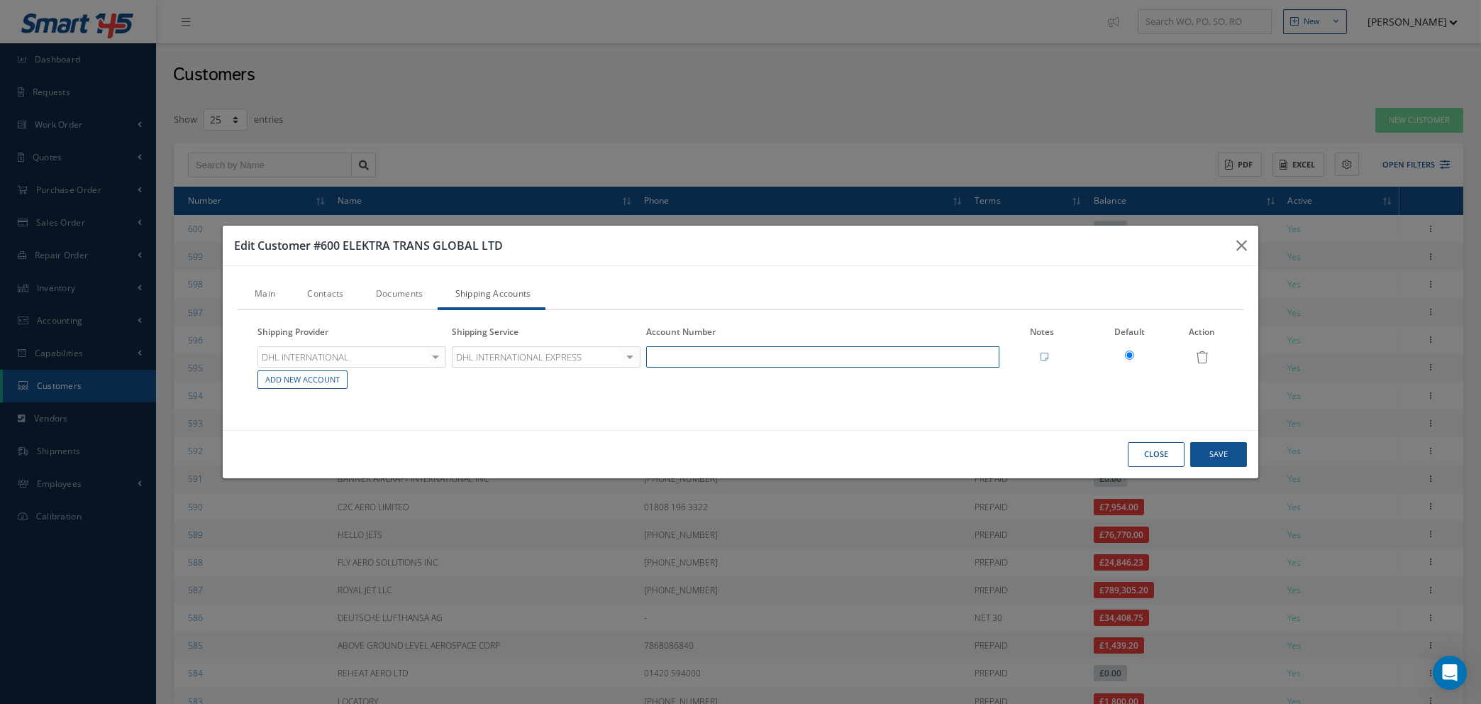
click at [701, 356] on input "text" at bounding box center [822, 356] width 353 height 21
click at [704, 354] on input "953177756" at bounding box center [822, 356] width 353 height 21
type input "953177756"
click at [731, 433] on div "Close Save" at bounding box center [741, 454] width 1036 height 48
click at [302, 384] on link "Add New Account" at bounding box center [302, 379] width 90 height 19
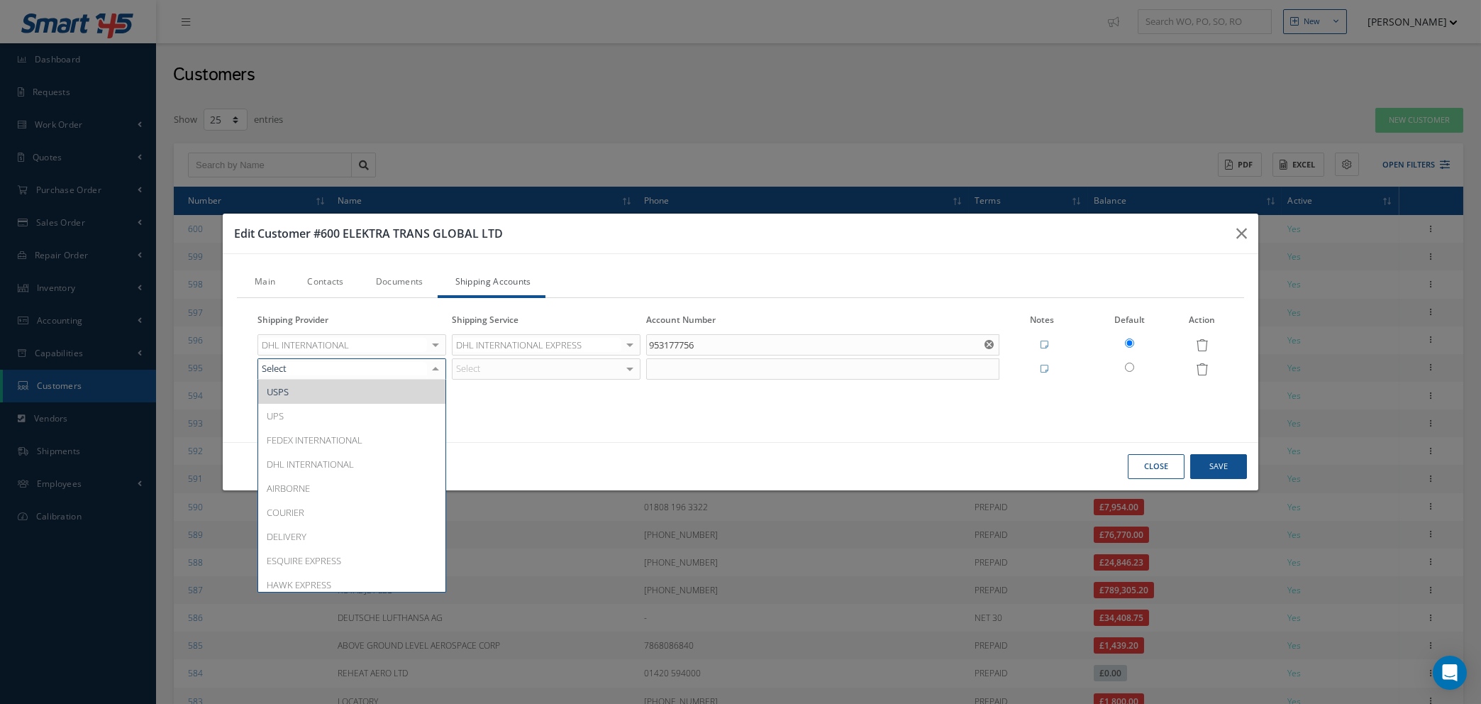
click at [427, 368] on div at bounding box center [436, 369] width 20 height 21
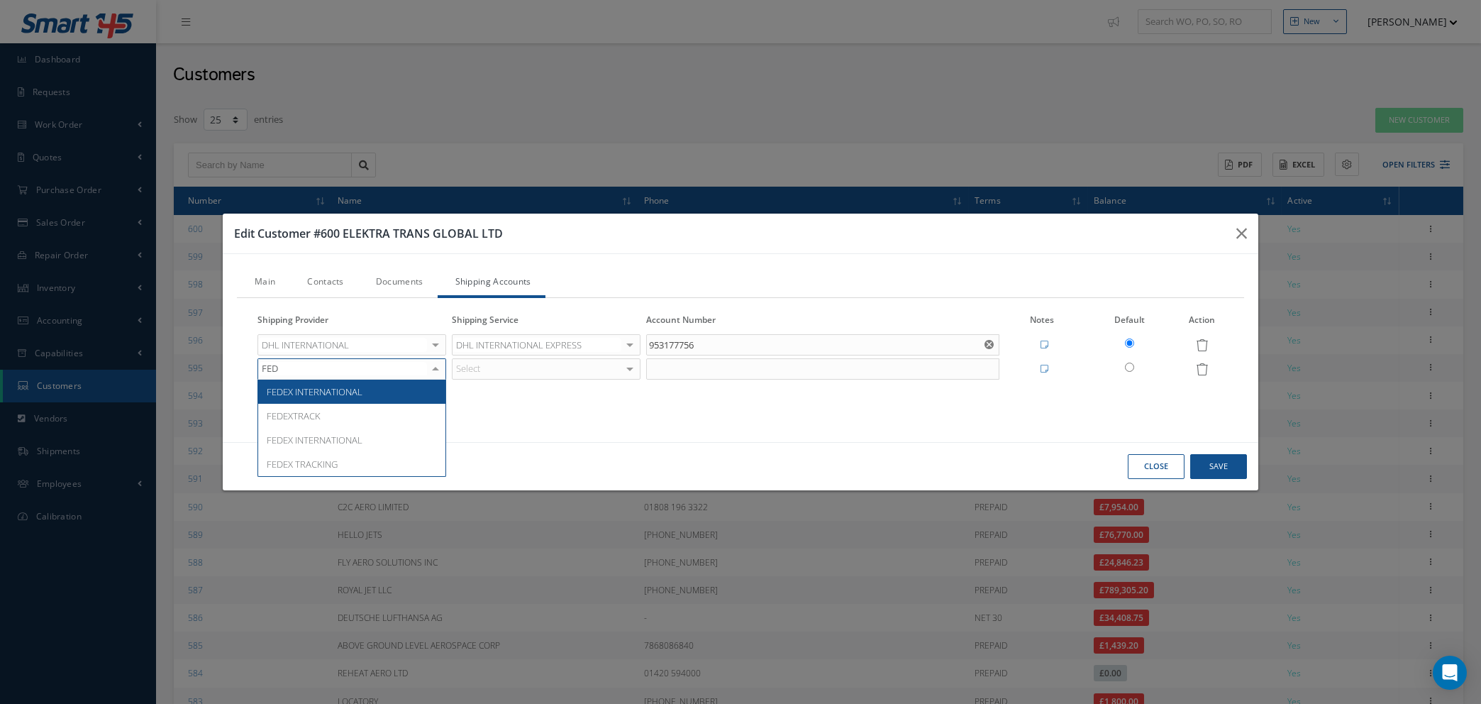
type input "FEDE"
click at [347, 387] on span "FEDEX INTERNATIONAL" at bounding box center [315, 391] width 96 height 13
click at [512, 367] on div "Select" at bounding box center [546, 368] width 189 height 21
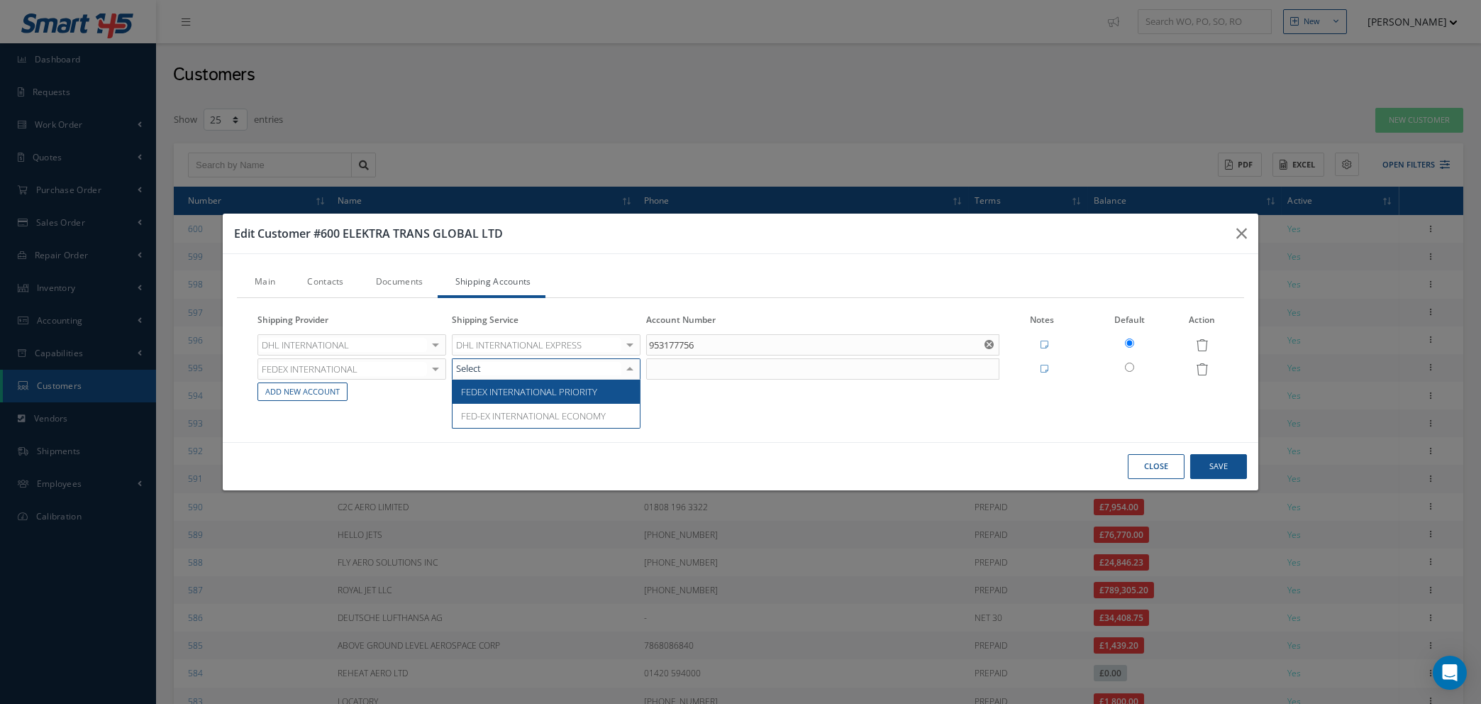
click at [528, 392] on span "FEDEX INTERNATIONAL PRIORITY" at bounding box center [529, 391] width 136 height 13
click at [701, 366] on input "text" at bounding box center [822, 368] width 353 height 21
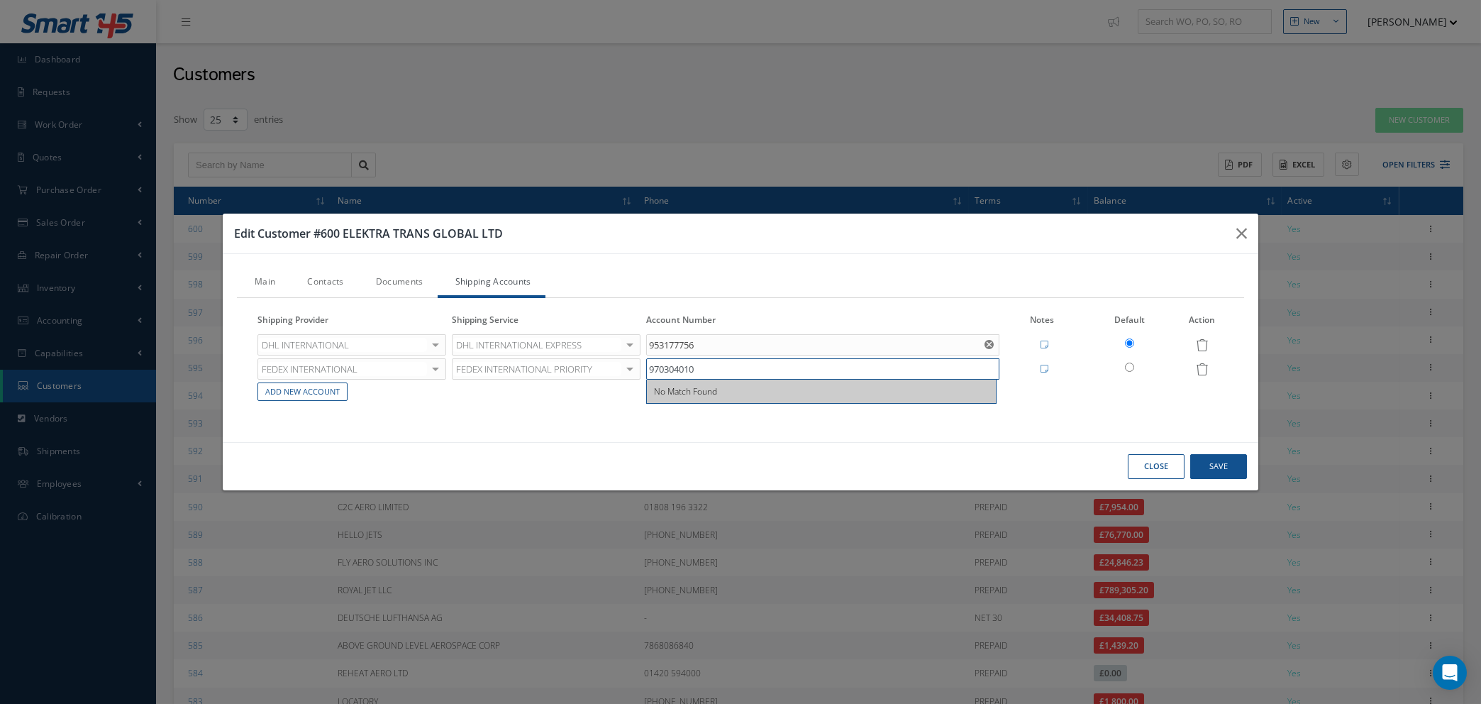
type input "970304010"
click at [1221, 472] on button "Save" at bounding box center [1218, 466] width 57 height 25
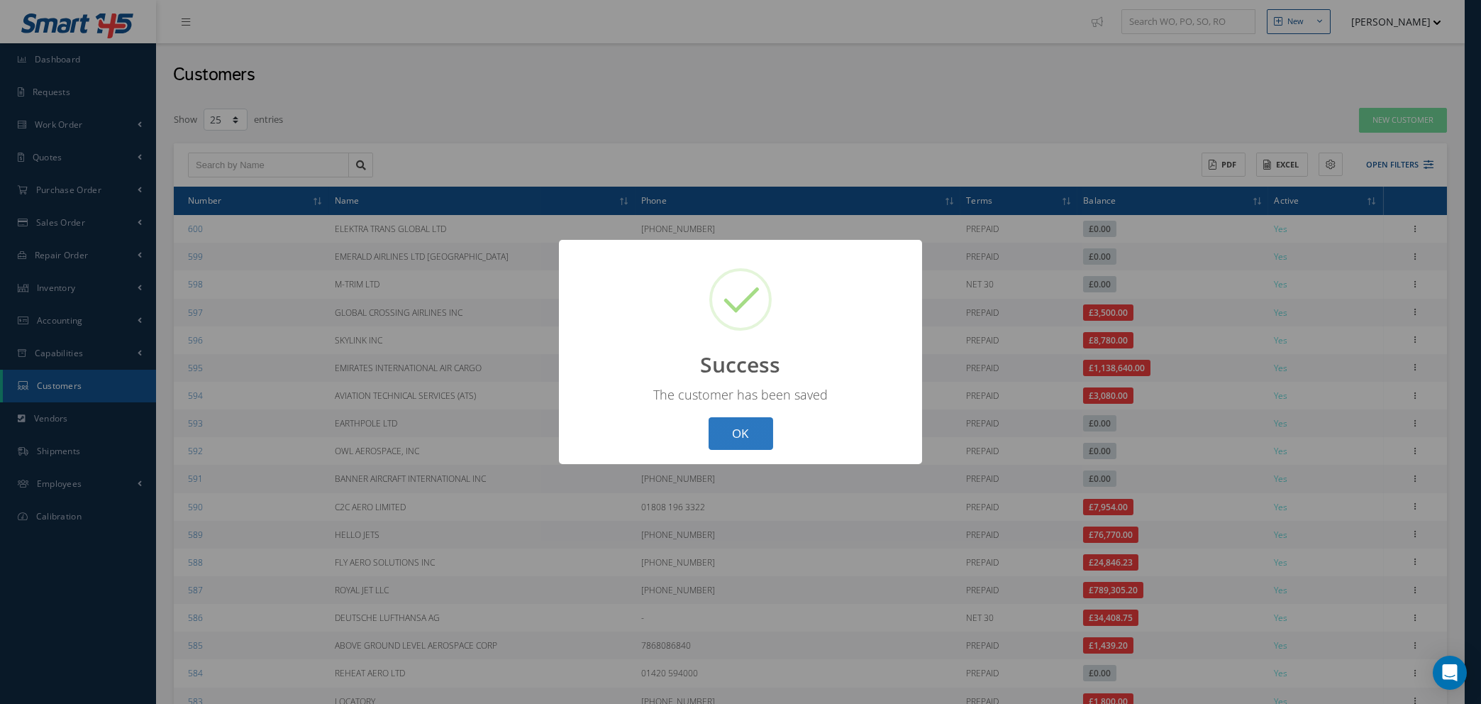
click at [743, 431] on button "OK" at bounding box center [741, 433] width 65 height 33
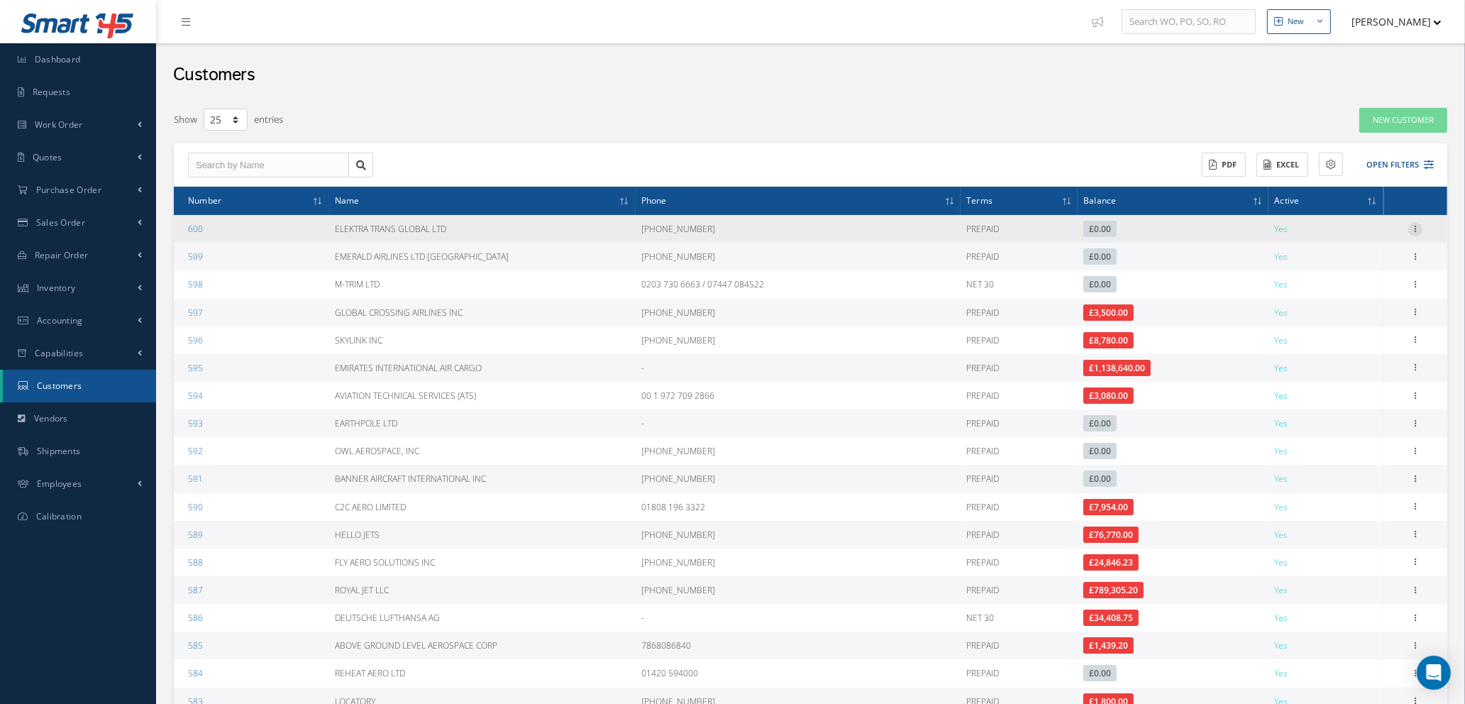
click at [1419, 230] on icon at bounding box center [1415, 227] width 14 height 11
